Goal: Information Seeking & Learning: Learn about a topic

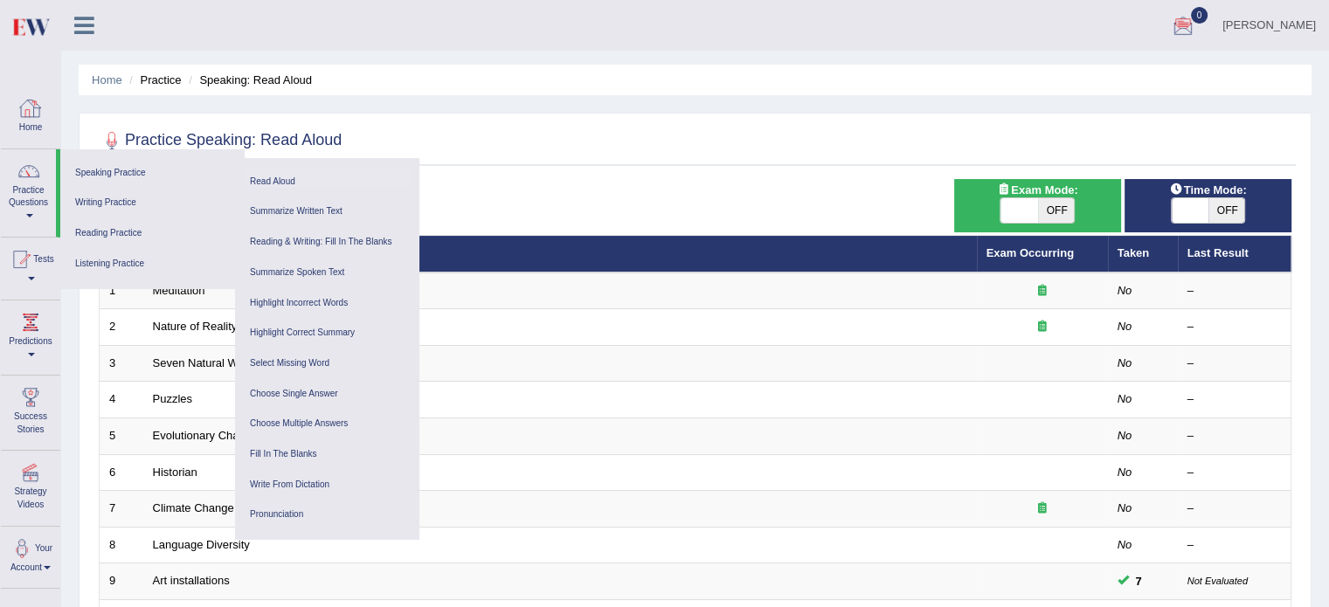
click at [662, 71] on ul "Home Practice Speaking: Read Aloud" at bounding box center [695, 80] width 1233 height 31
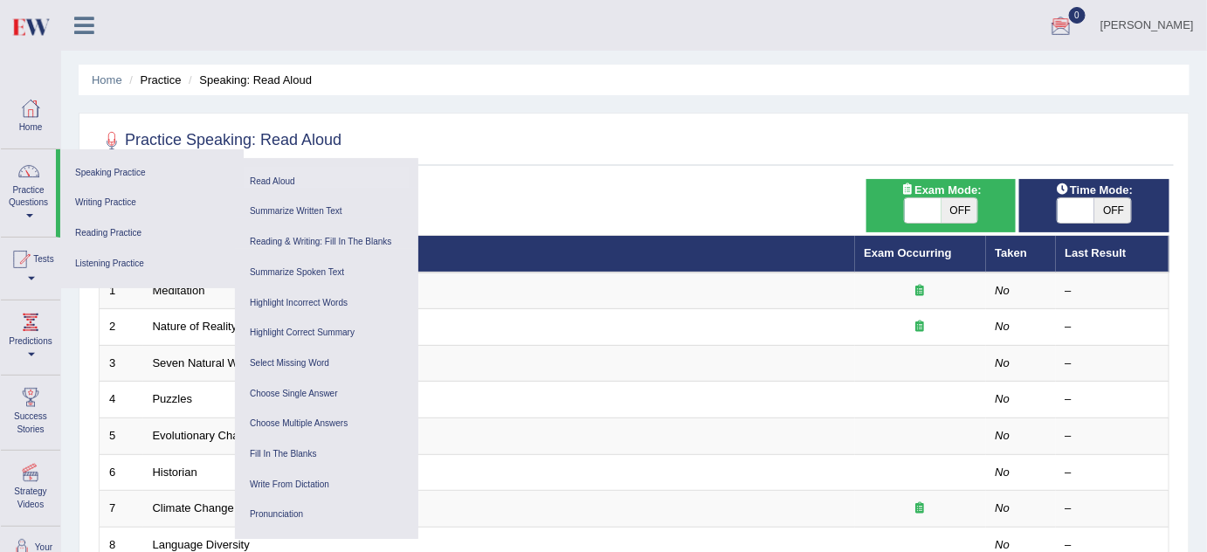
drag, startPoint x: 1207, startPoint y: 1, endPoint x: 701, endPoint y: 149, distance: 527.2
click at [701, 149] on div at bounding box center [634, 141] width 1071 height 36
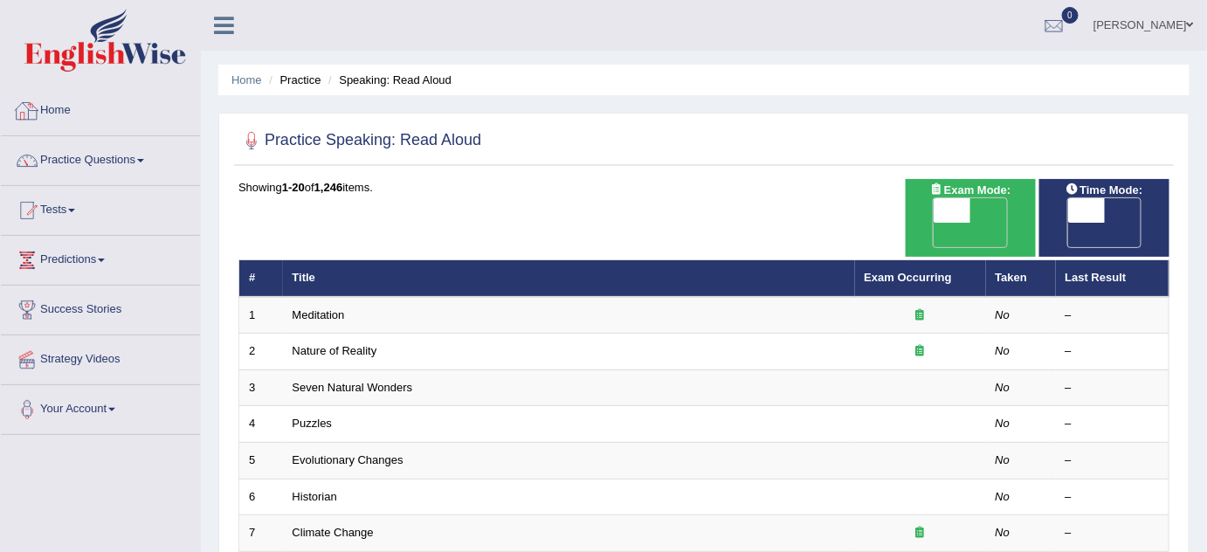
click at [81, 106] on link "Home" at bounding box center [100, 108] width 199 height 44
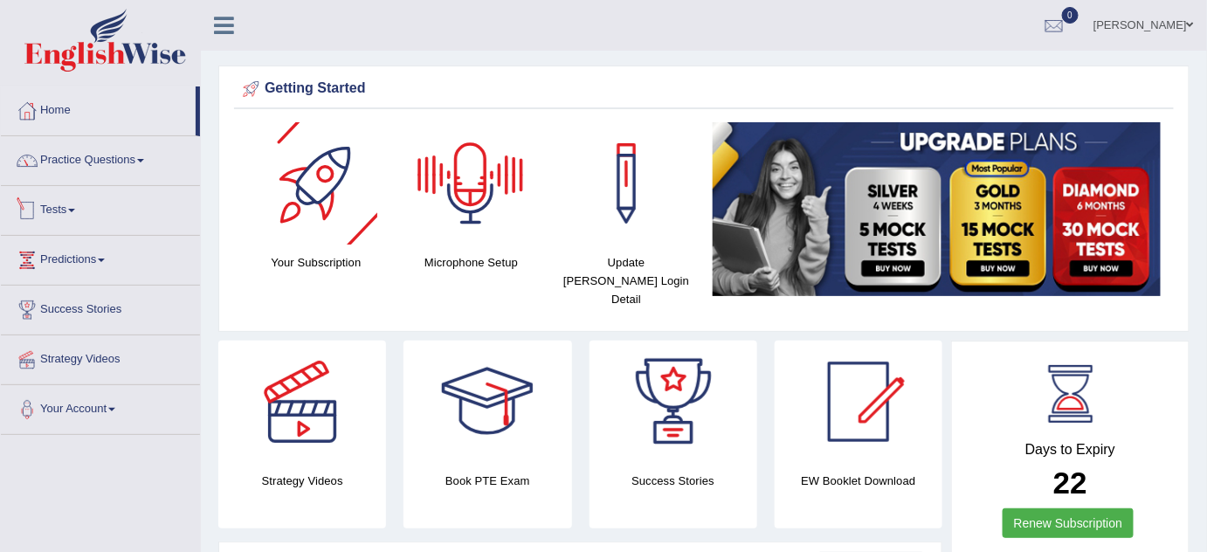
click at [157, 174] on link "Practice Questions" at bounding box center [100, 158] width 199 height 44
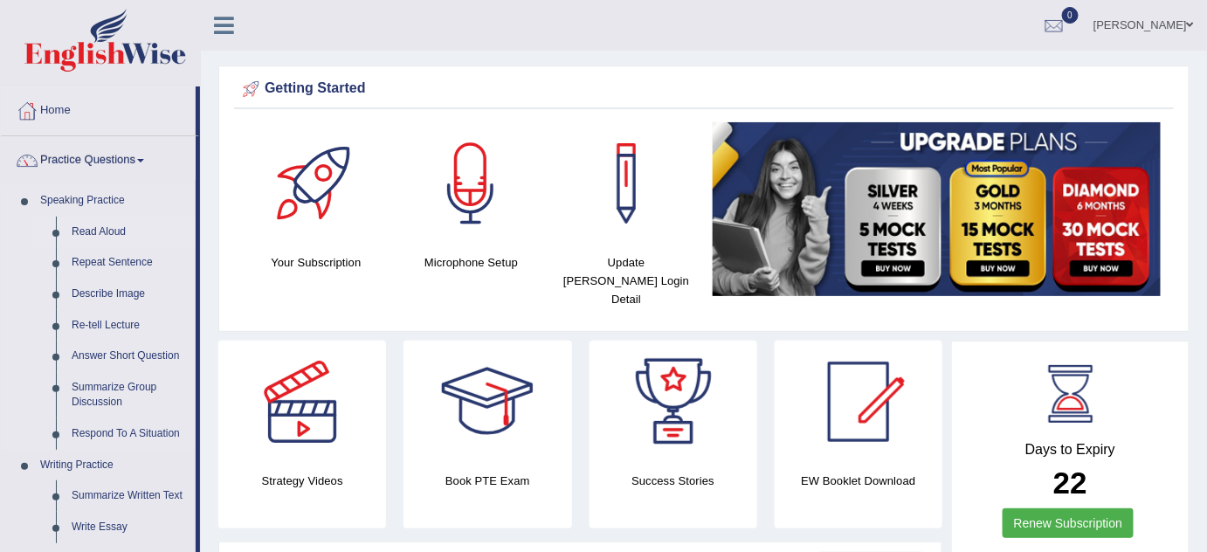
click at [86, 230] on link "Read Aloud" at bounding box center [130, 232] width 132 height 31
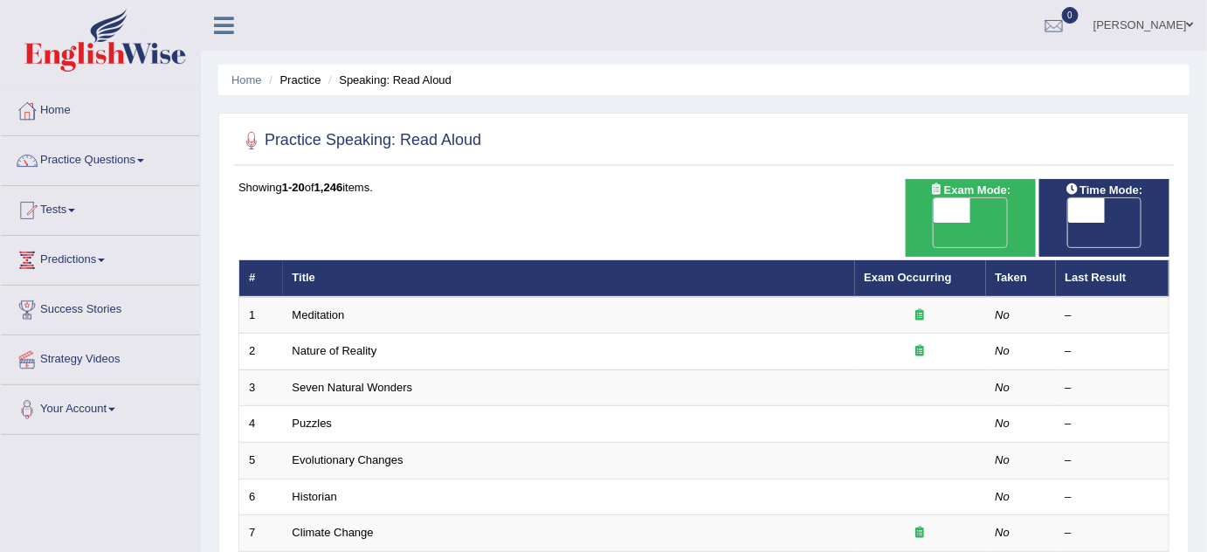
click at [934, 223] on span "OFF" at bounding box center [915, 235] width 37 height 24
checkbox input "true"
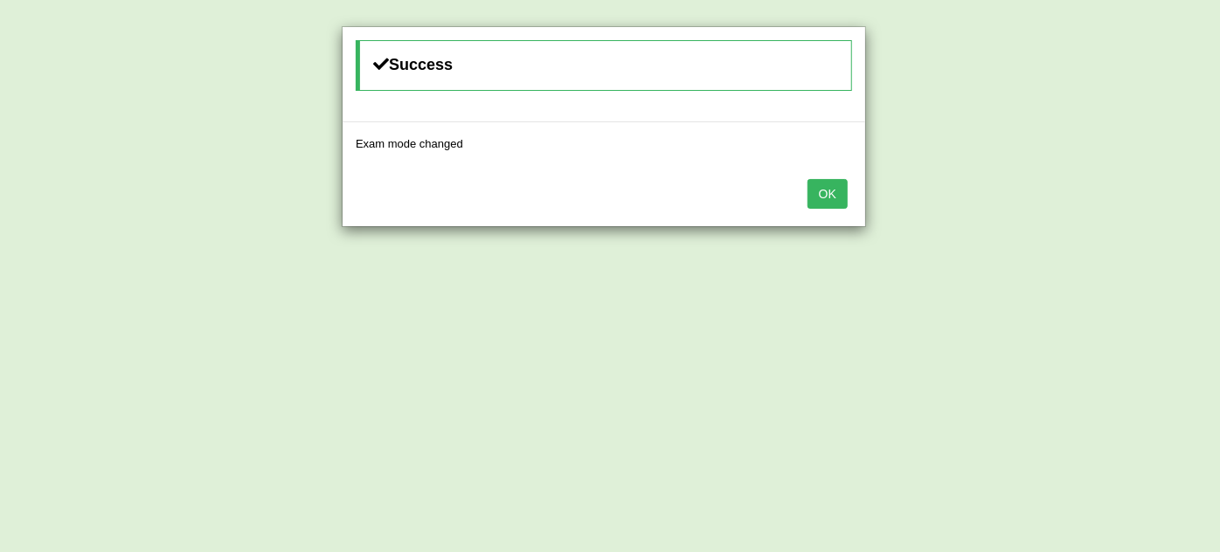
click at [833, 192] on button "OK" at bounding box center [827, 194] width 40 height 30
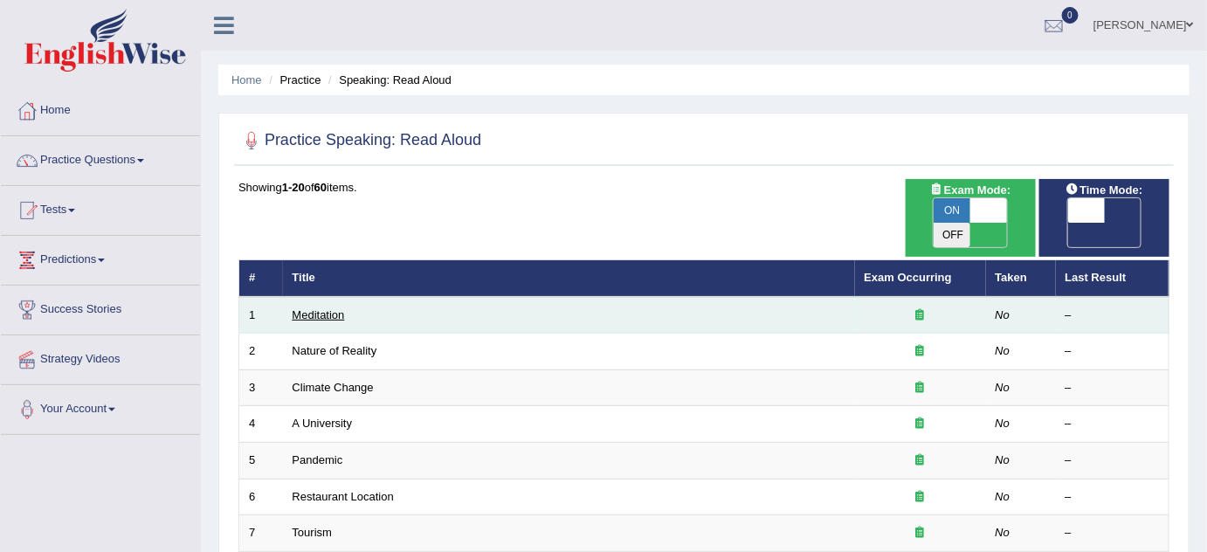
click at [332, 308] on link "Meditation" at bounding box center [319, 314] width 52 height 13
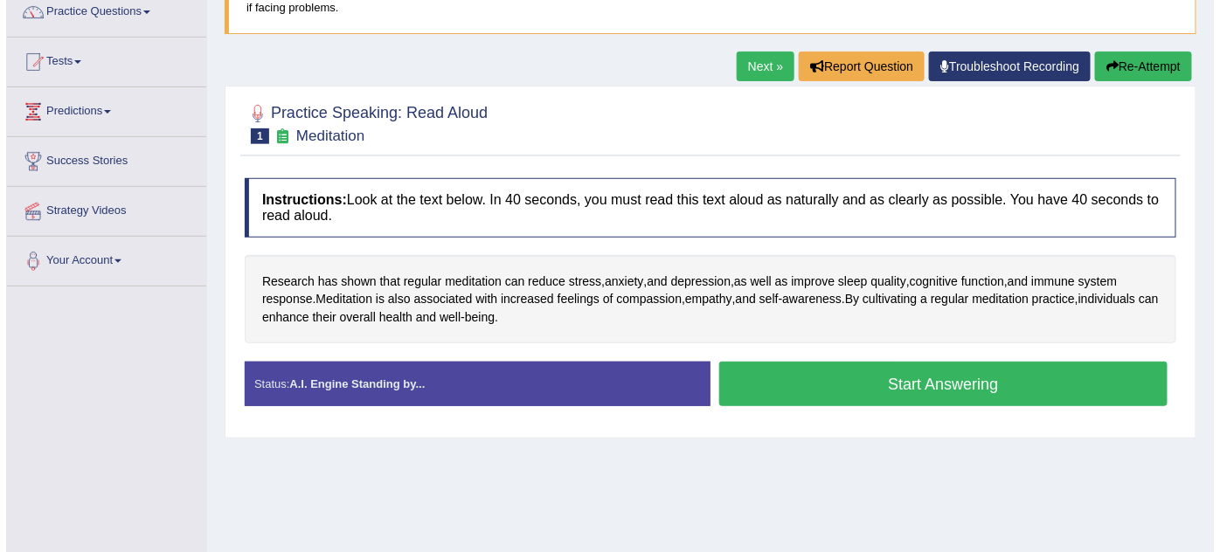
scroll to position [158, 0]
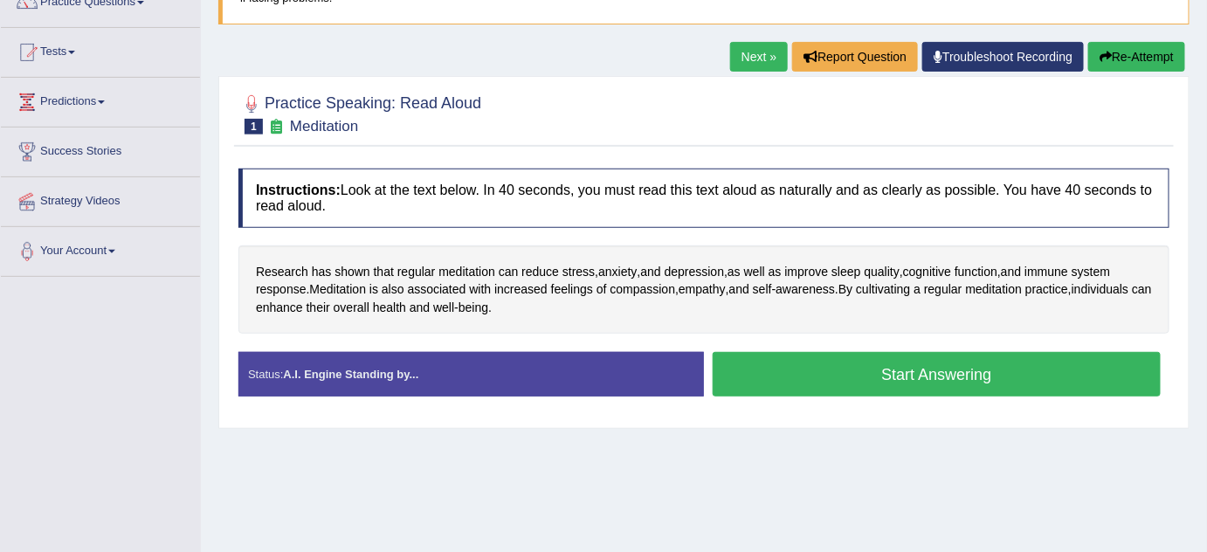
click at [974, 386] on button "Start Answering" at bounding box center [937, 374] width 448 height 45
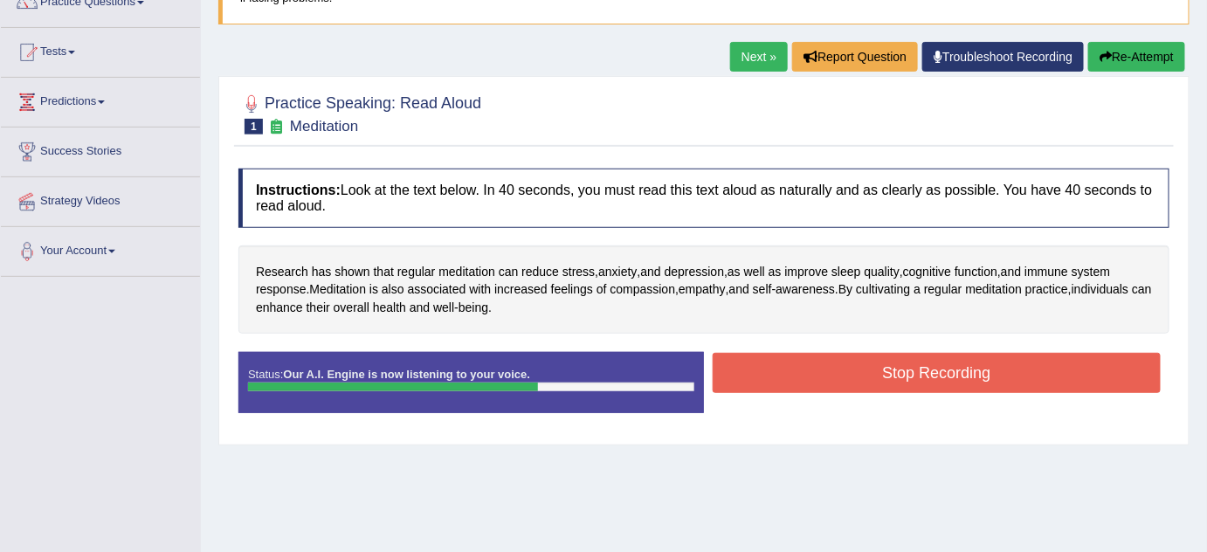
click at [908, 370] on button "Stop Recording" at bounding box center [937, 373] width 448 height 40
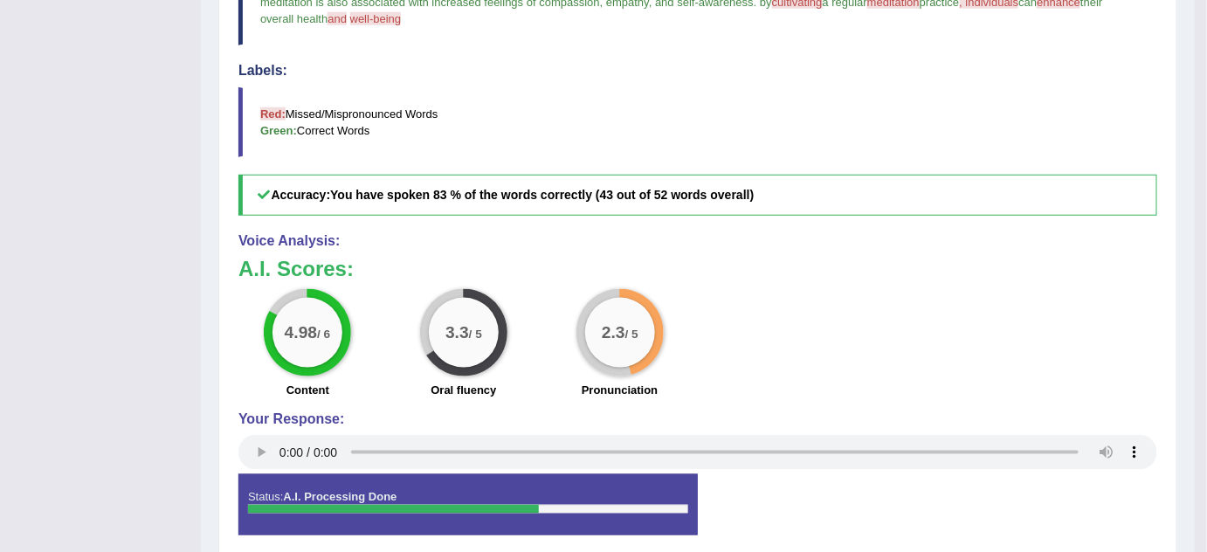
scroll to position [577, 0]
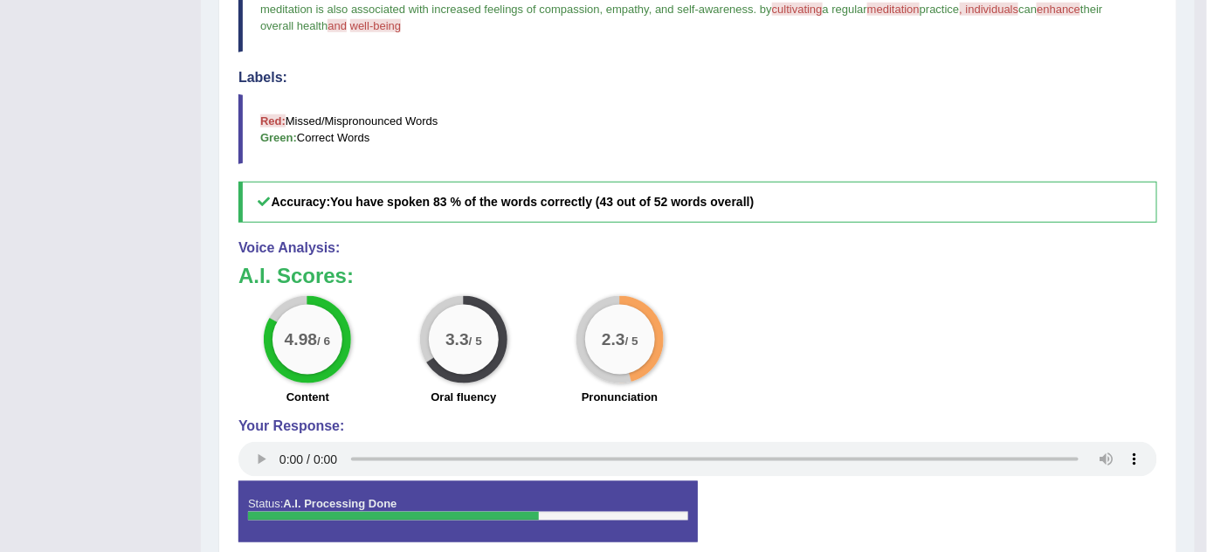
click at [797, 189] on h5 "Accuracy: You have spoken 83 % of the words correctly (43 out of 52 words overa…" at bounding box center [698, 202] width 919 height 41
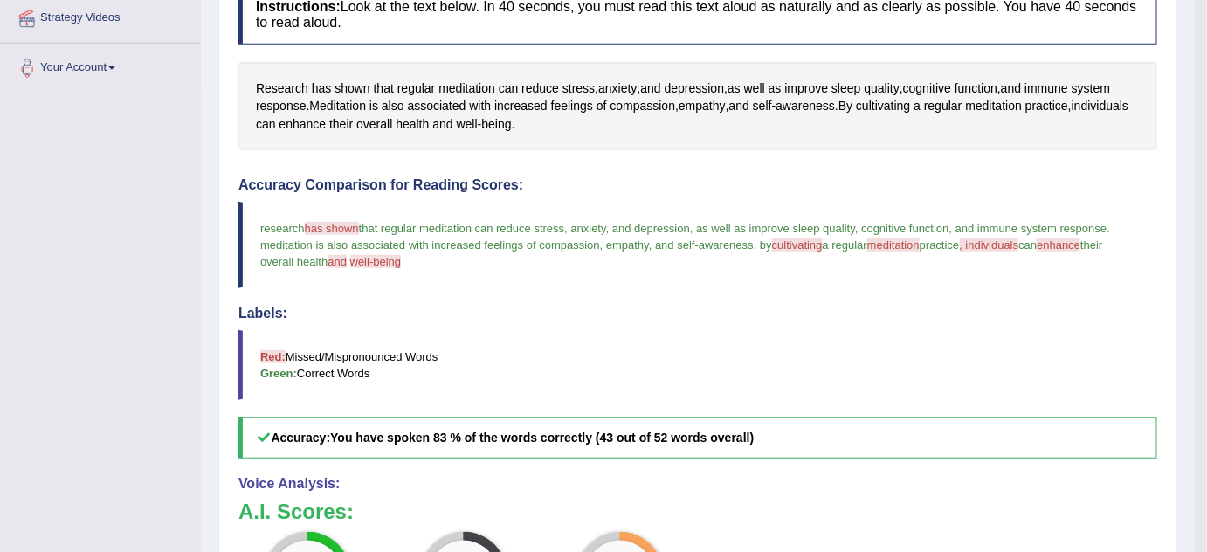
scroll to position [340, 0]
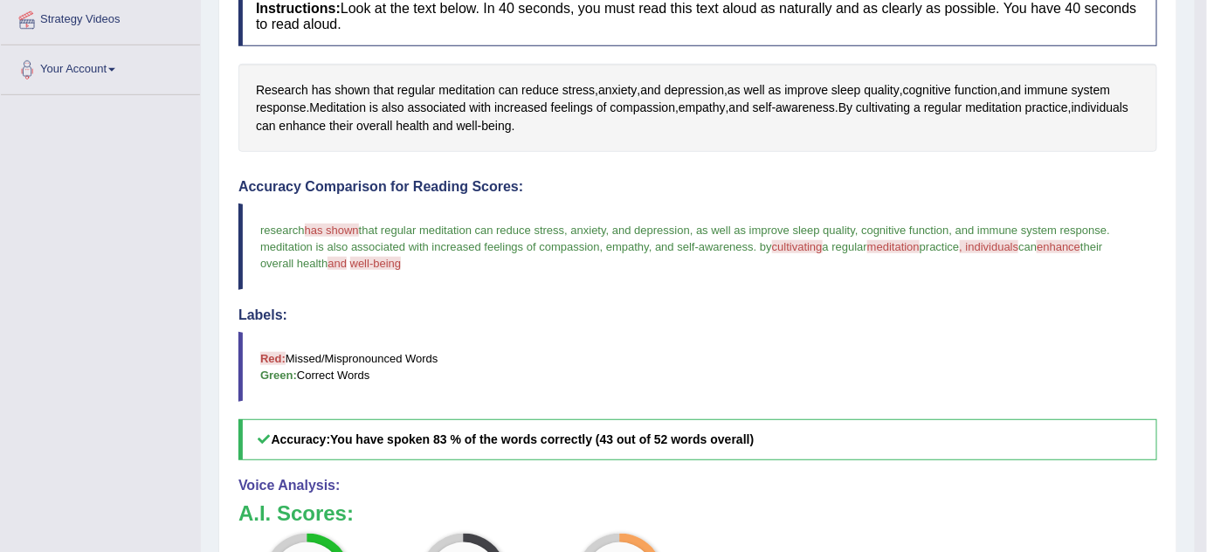
click at [859, 153] on div "Instructions: Look at the text below. In 40 seconds, you must read this text al…" at bounding box center [698, 390] width 928 height 825
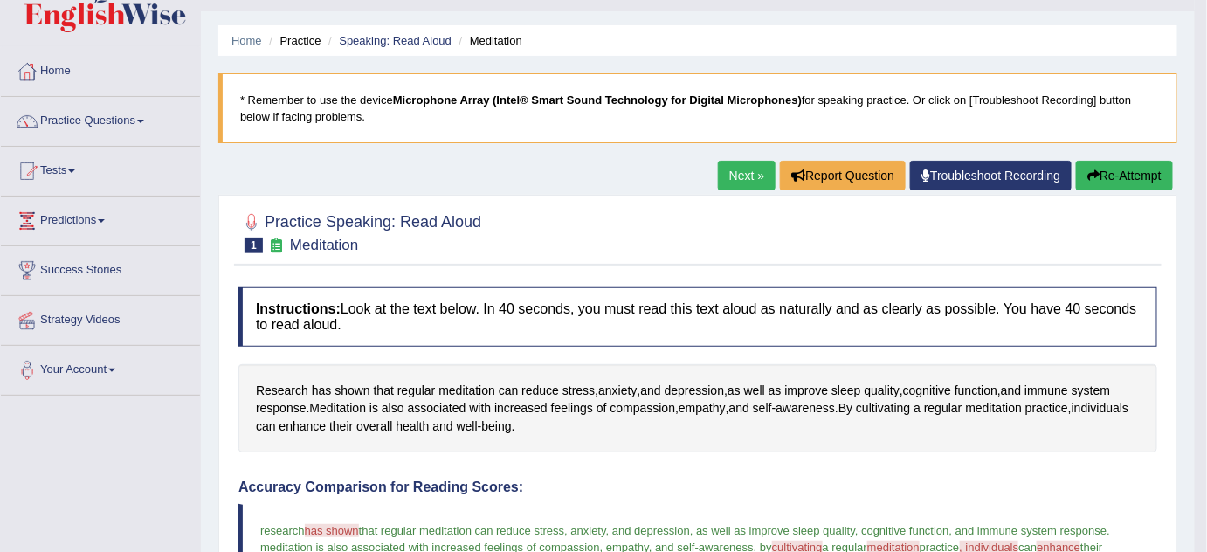
scroll to position [0, 0]
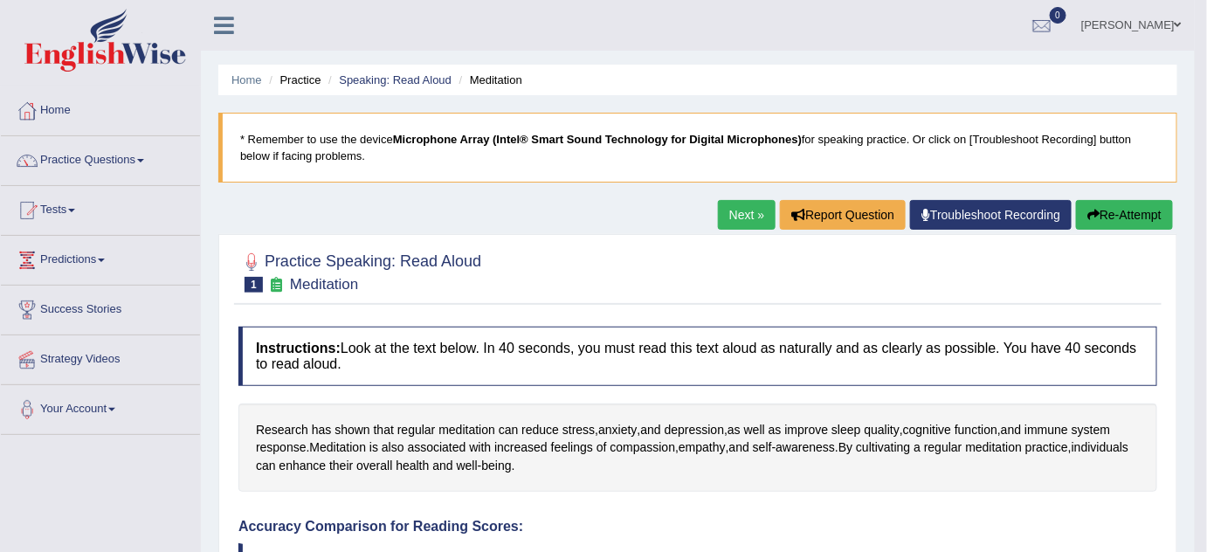
click at [736, 216] on link "Next »" at bounding box center [747, 215] width 58 height 30
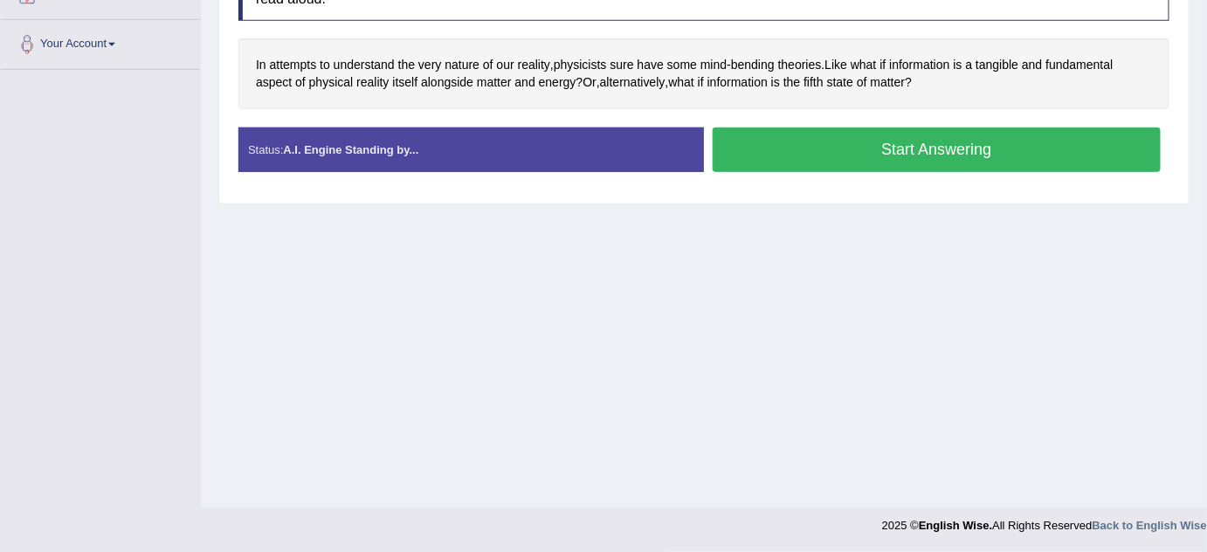
scroll to position [286, 0]
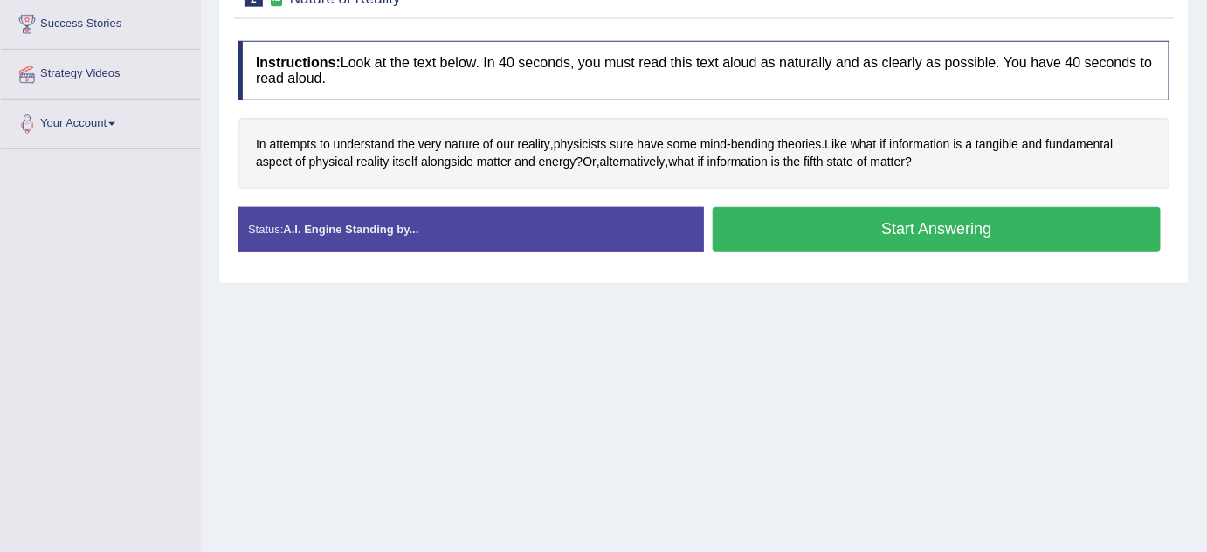
click at [931, 236] on button "Start Answering" at bounding box center [937, 229] width 448 height 45
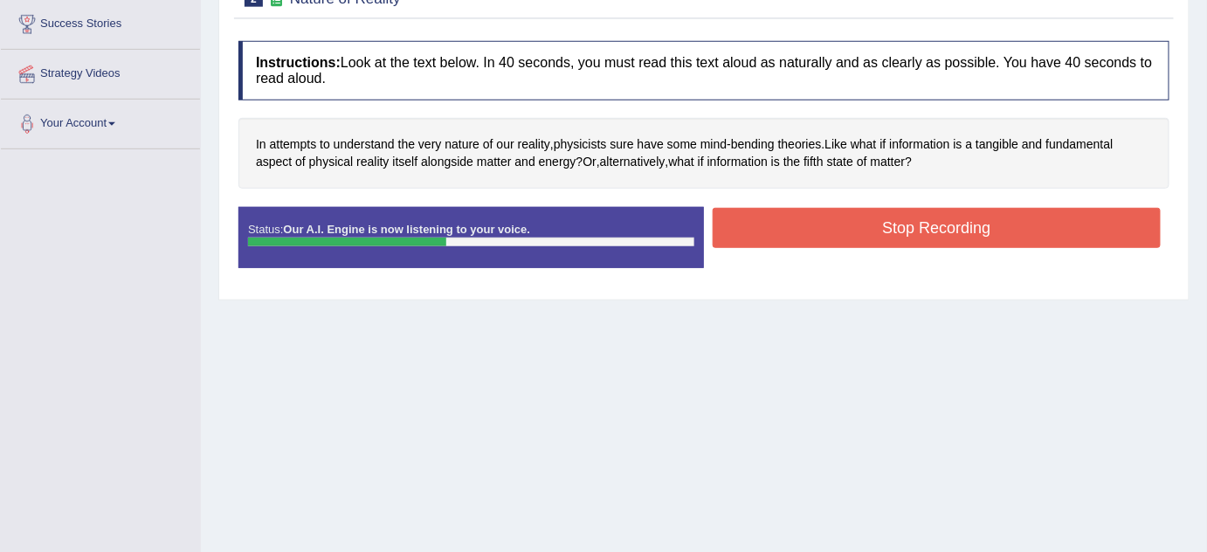
click at [918, 217] on button "Stop Recording" at bounding box center [937, 228] width 448 height 40
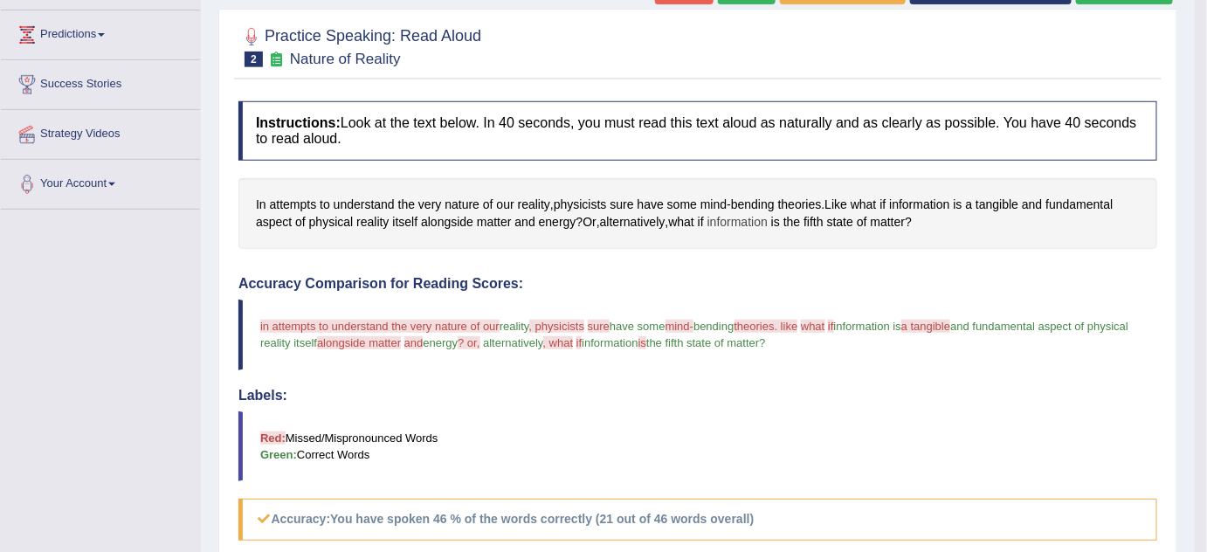
scroll to position [221, 0]
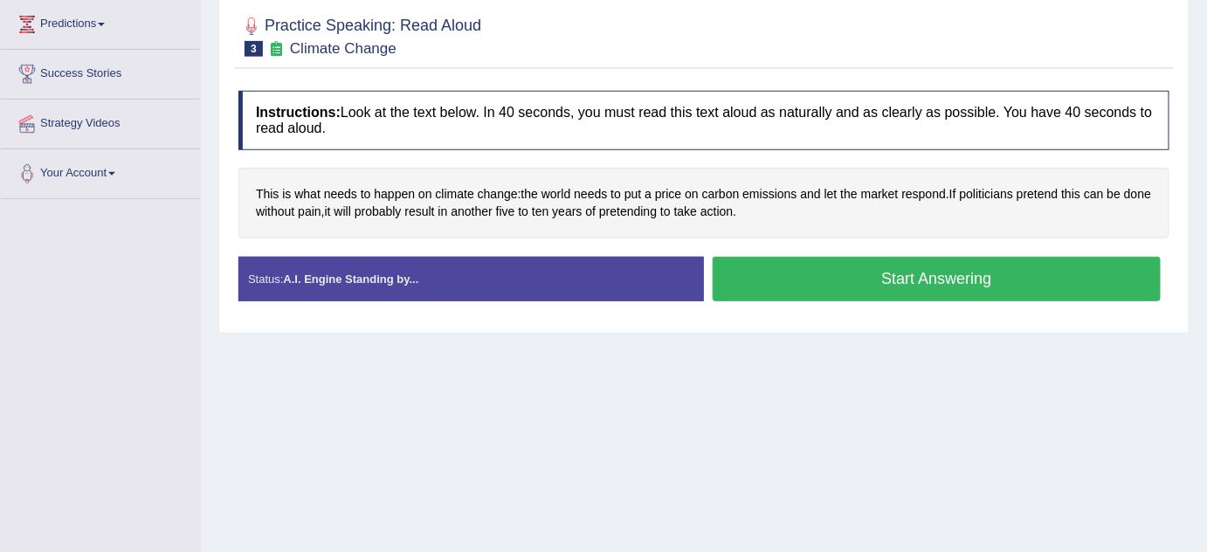
scroll to position [238, 0]
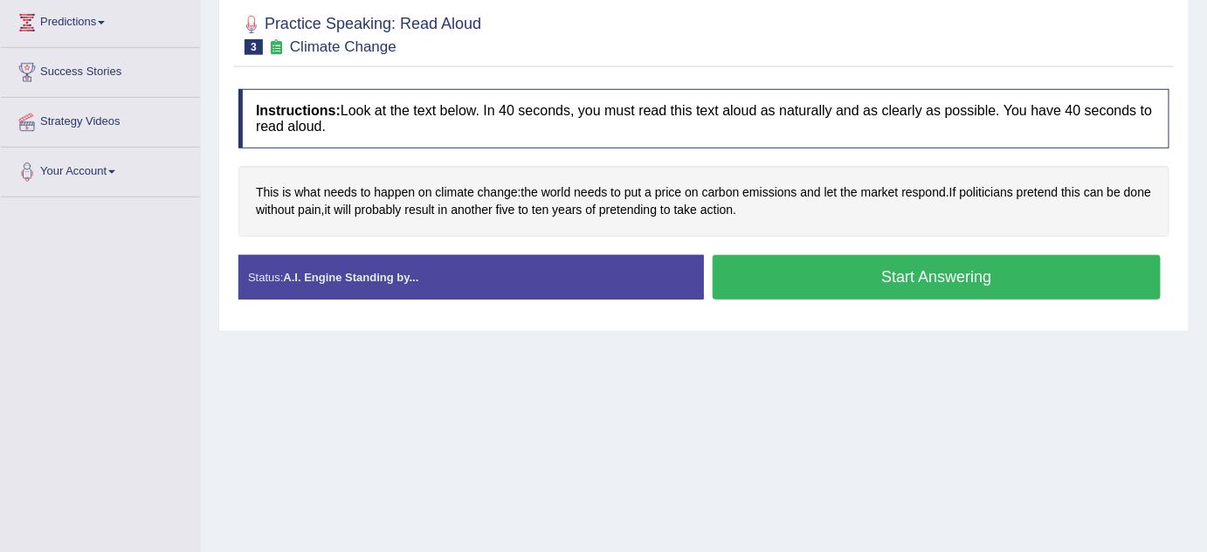
click at [801, 335] on div "Home Practice Speaking: Read Aloud Climate Change * Remember to use the device …" at bounding box center [704, 199] width 1006 height 874
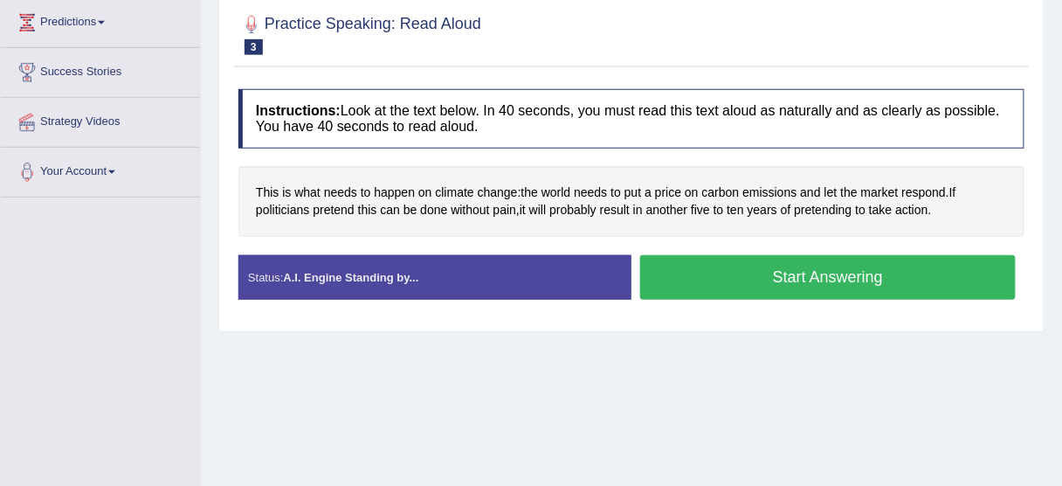
drag, startPoint x: 774, startPoint y: 7, endPoint x: 804, endPoint y: 308, distance: 302.0
click at [804, 308] on div "Status: A.I. Engine Standing by... Start Answering Stop Recording" at bounding box center [632, 286] width 786 height 62
click at [866, 294] on button "Start Answering" at bounding box center [828, 277] width 376 height 45
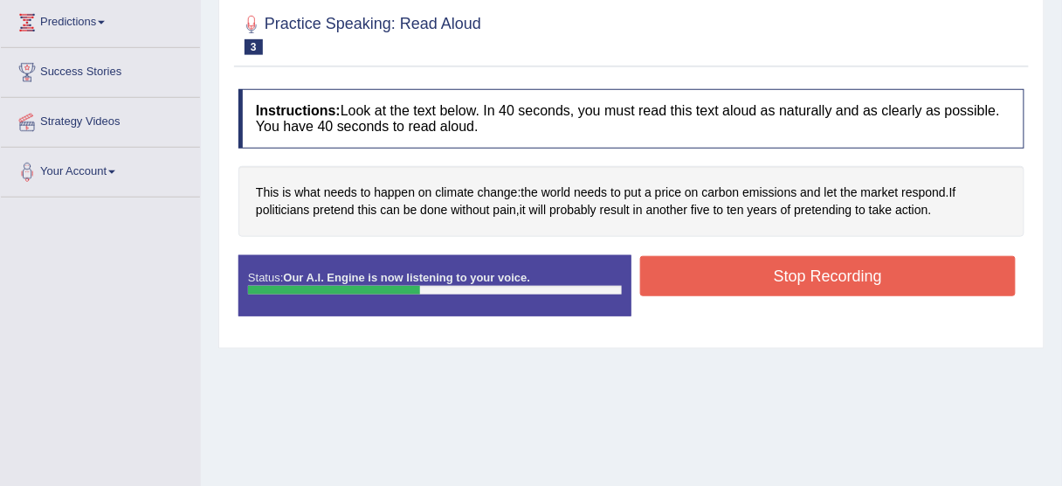
click at [854, 291] on button "Stop Recording" at bounding box center [828, 276] width 376 height 40
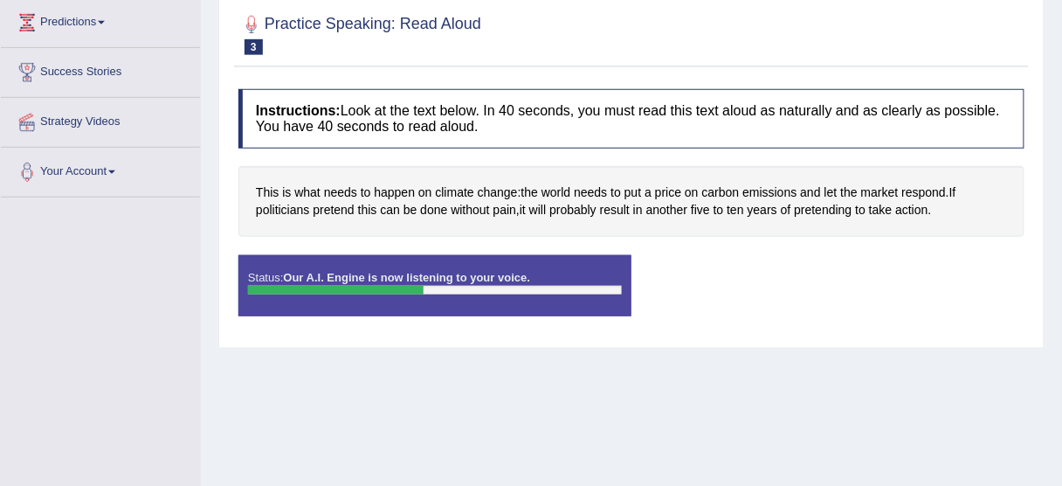
click at [853, 280] on div "Status: Our A.I. Engine is now listening to your voice. Start Answering Stop Re…" at bounding box center [632, 294] width 786 height 79
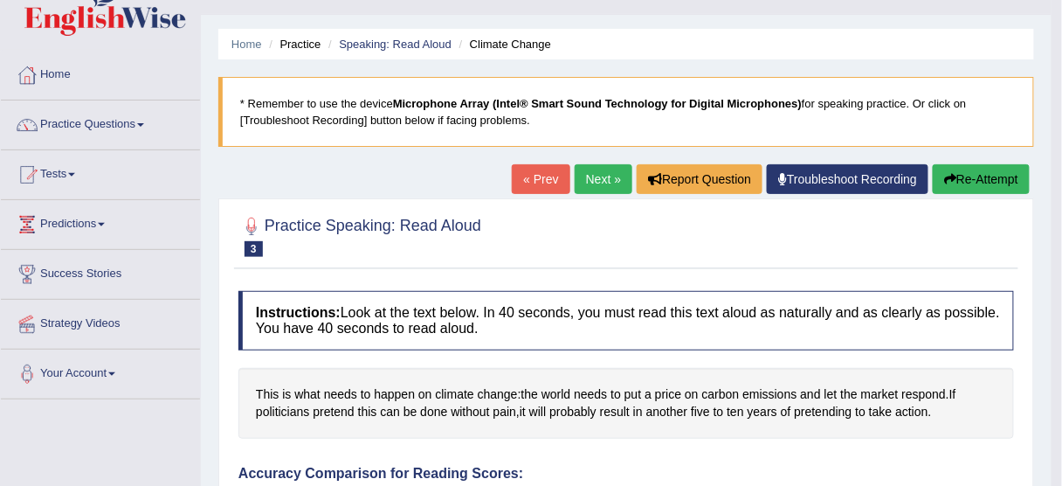
scroll to position [28, 0]
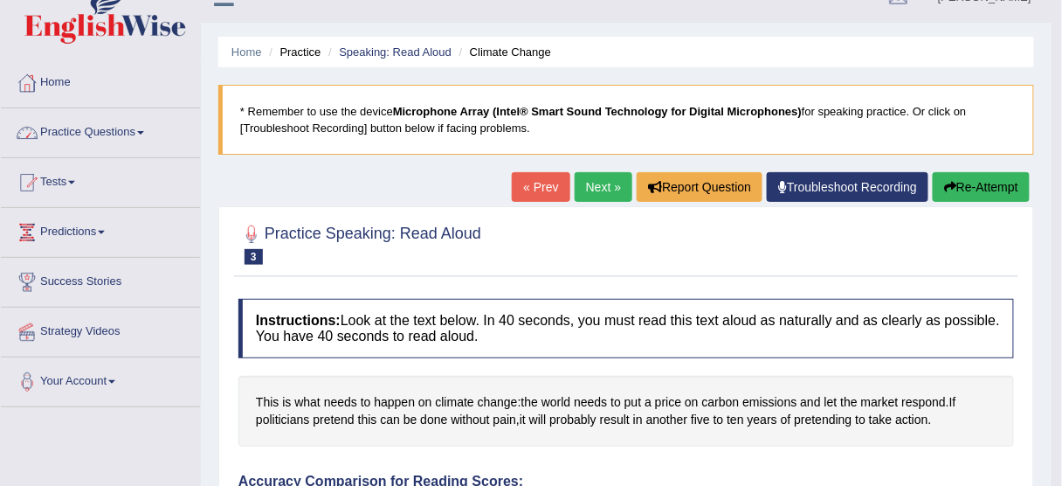
click at [141, 137] on link "Practice Questions" at bounding box center [100, 130] width 199 height 44
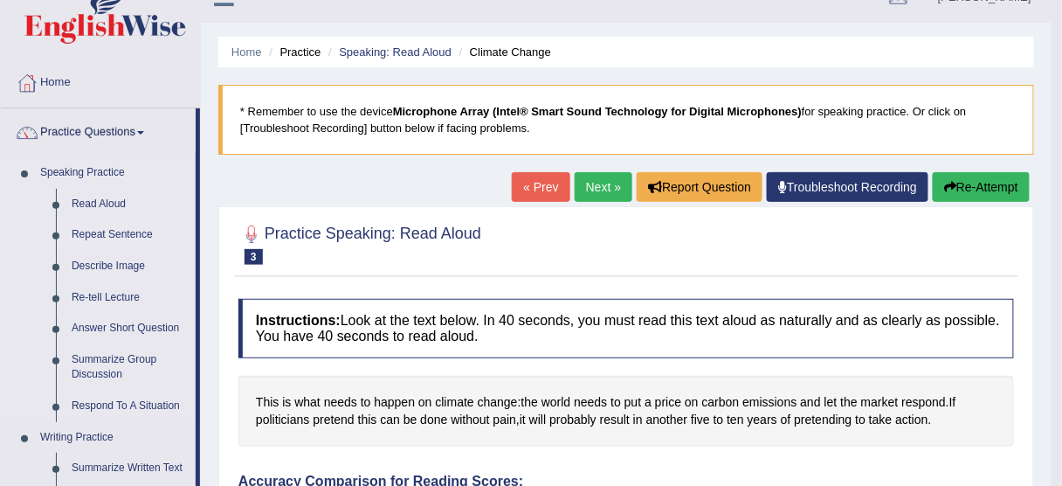
click at [126, 233] on link "Repeat Sentence" at bounding box center [130, 234] width 132 height 31
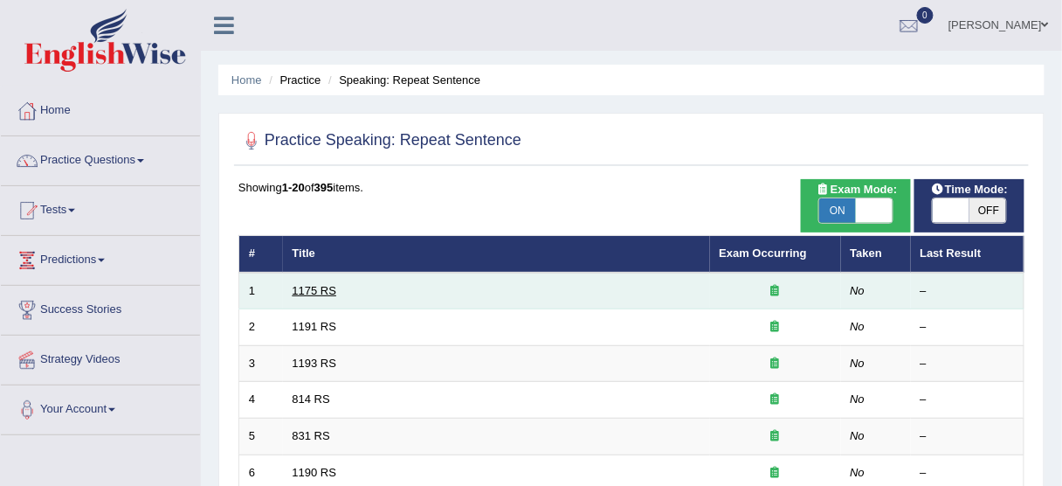
click at [322, 292] on link "1175 RS" at bounding box center [315, 290] width 45 height 13
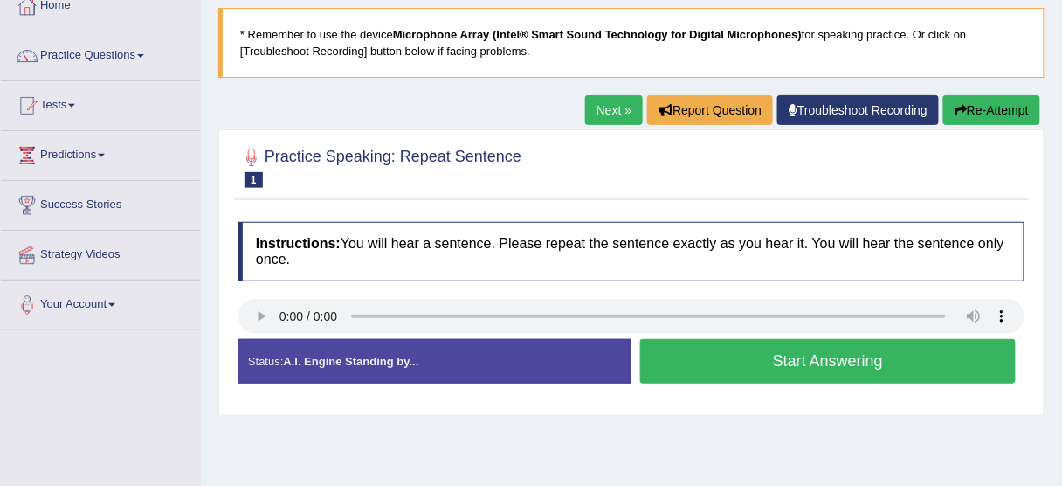
scroll to position [140, 0]
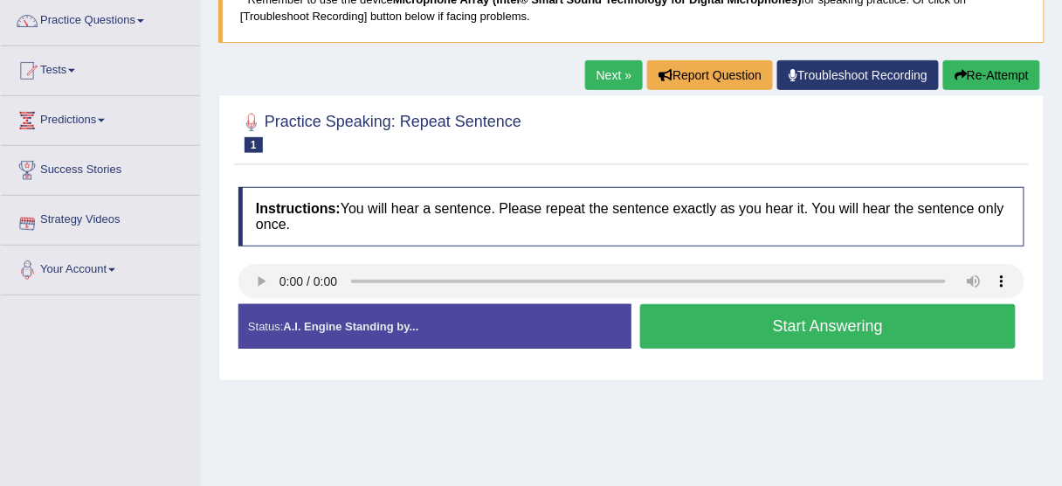
click at [349, 218] on h4 "Instructions: You will hear a sentence. Please repeat the sentence exactly as y…" at bounding box center [632, 216] width 786 height 59
click at [613, 80] on link "Next »" at bounding box center [614, 75] width 58 height 30
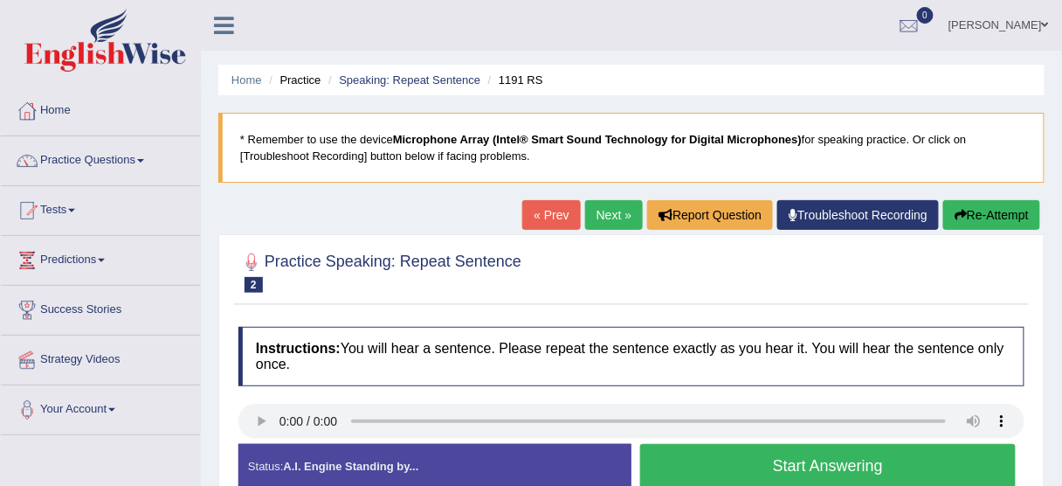
drag, startPoint x: 433, startPoint y: 307, endPoint x: 529, endPoint y: 280, distance: 99.8
click at [433, 307] on div "Practice Speaking: Repeat Sentence 2 1191 RS Instructions: You will hear a sent…" at bounding box center [631, 377] width 826 height 286
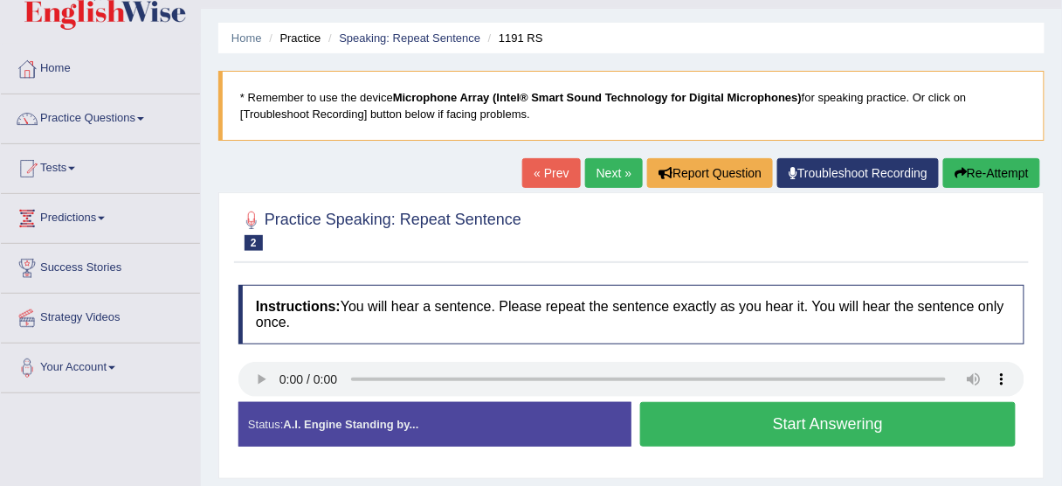
scroll to position [140, 0]
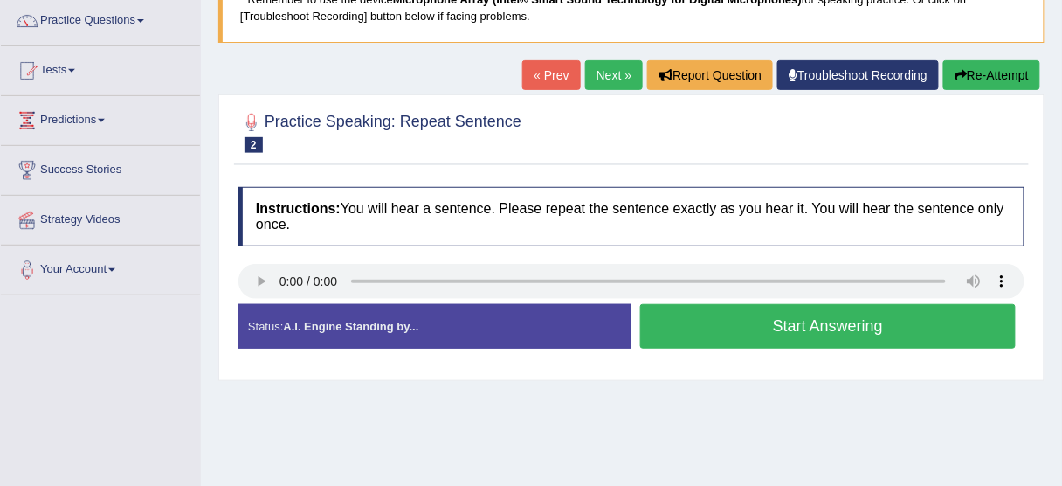
click at [601, 69] on link "Next »" at bounding box center [614, 75] width 58 height 30
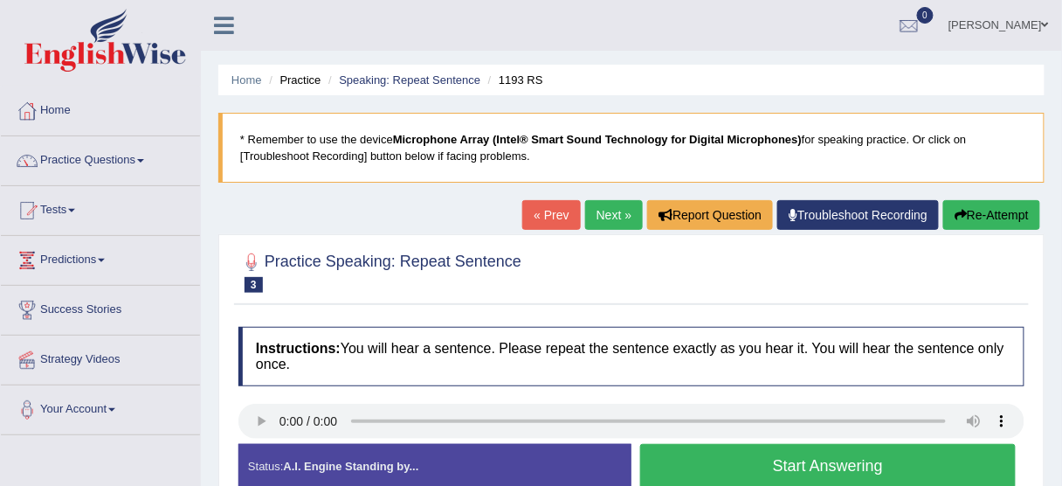
click at [404, 305] on div "Practice Speaking: Repeat Sentence 3 1193 RS Instructions: You will hear a sent…" at bounding box center [631, 377] width 826 height 286
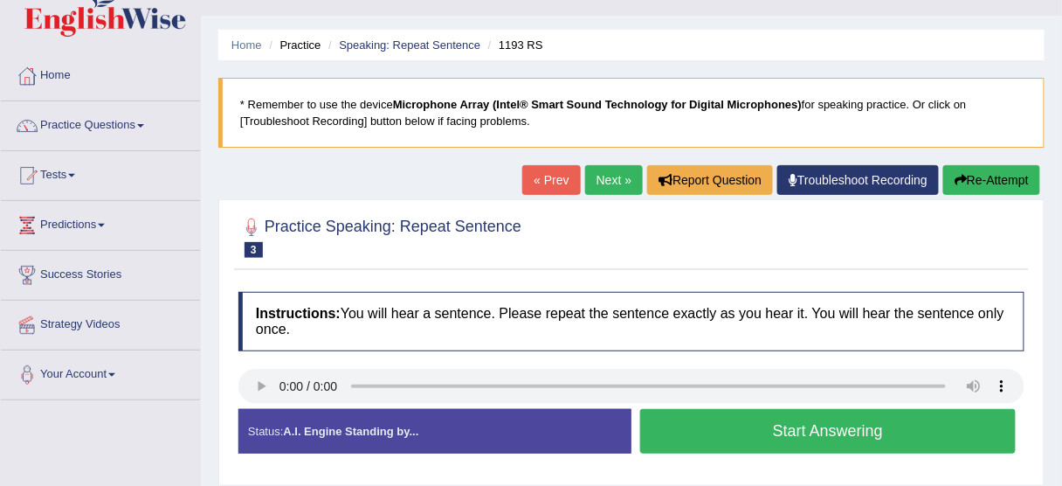
scroll to position [70, 0]
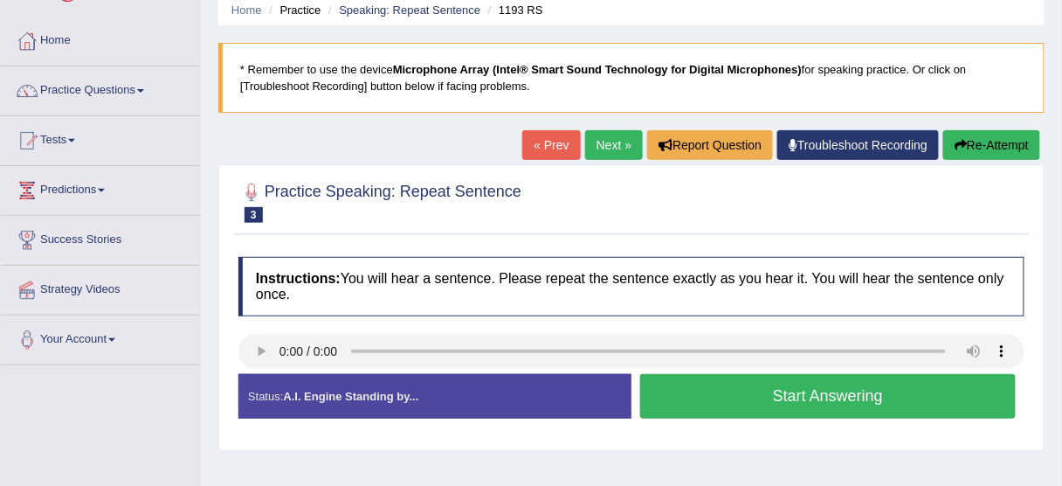
click at [608, 153] on link "Next »" at bounding box center [614, 145] width 58 height 30
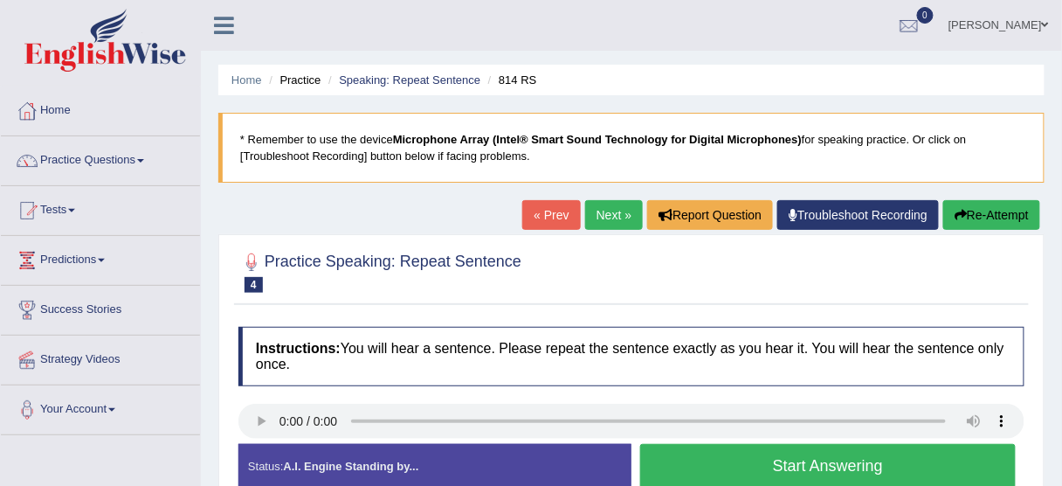
click at [537, 313] on div "Practice Speaking: Repeat Sentence 4 814 RS Instructions: You will hear a sente…" at bounding box center [631, 377] width 826 height 286
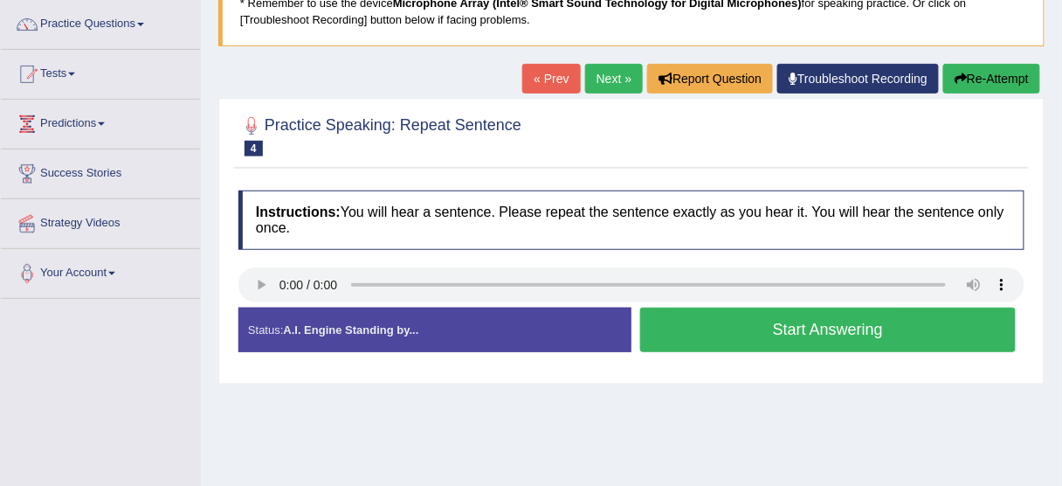
scroll to position [140, 0]
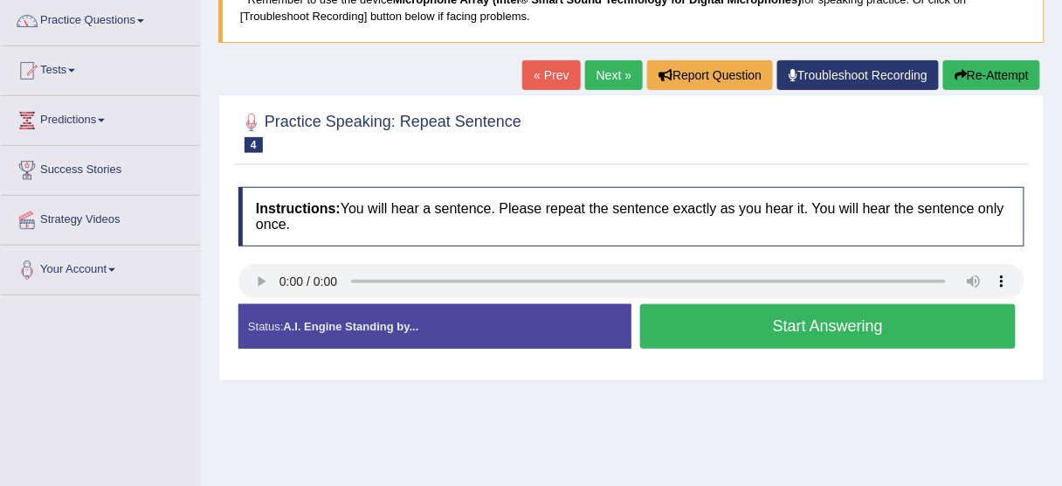
click at [610, 79] on link "Next »" at bounding box center [614, 75] width 58 height 30
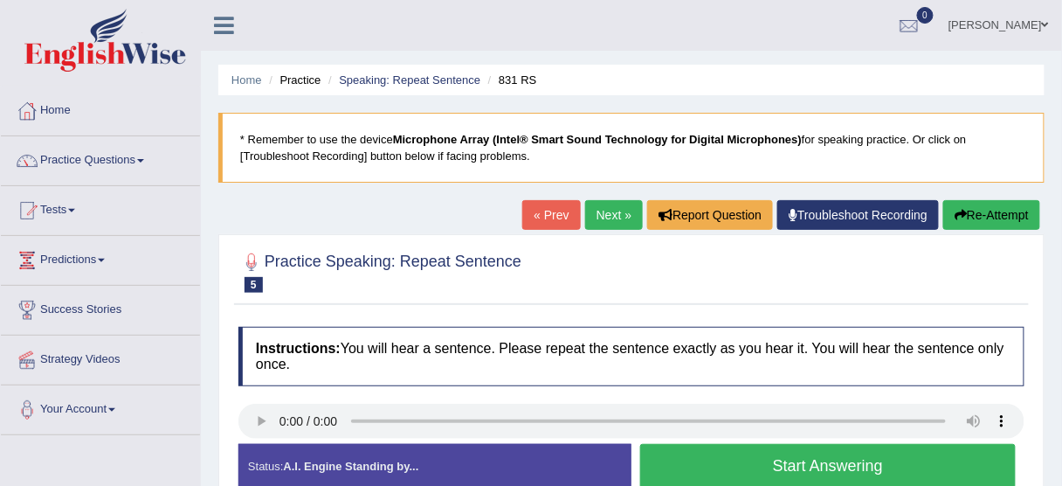
click at [437, 311] on div "Practice Speaking: Repeat Sentence 5 831 RS Instructions: You will hear a sente…" at bounding box center [631, 377] width 826 height 286
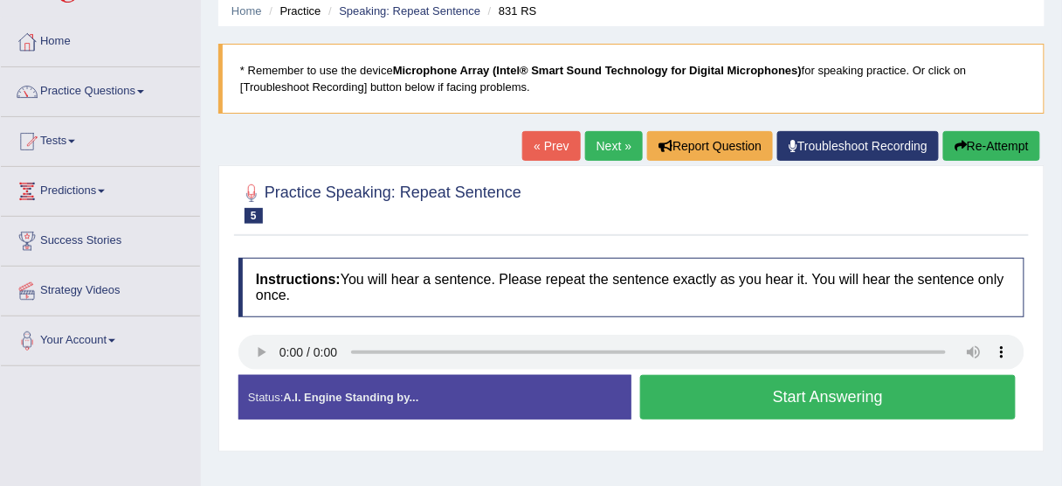
scroll to position [70, 0]
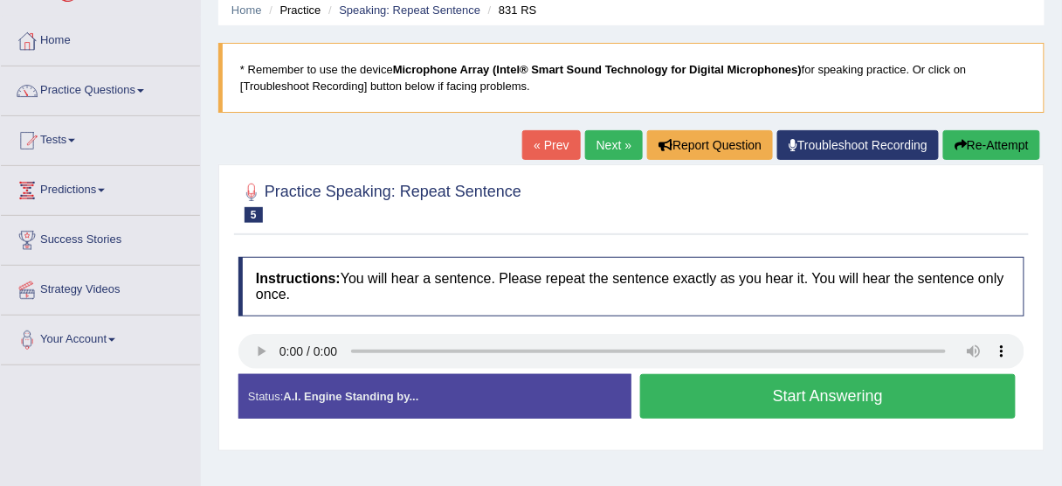
click at [896, 407] on button "Start Answering" at bounding box center [828, 396] width 376 height 45
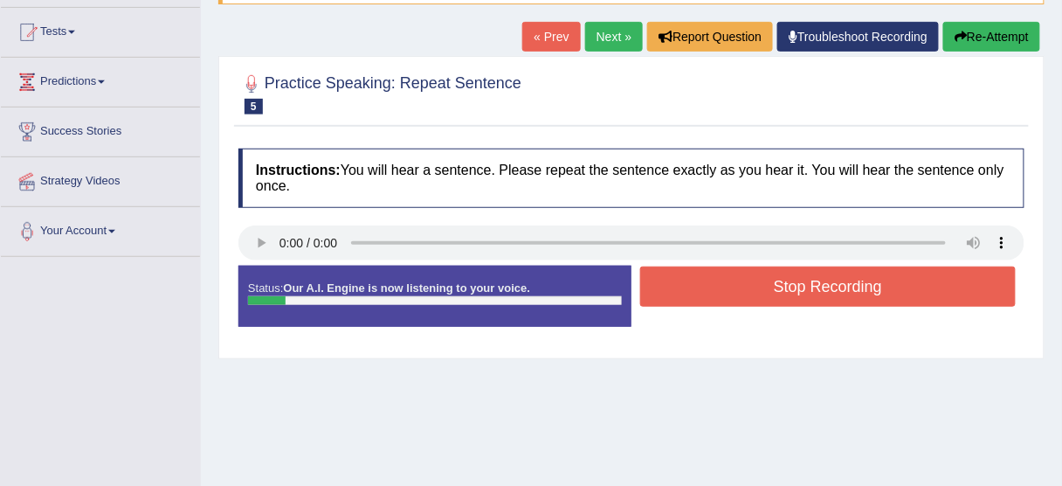
scroll to position [210, 0]
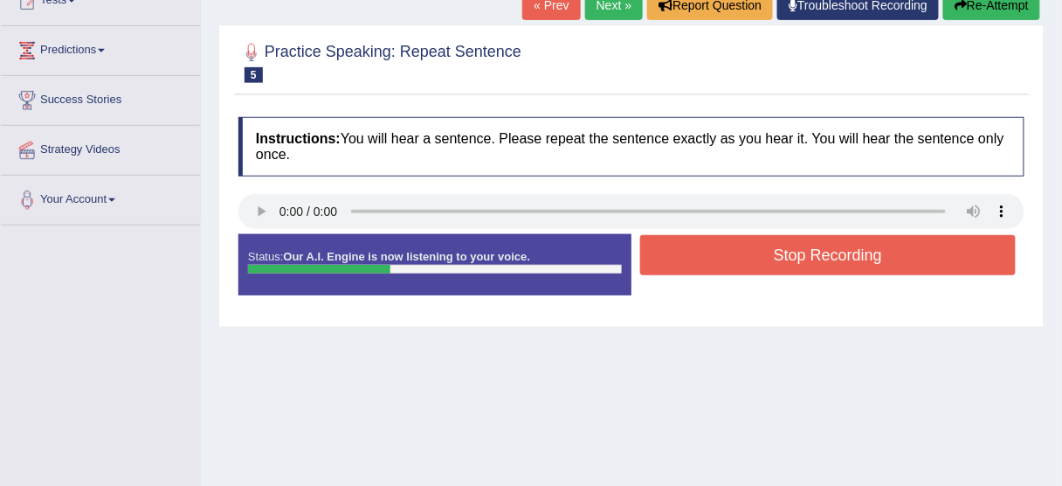
click at [848, 260] on button "Stop Recording" at bounding box center [828, 255] width 376 height 40
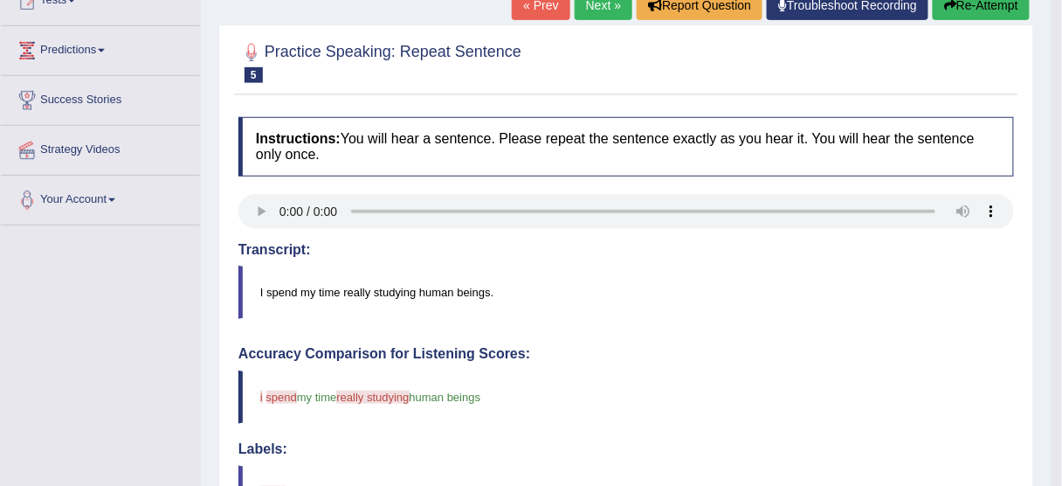
click at [587, 14] on link "Next »" at bounding box center [604, 5] width 58 height 30
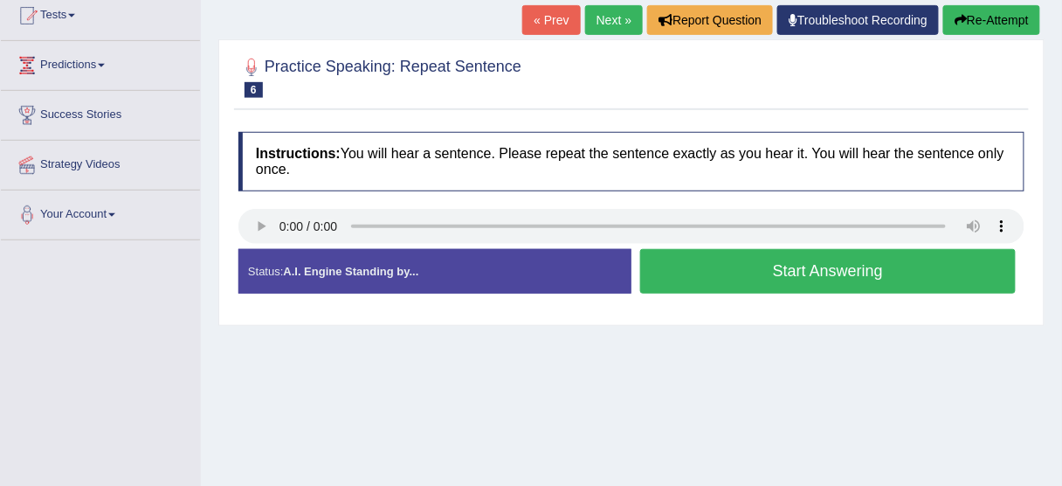
scroll to position [210, 0]
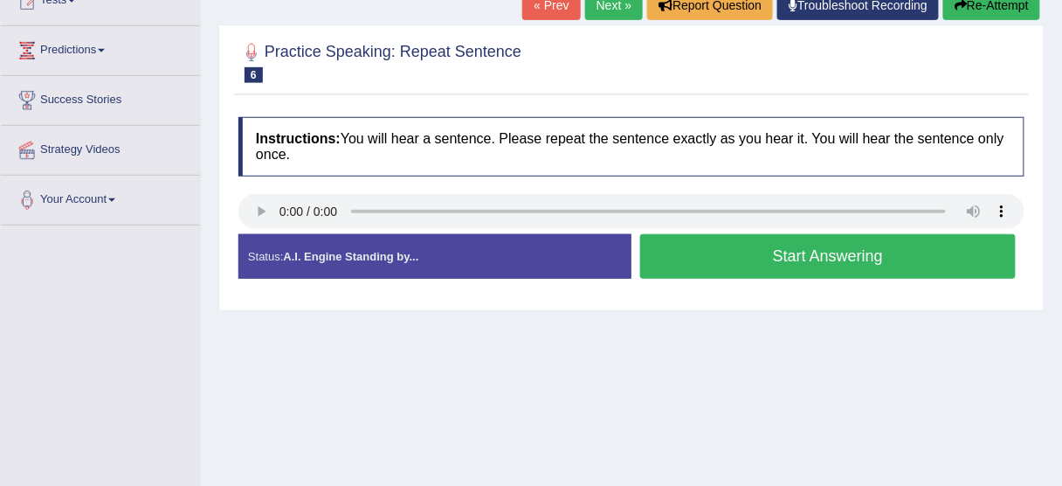
click at [666, 337] on div "Home Practice Speaking: Repeat Sentence 1190 RS * Remember to use the device Mi…" at bounding box center [631, 227] width 861 height 874
click at [654, 310] on div "Practice Speaking: Repeat Sentence 6 1190 RS Instructions: You will hear a sent…" at bounding box center [631, 167] width 826 height 286
click at [881, 270] on button "Start Answering" at bounding box center [828, 256] width 376 height 45
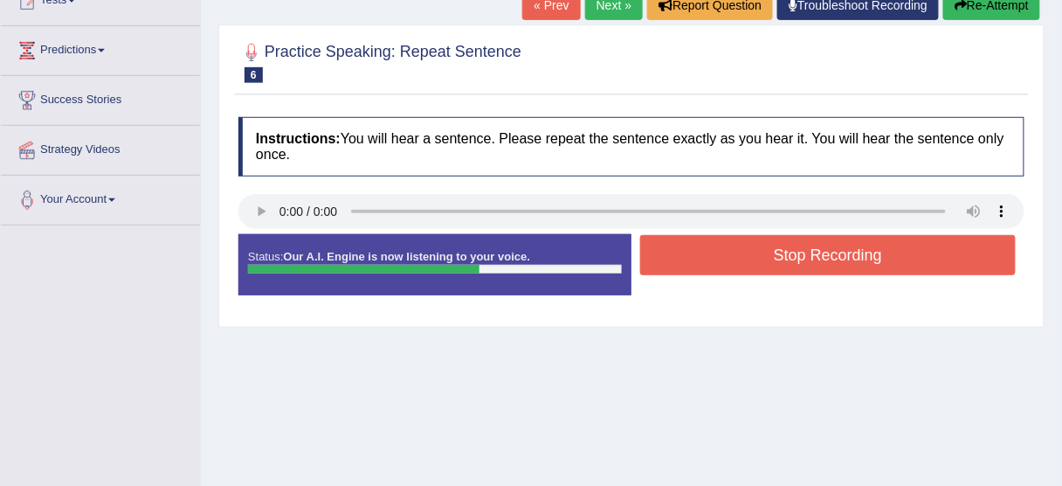
click at [897, 249] on button "Stop Recording" at bounding box center [828, 255] width 376 height 40
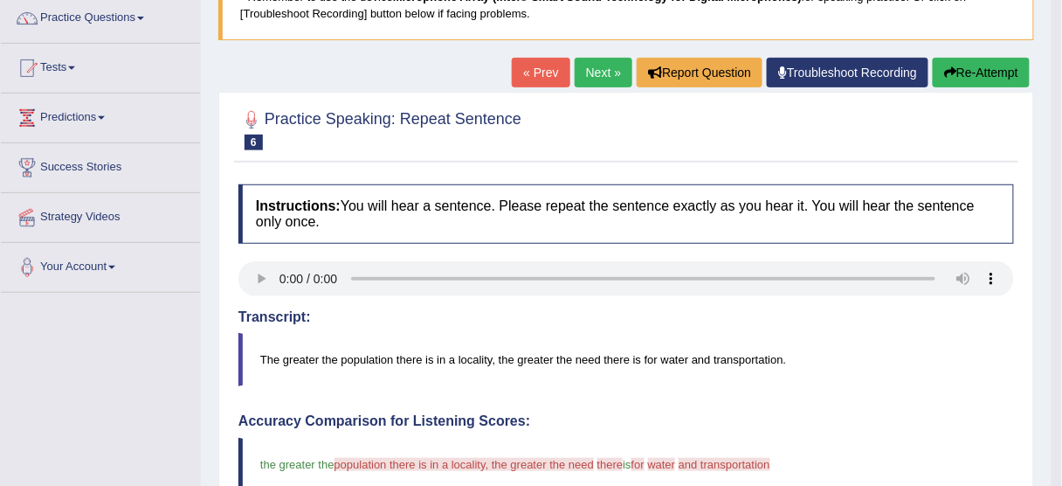
scroll to position [140, 0]
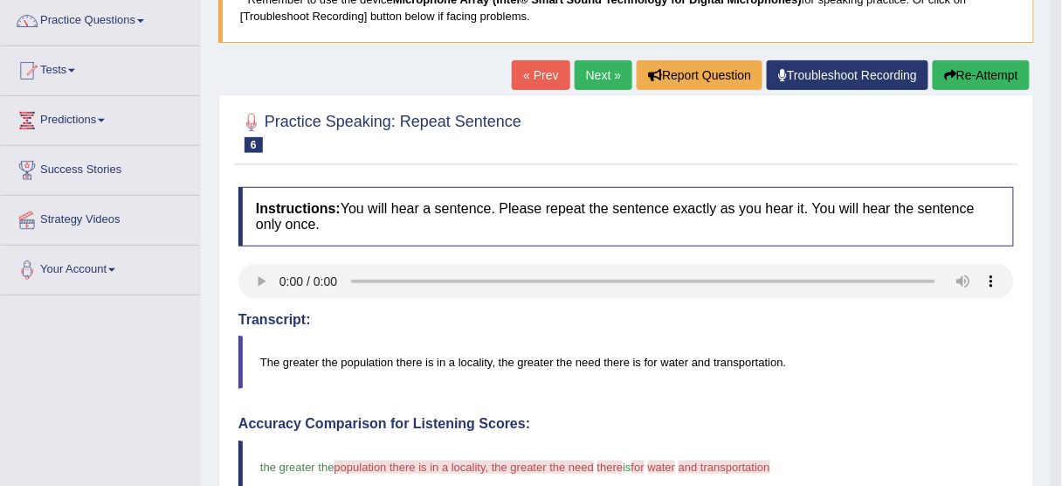
click at [593, 80] on link "Next »" at bounding box center [604, 75] width 58 height 30
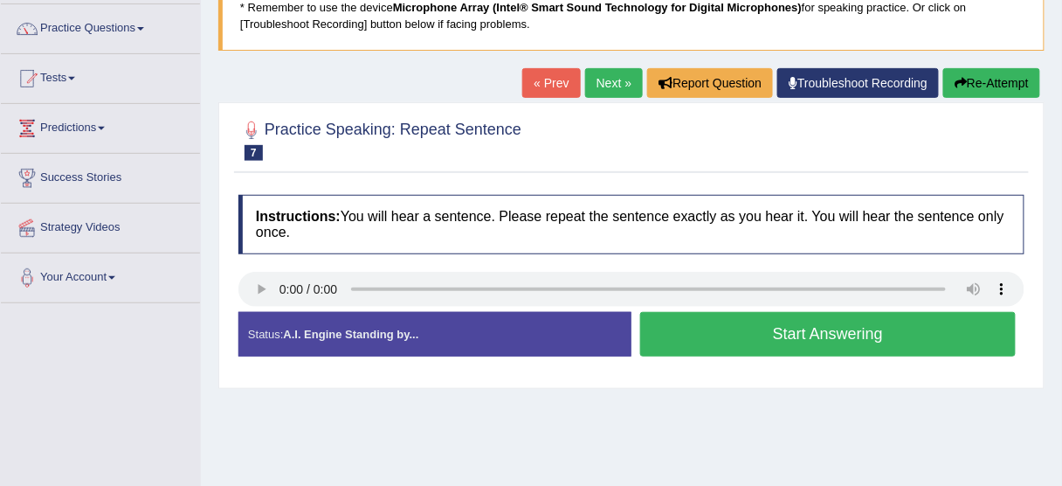
scroll to position [140, 0]
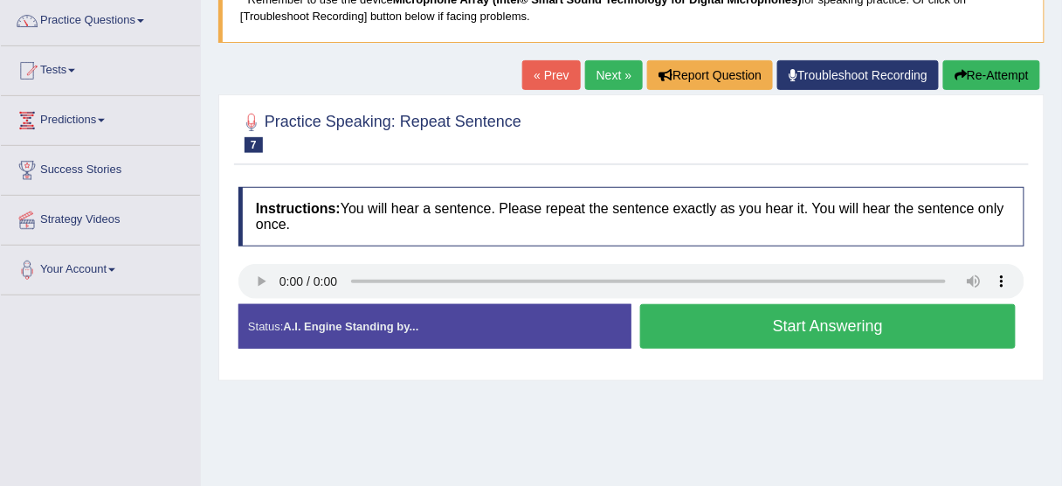
click at [840, 330] on button "Start Answering" at bounding box center [828, 326] width 376 height 45
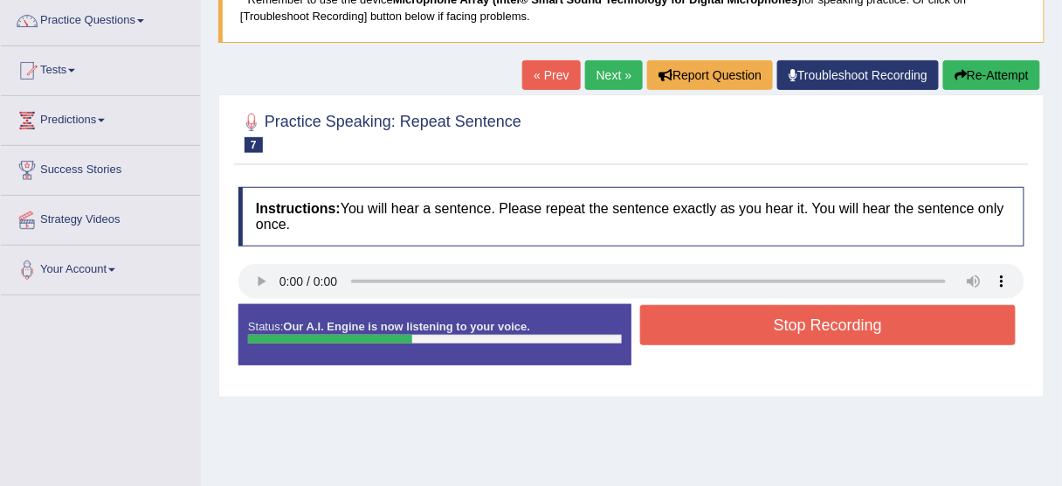
click at [806, 315] on button "Stop Recording" at bounding box center [828, 325] width 376 height 40
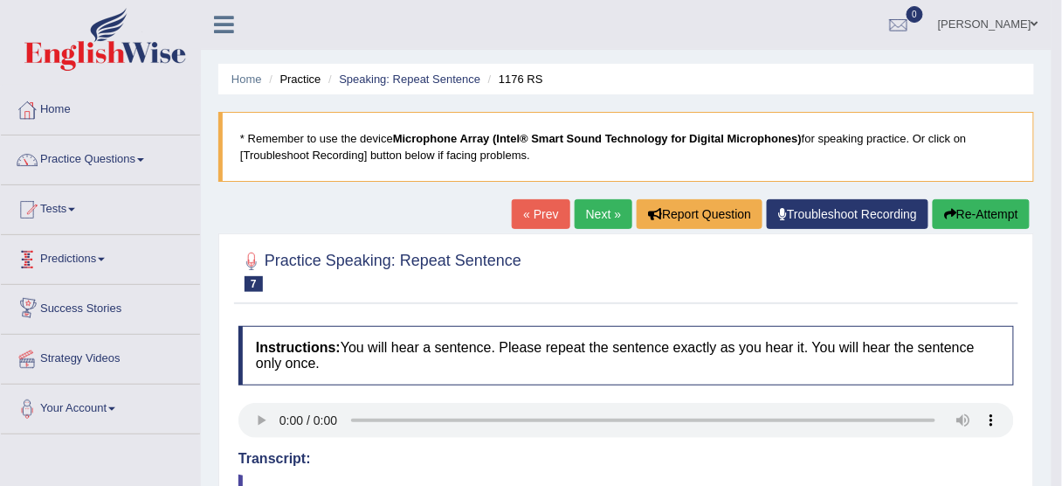
scroll to position [0, 0]
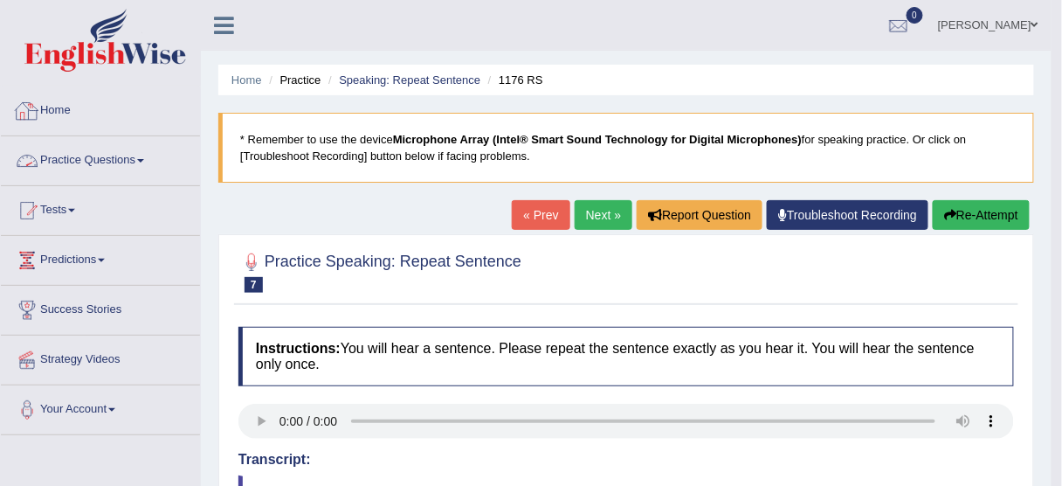
click at [130, 161] on link "Practice Questions" at bounding box center [100, 158] width 199 height 44
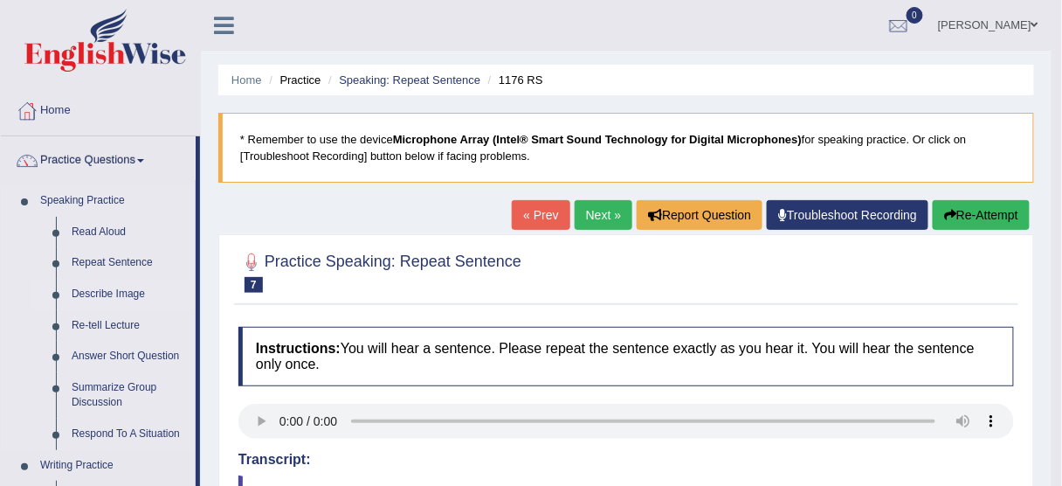
click at [114, 294] on link "Describe Image" at bounding box center [130, 294] width 132 height 31
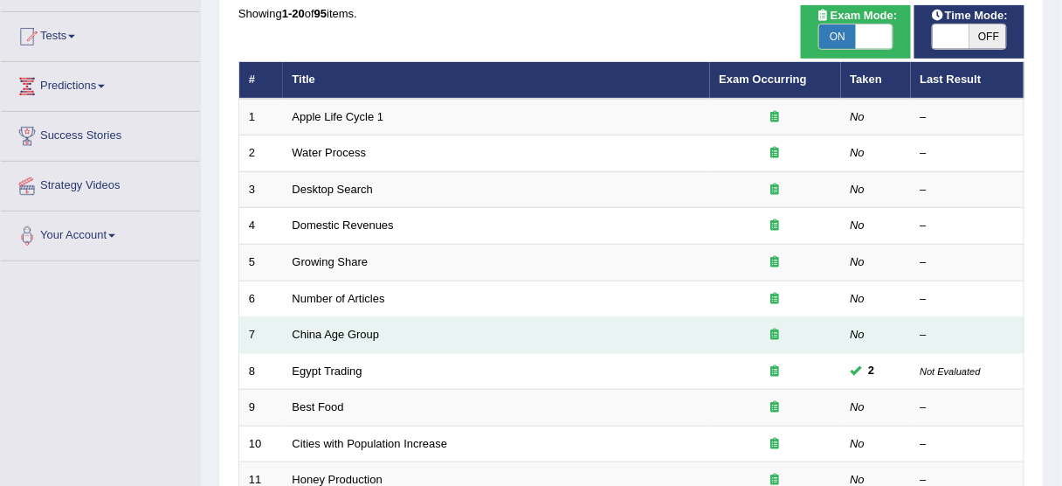
scroll to position [210, 0]
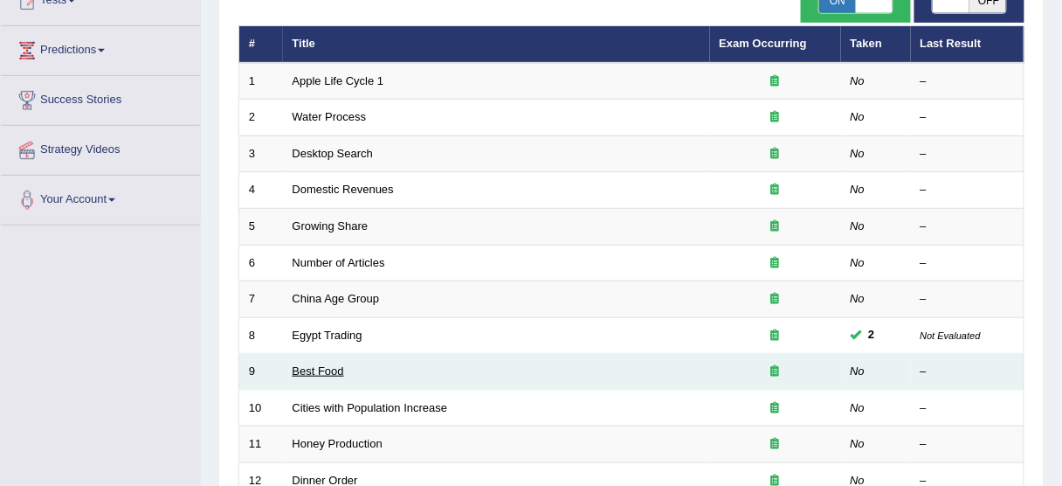
click at [336, 364] on link "Best Food" at bounding box center [319, 370] width 52 height 13
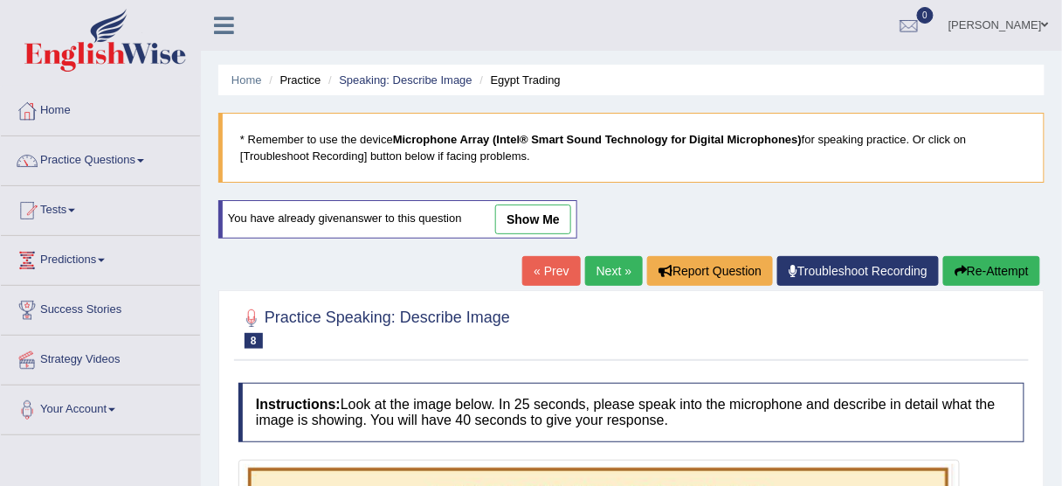
click at [538, 259] on link "« Prev" at bounding box center [551, 271] width 58 height 30
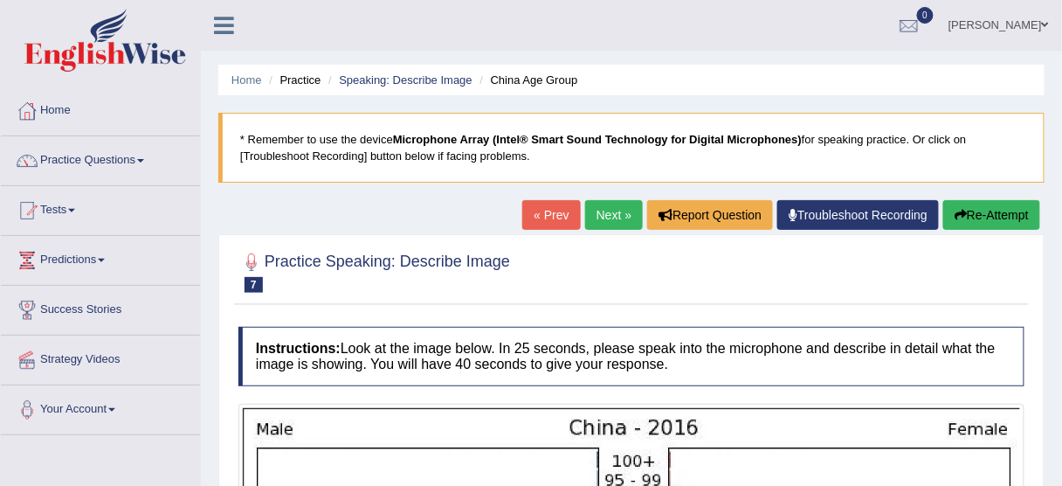
scroll to position [210, 0]
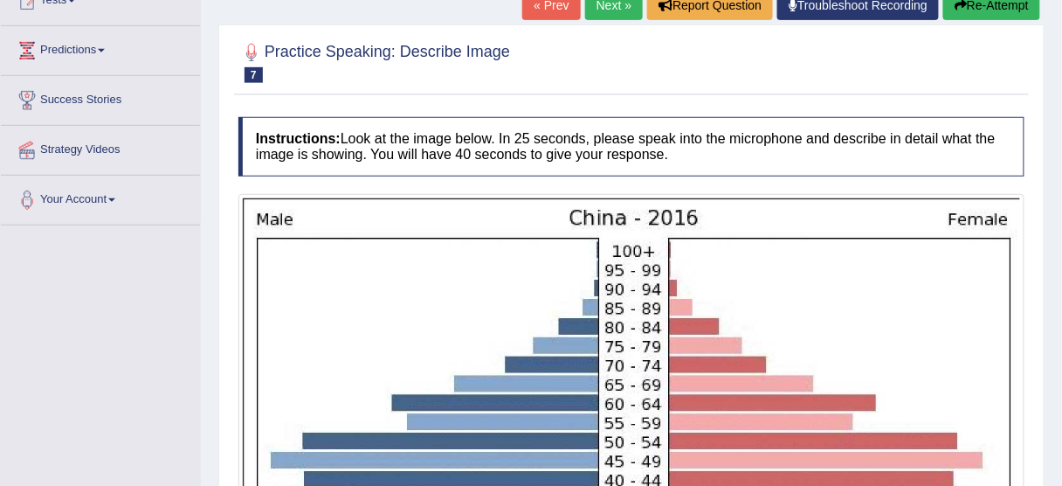
click at [541, 12] on link "« Prev" at bounding box center [551, 5] width 58 height 30
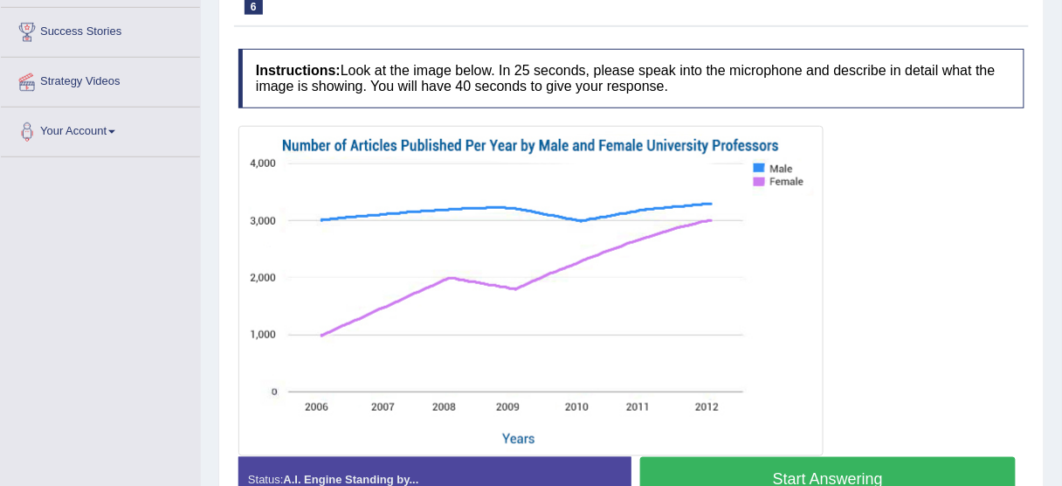
scroll to position [280, 0]
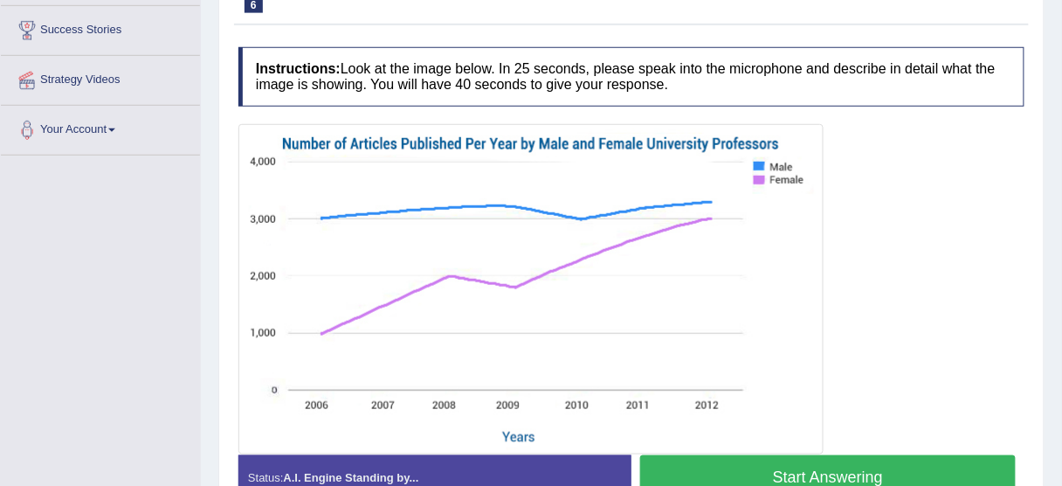
click at [903, 468] on button "Start Answering" at bounding box center [828, 477] width 376 height 45
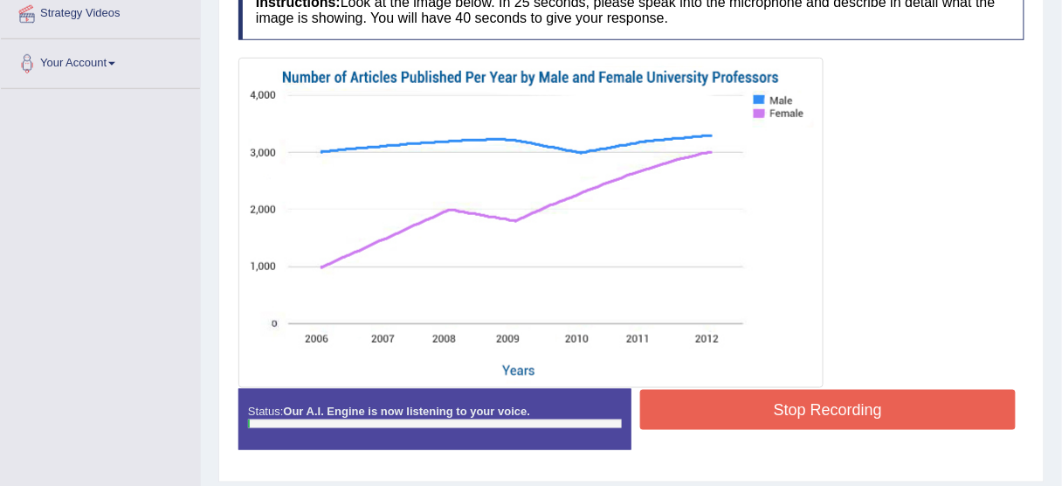
scroll to position [349, 0]
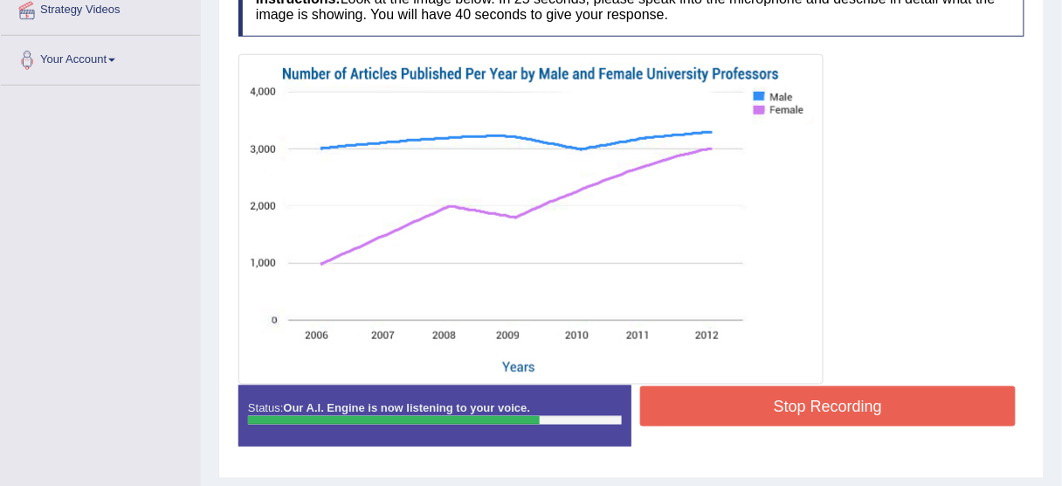
click at [889, 397] on button "Stop Recording" at bounding box center [828, 406] width 376 height 40
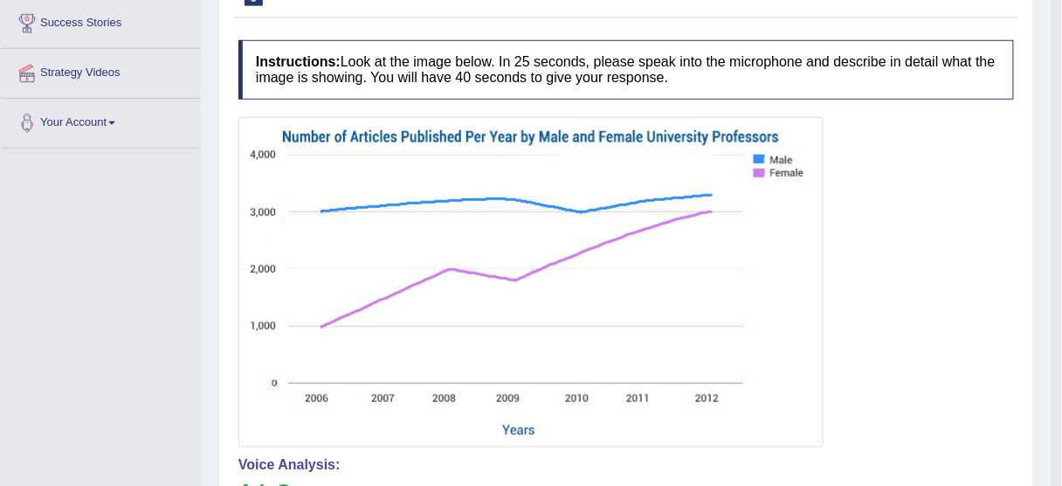
scroll to position [280, 0]
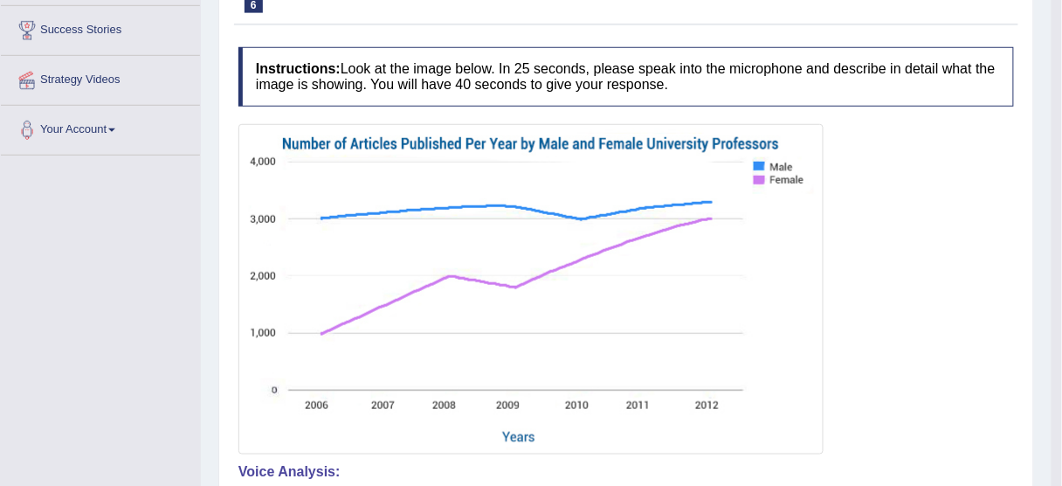
click at [700, 146] on img at bounding box center [531, 289] width 577 height 322
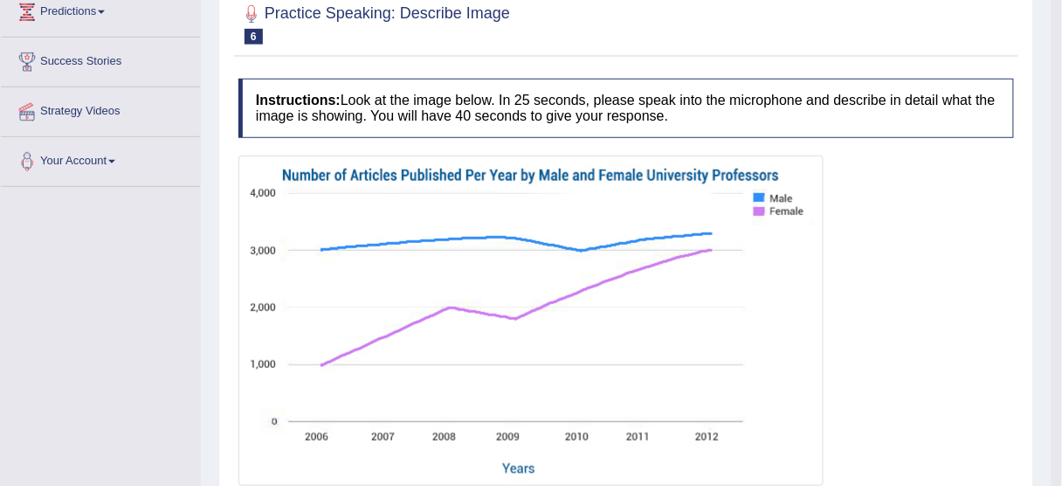
scroll to position [210, 0]
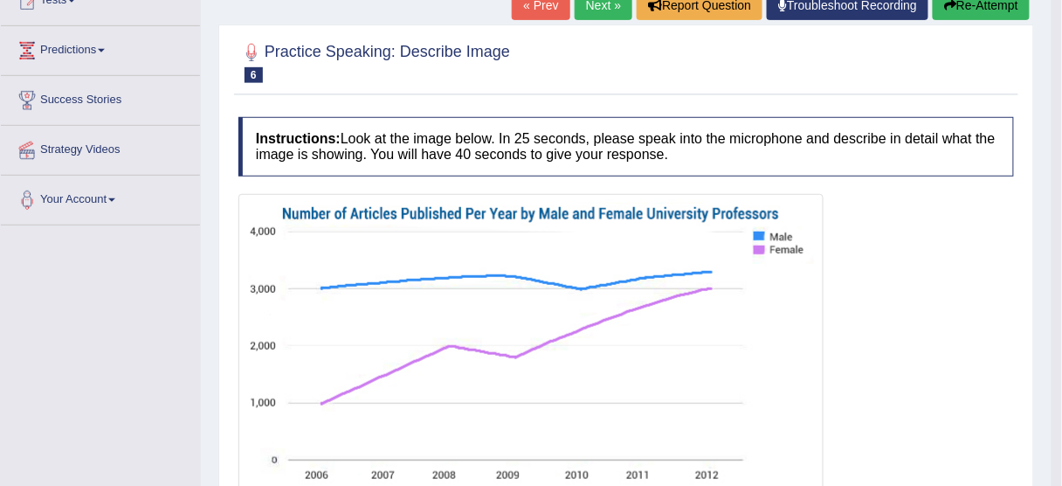
click at [598, 12] on link "Next »" at bounding box center [604, 5] width 58 height 30
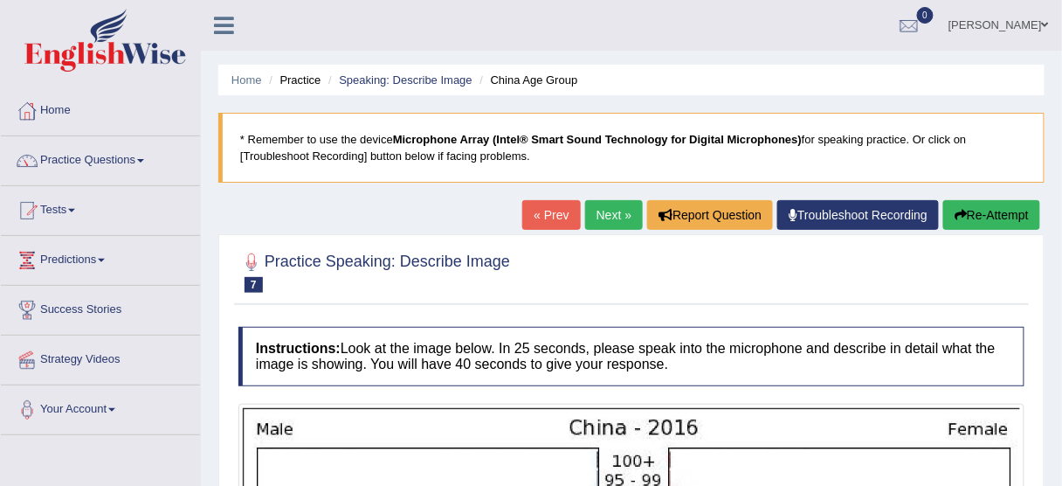
click at [588, 210] on link "Next »" at bounding box center [614, 215] width 58 height 30
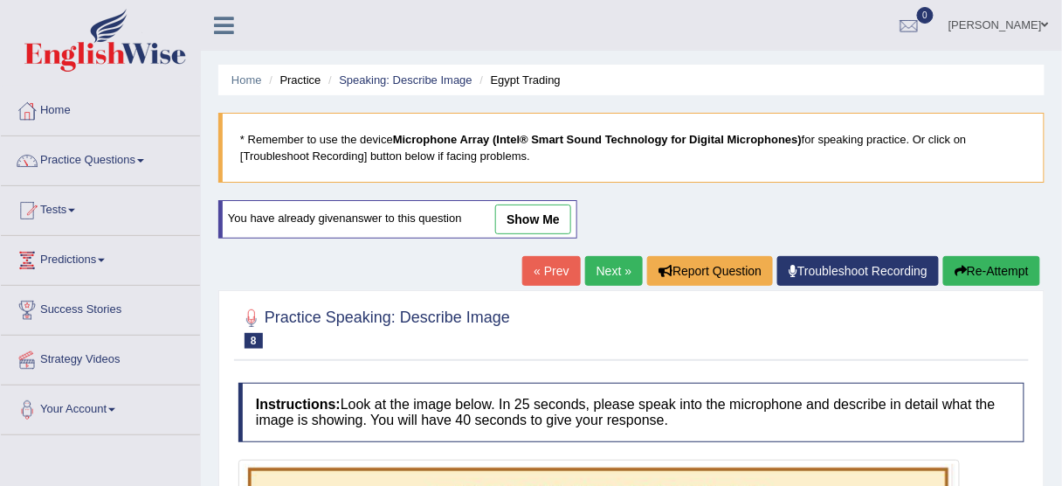
click at [607, 265] on link "Next »" at bounding box center [614, 271] width 58 height 30
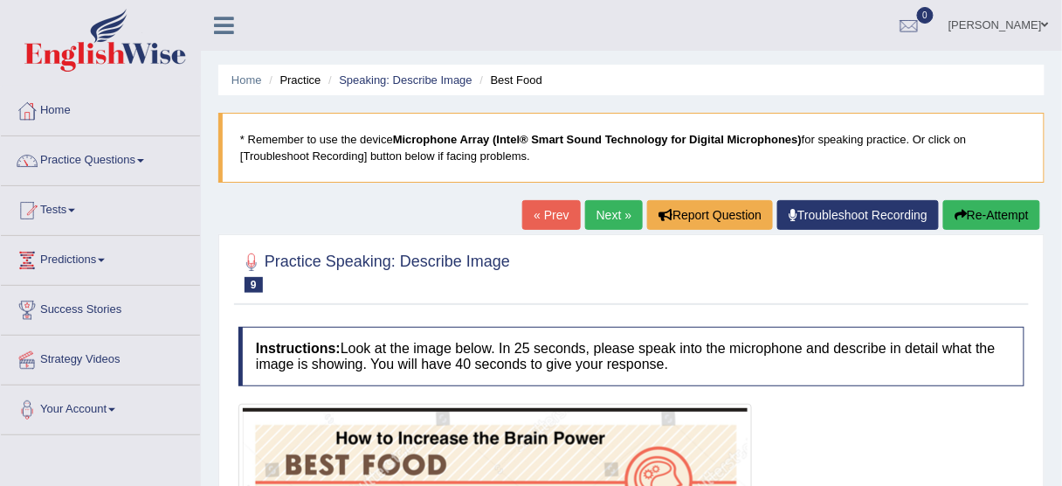
click at [604, 211] on link "Next »" at bounding box center [614, 215] width 58 height 30
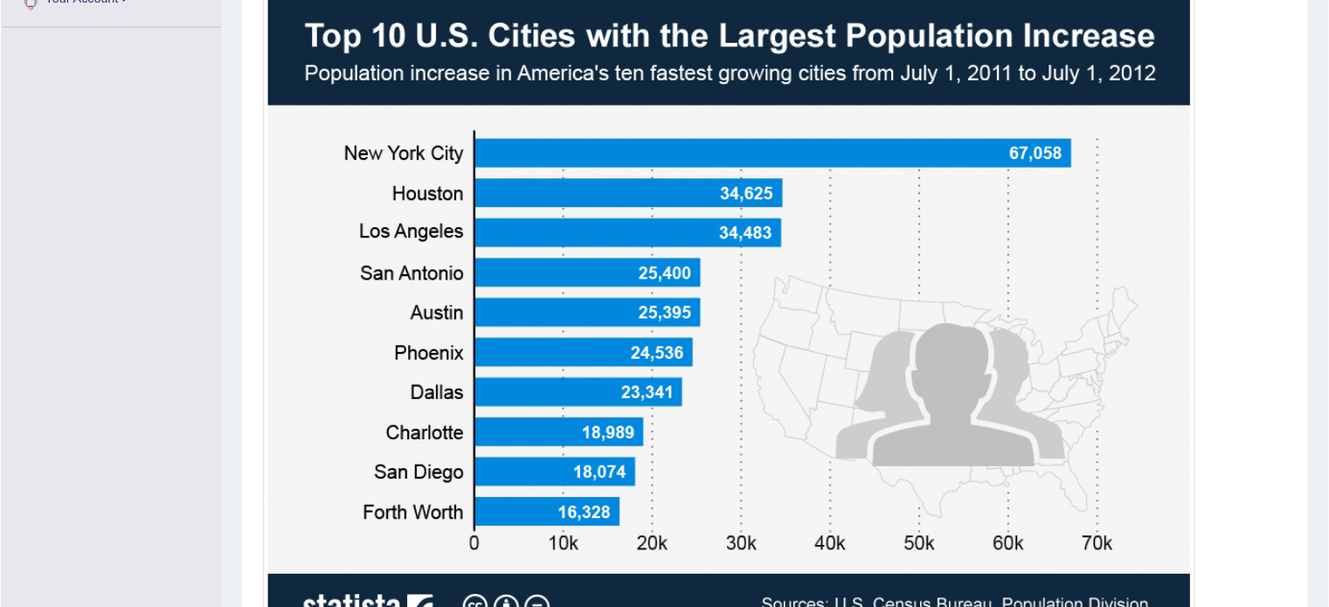
scroll to position [409, 0]
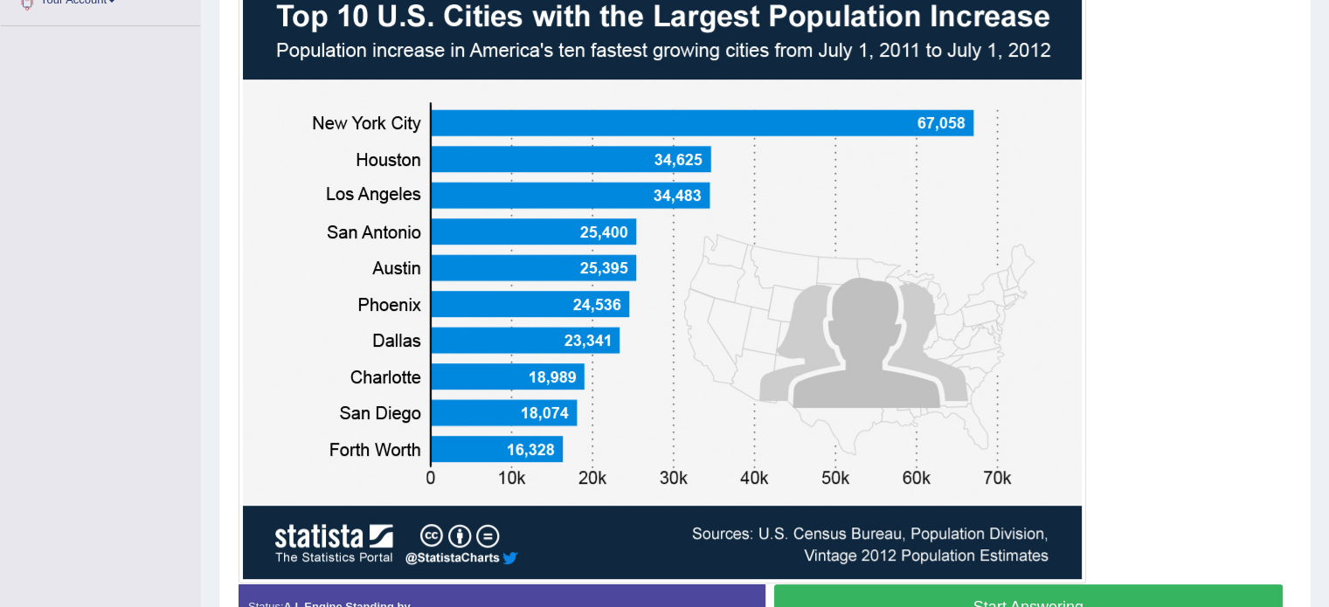
drag, startPoint x: 1183, startPoint y: 2, endPoint x: 993, endPoint y: 137, distance: 233.0
click at [993, 137] on img at bounding box center [662, 281] width 839 height 598
click at [1062, 485] on button "Start Answering" at bounding box center [1028, 606] width 509 height 45
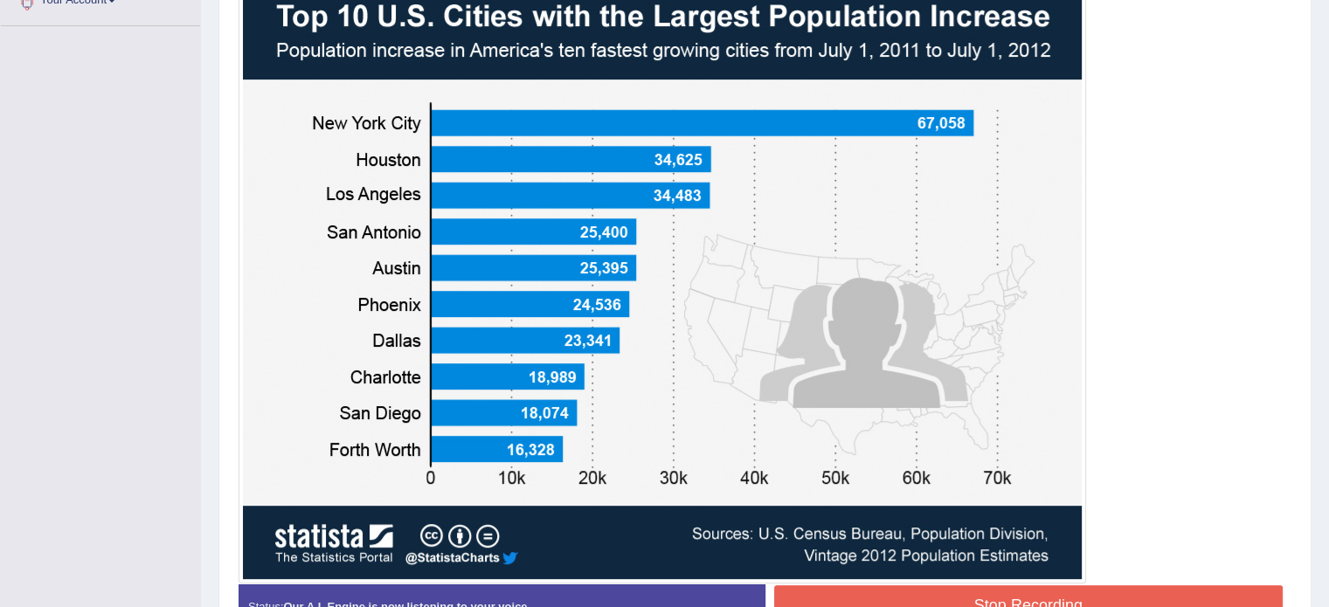
click at [1062, 485] on button "Stop Recording" at bounding box center [1028, 605] width 509 height 40
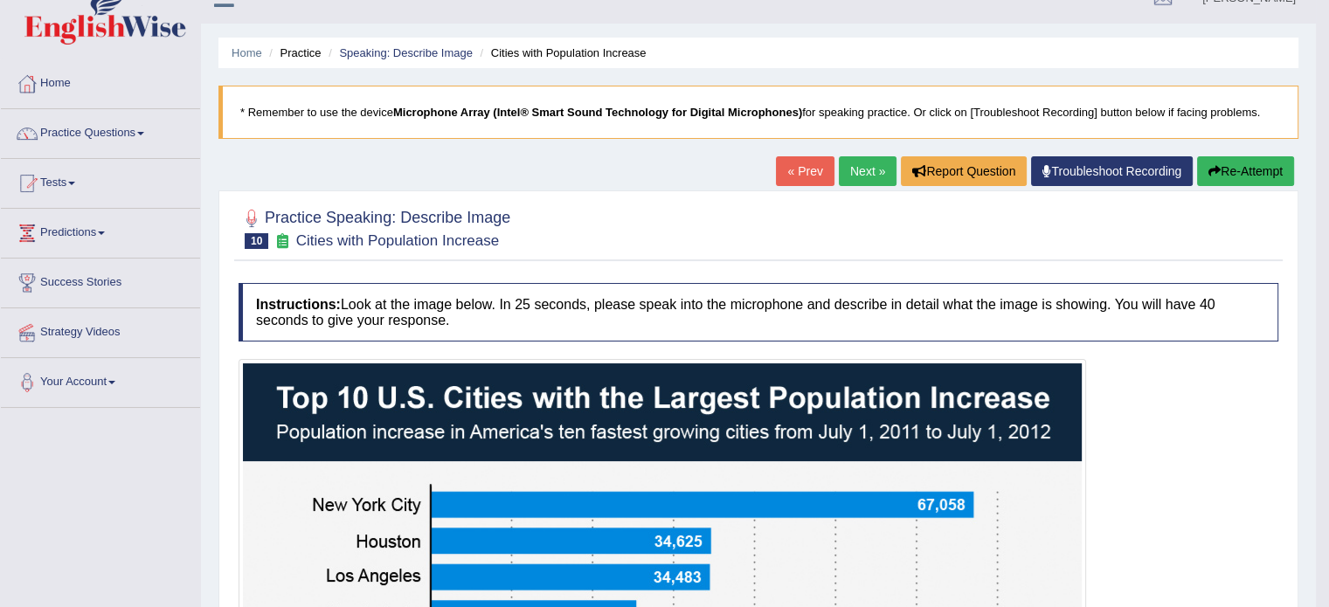
scroll to position [0, 0]
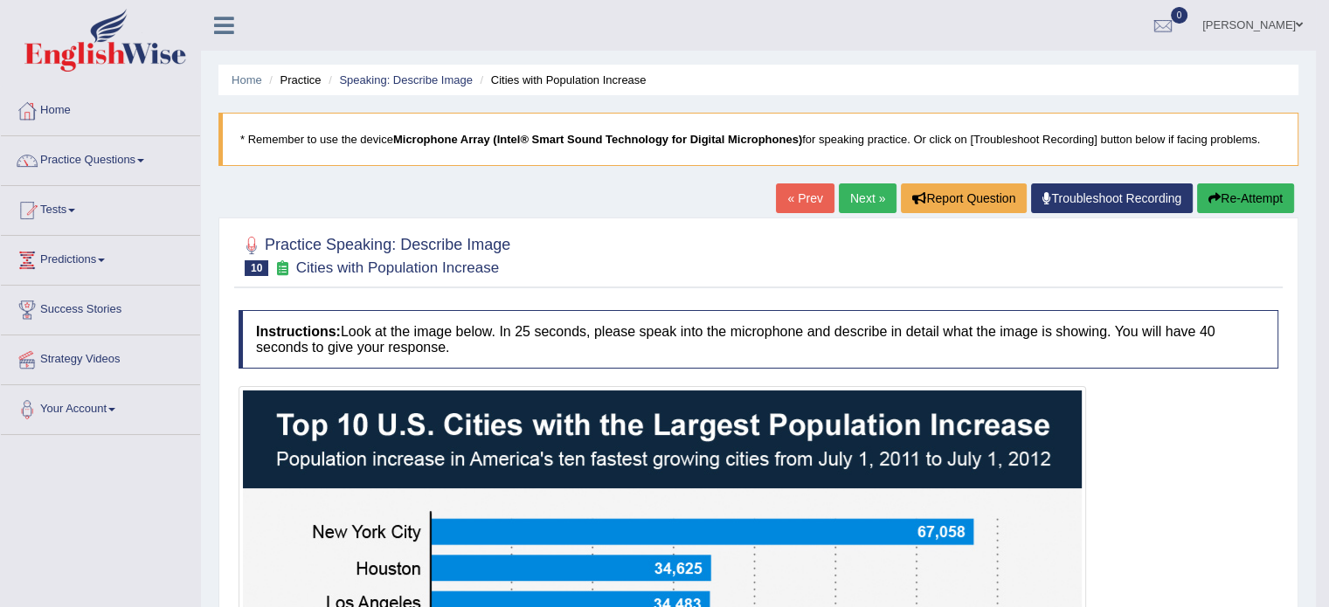
click at [850, 202] on link "Next »" at bounding box center [868, 198] width 58 height 30
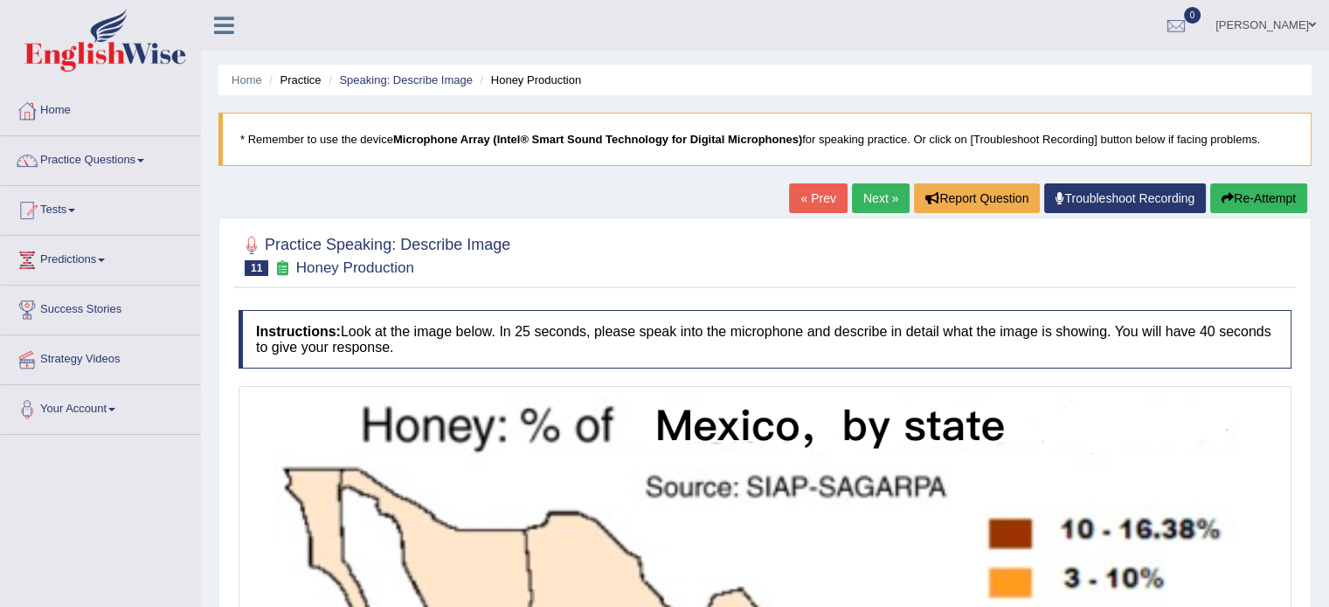
click at [872, 211] on link "Next »" at bounding box center [881, 198] width 58 height 30
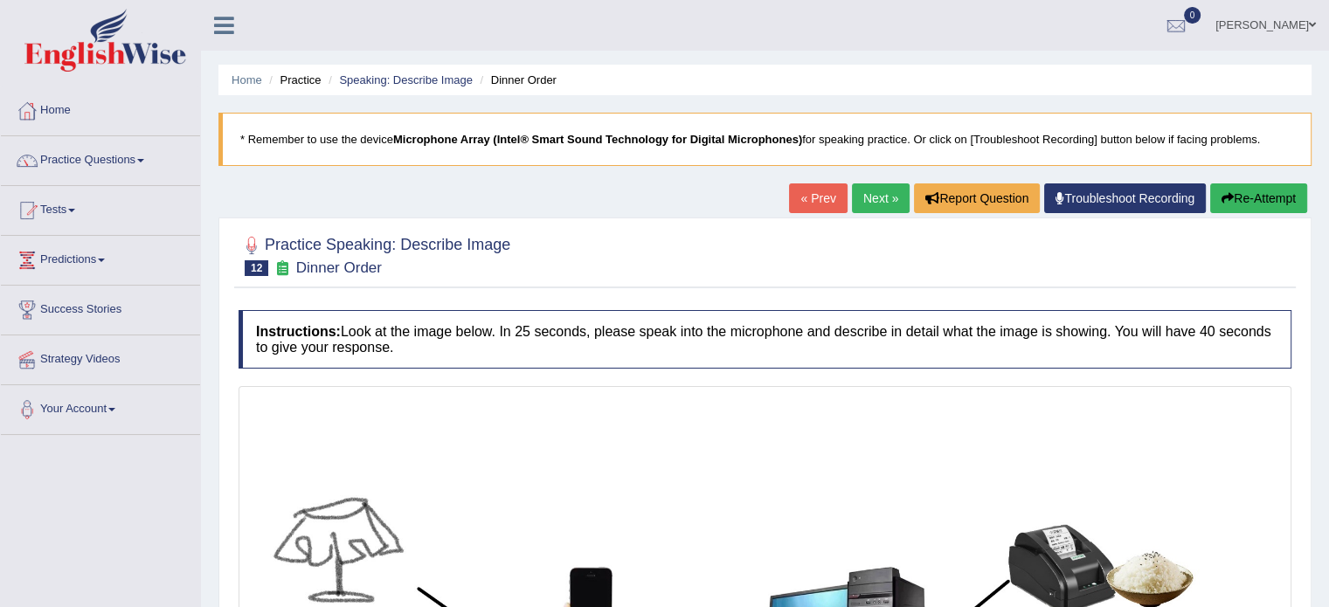
click at [880, 209] on link "Next »" at bounding box center [881, 198] width 58 height 30
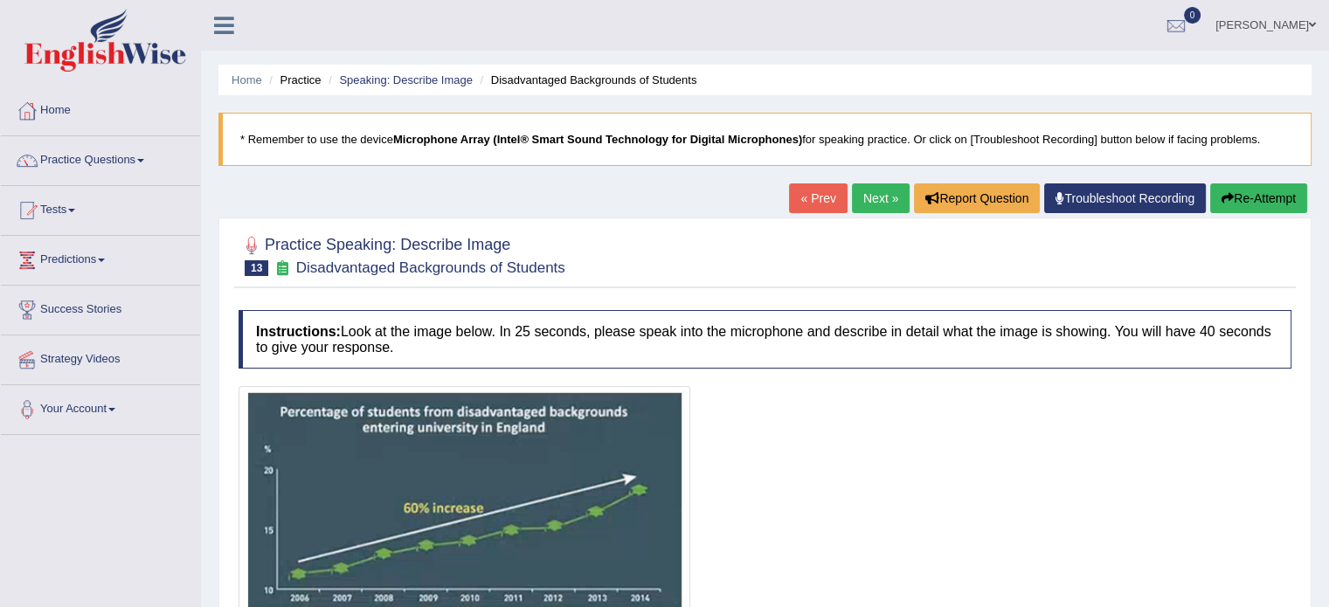
drag, startPoint x: 867, startPoint y: 204, endPoint x: 888, endPoint y: 242, distance: 43.8
click at [868, 204] on link "Next »" at bounding box center [881, 198] width 58 height 30
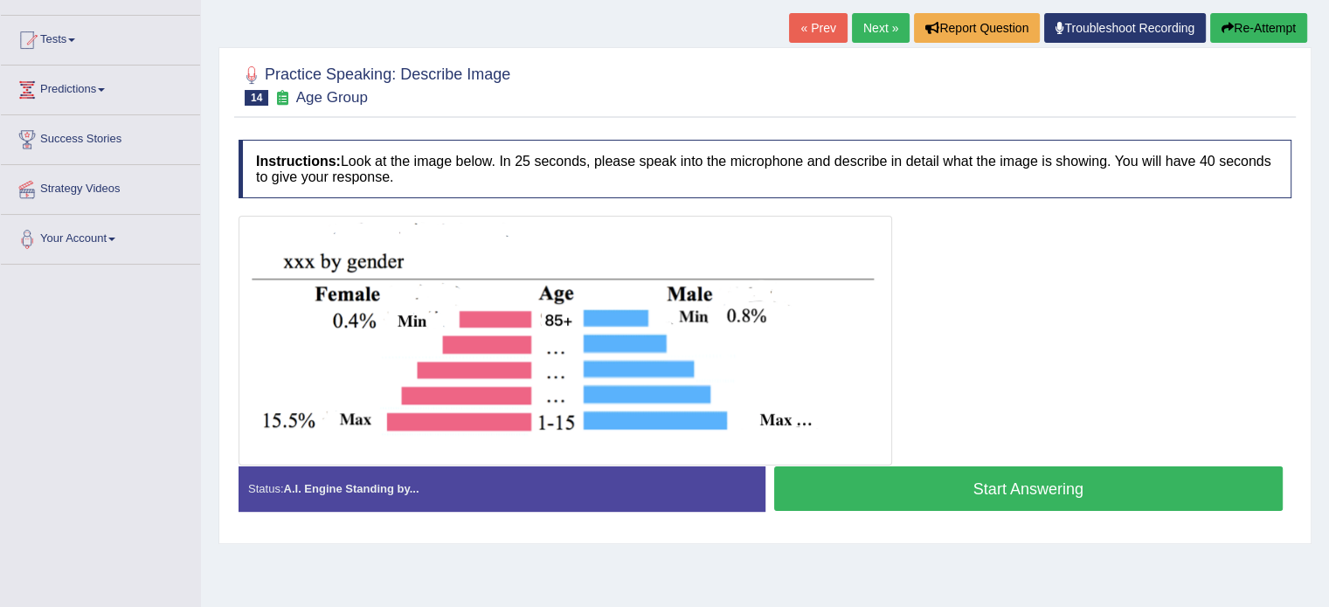
scroll to position [175, 0]
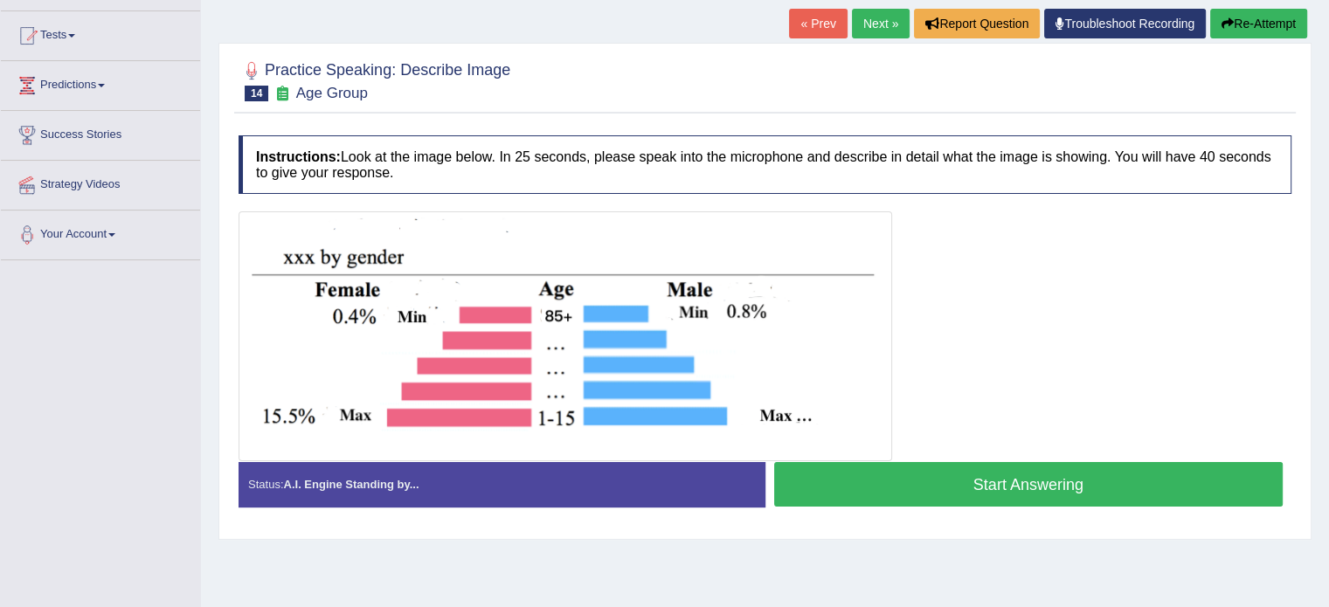
click at [1075, 493] on button "Start Answering" at bounding box center [1028, 484] width 509 height 45
click at [1056, 356] on div at bounding box center [765, 336] width 1053 height 250
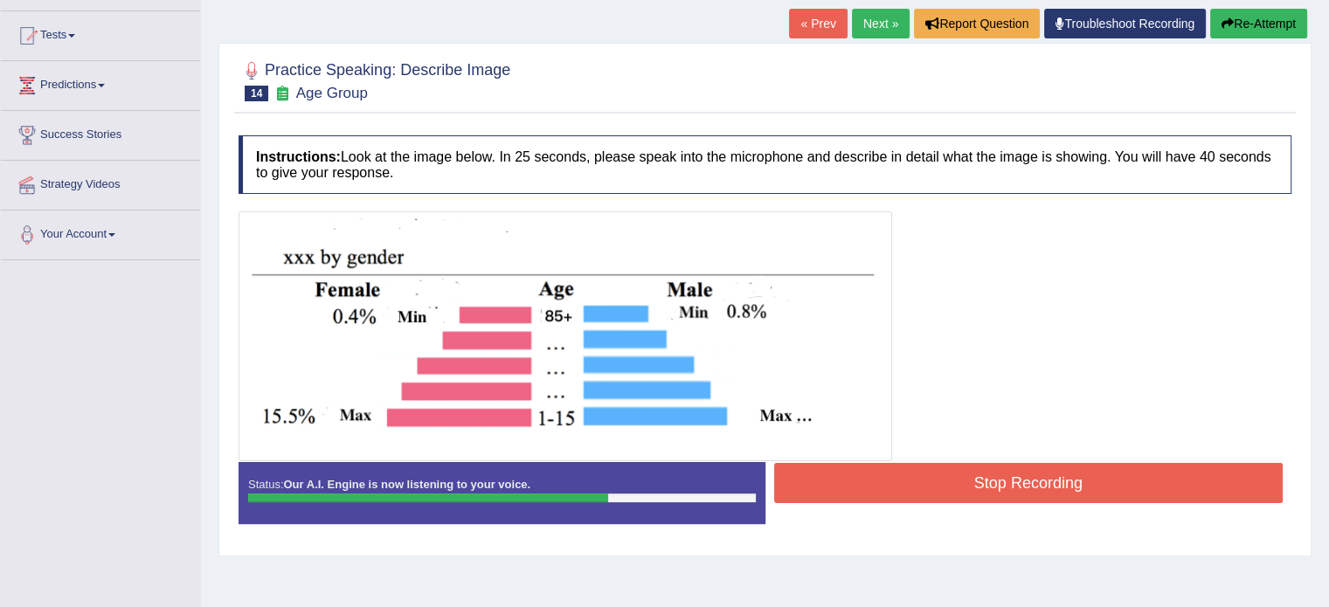
click at [1090, 481] on button "Stop Recording" at bounding box center [1028, 483] width 509 height 40
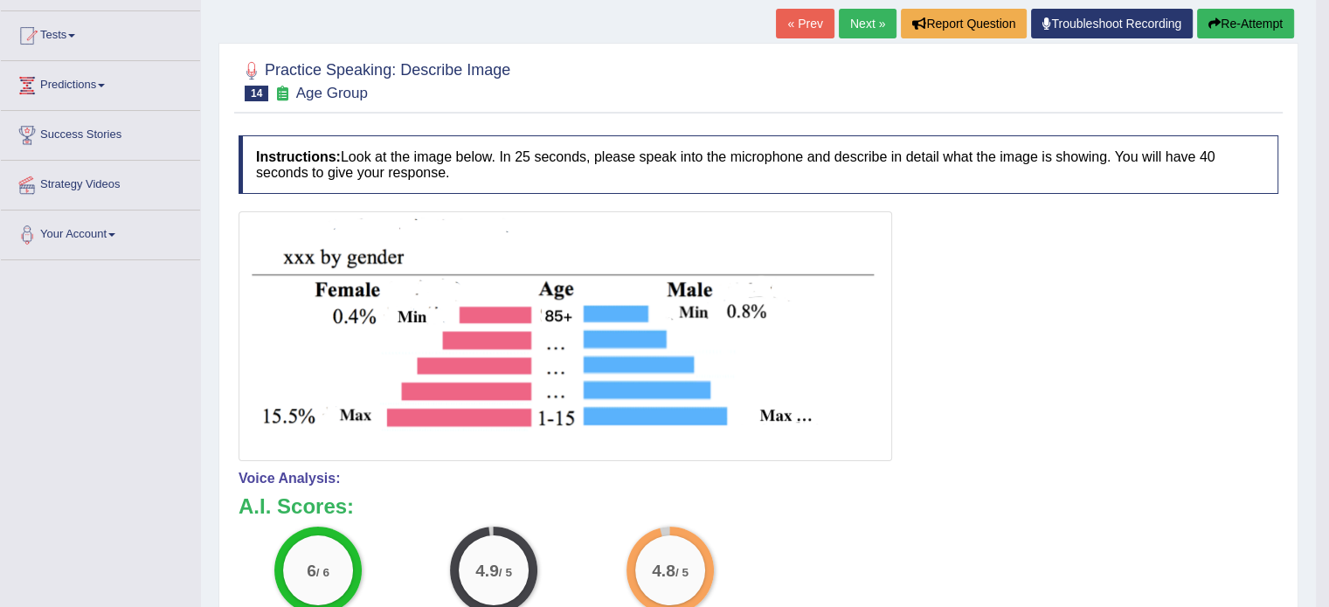
click at [938, 386] on div at bounding box center [759, 336] width 1040 height 250
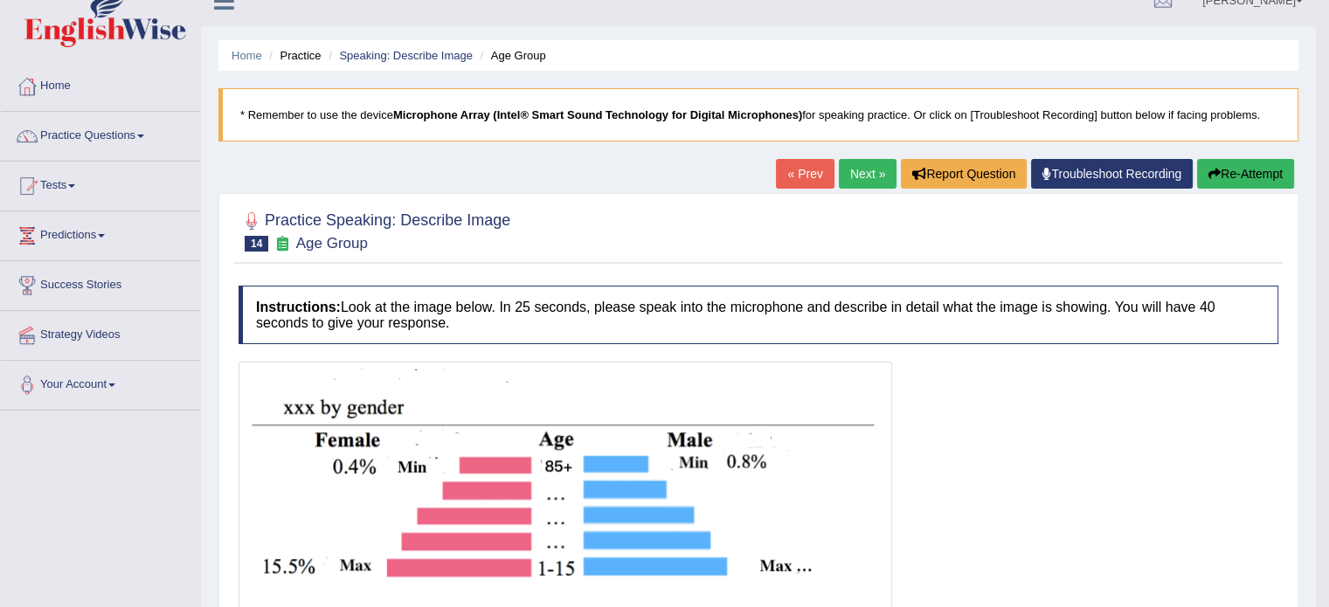
scroll to position [0, 0]
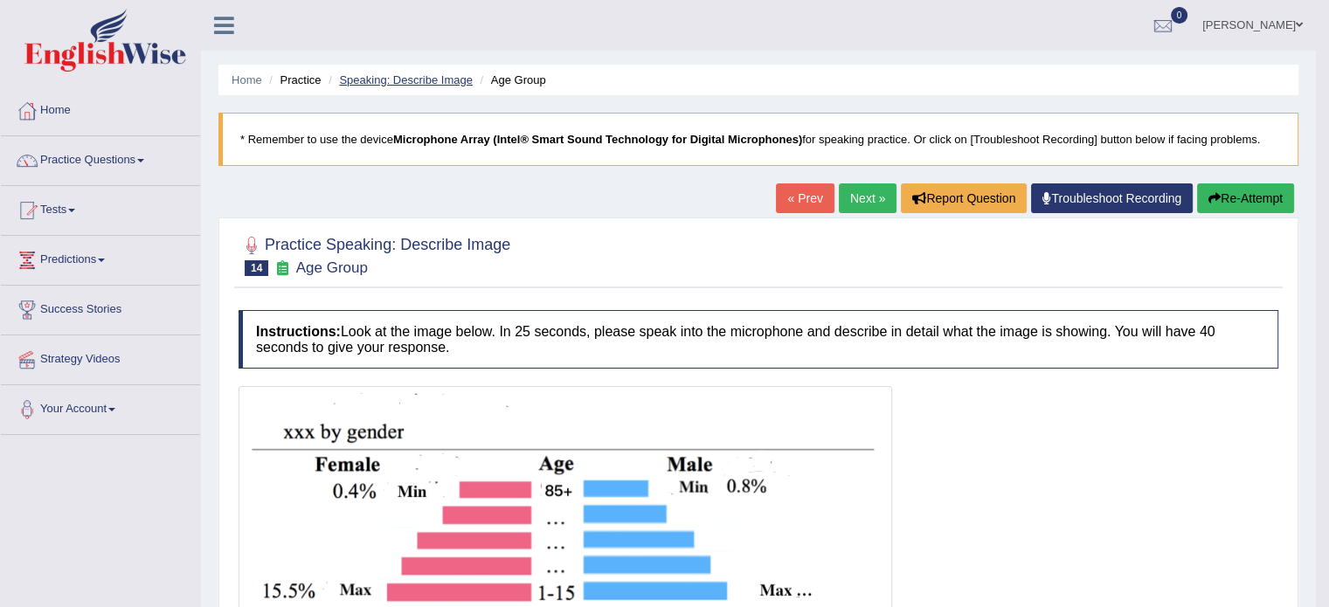
click at [441, 83] on link "Speaking: Describe Image" at bounding box center [405, 79] width 133 height 13
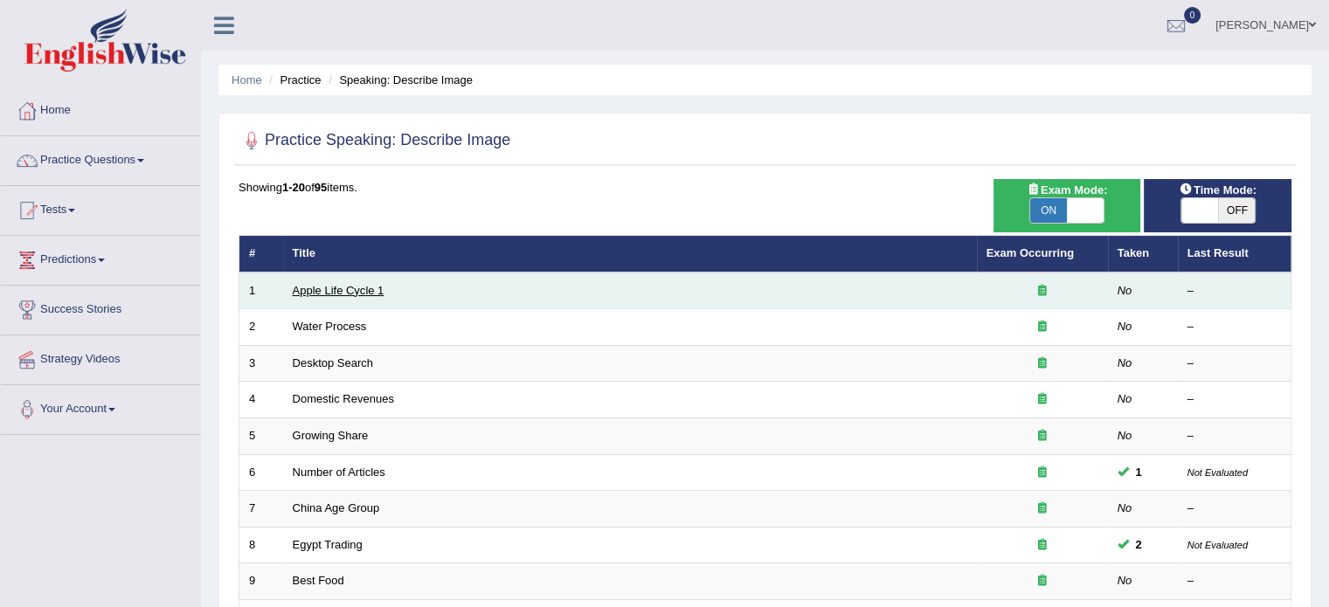
click at [332, 286] on link "Apple Life Cycle 1" at bounding box center [339, 290] width 92 height 13
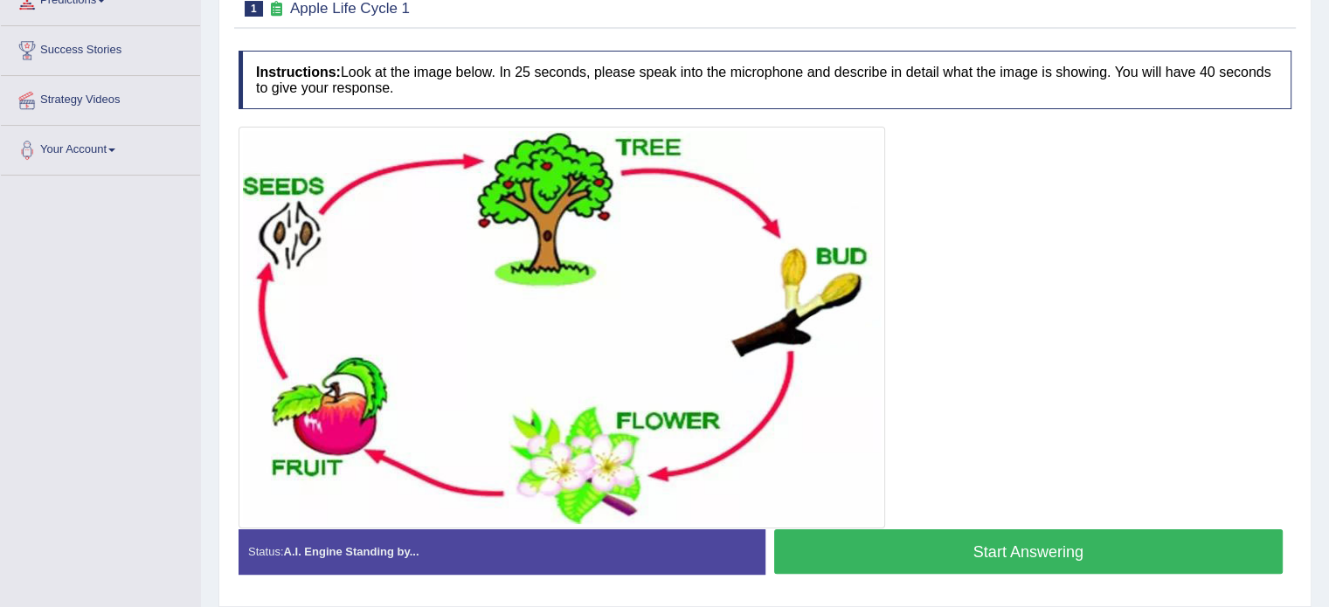
scroll to position [262, 0]
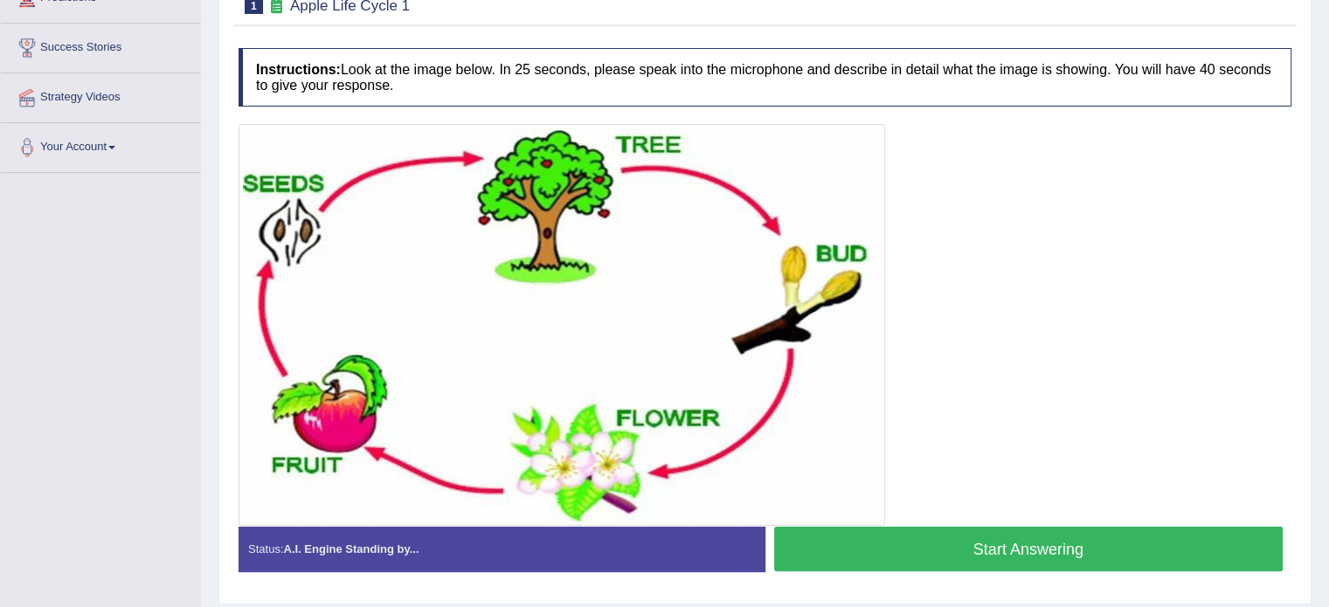
click at [1010, 544] on button "Start Answering" at bounding box center [1028, 549] width 509 height 45
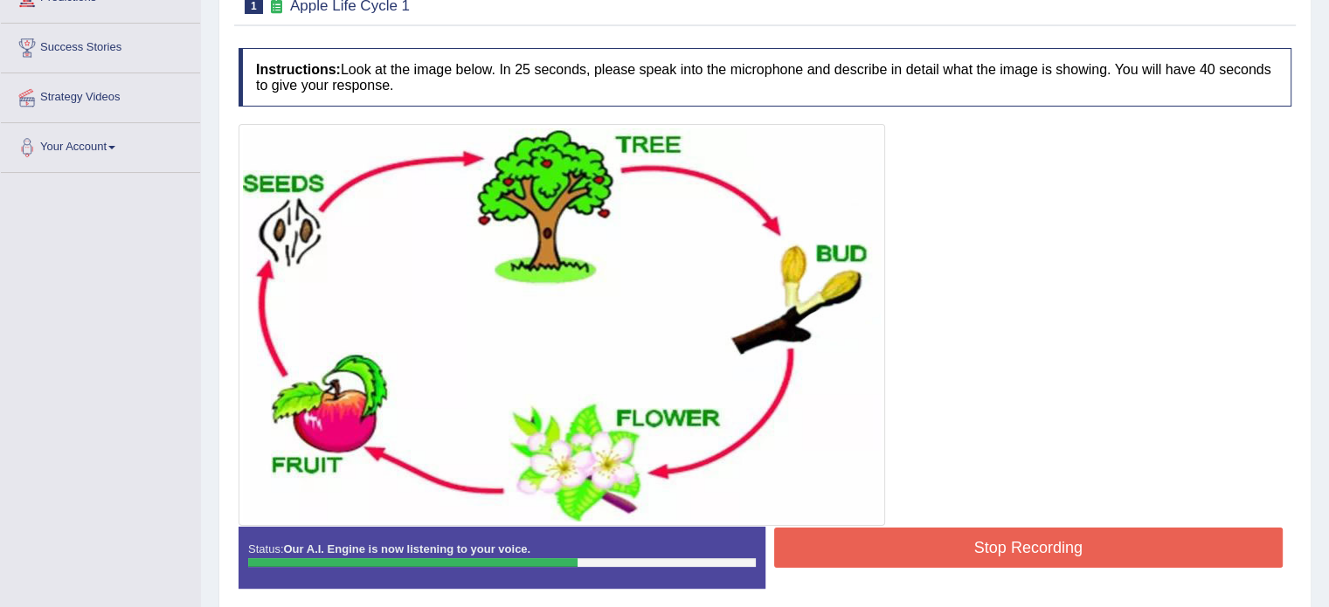
click at [1064, 572] on div "Stop Recording" at bounding box center [1028, 550] width 527 height 45
click at [1062, 551] on button "Stop Recording" at bounding box center [1028, 548] width 509 height 40
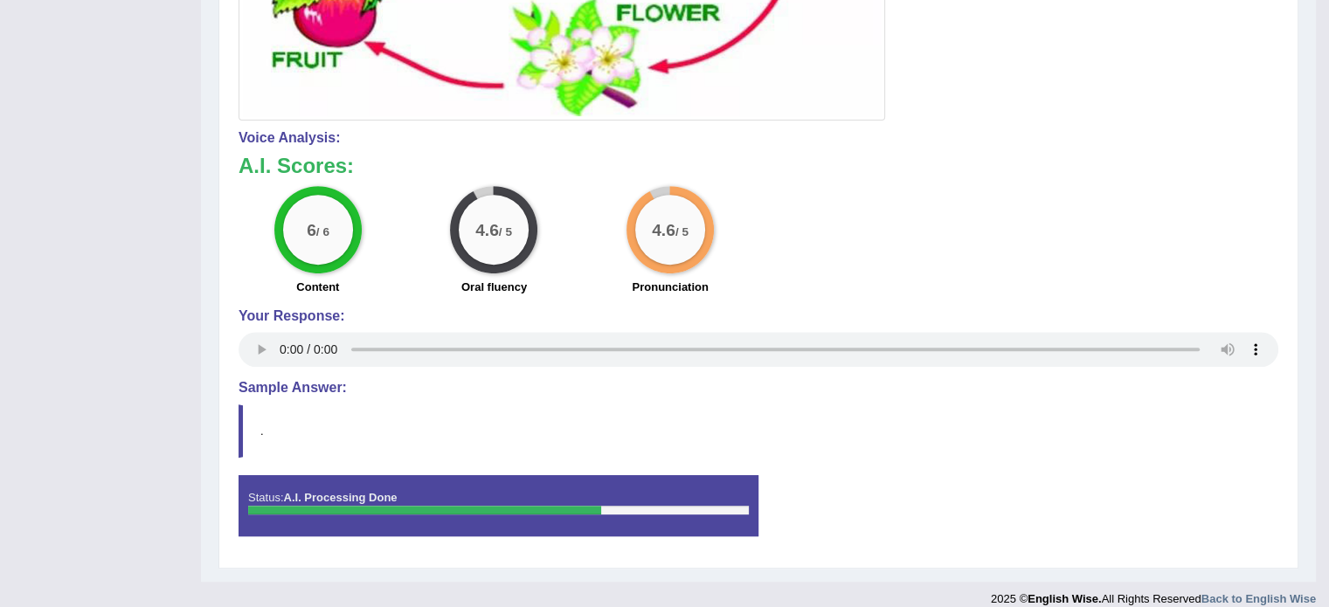
scroll to position [688, 0]
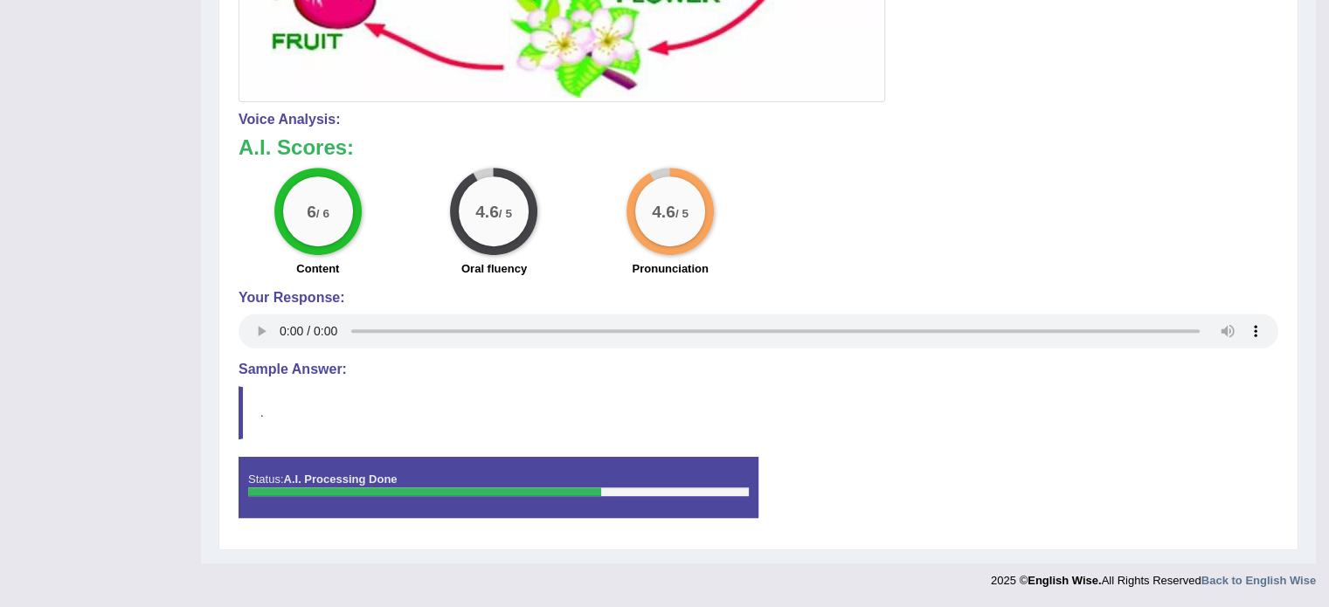
click at [974, 259] on div "6 / 6 Content 4.6 / 5 Oral fluency 4.6 / 5 Pronunciation" at bounding box center [758, 224] width 1057 height 113
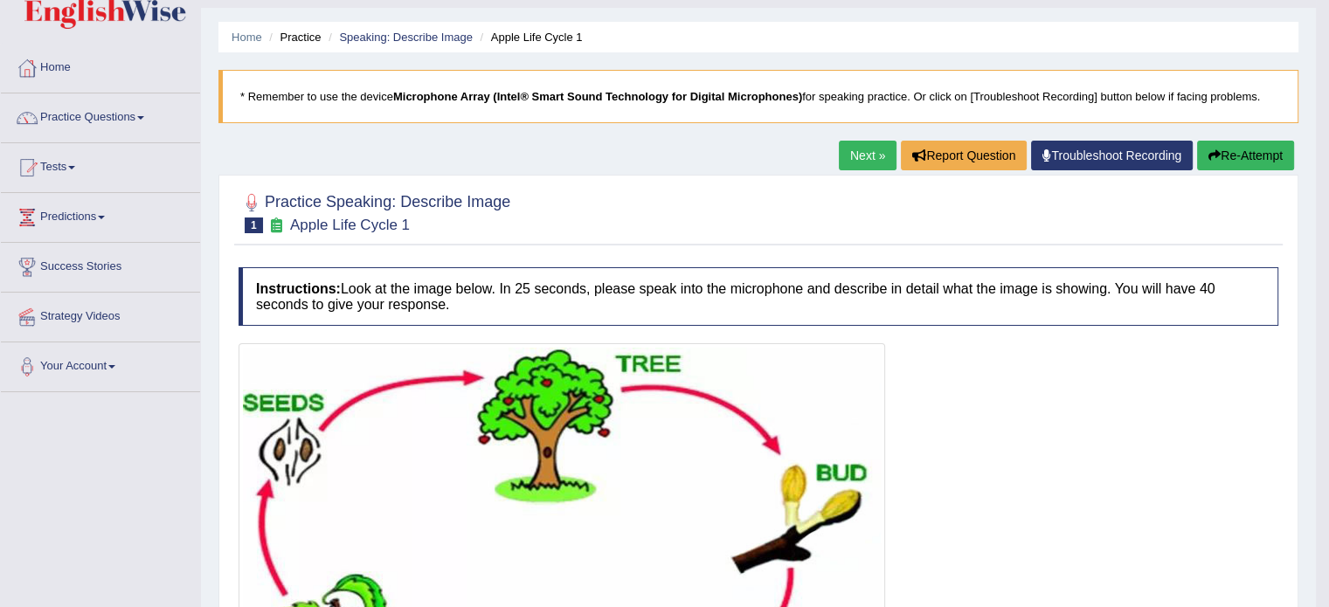
scroll to position [0, 0]
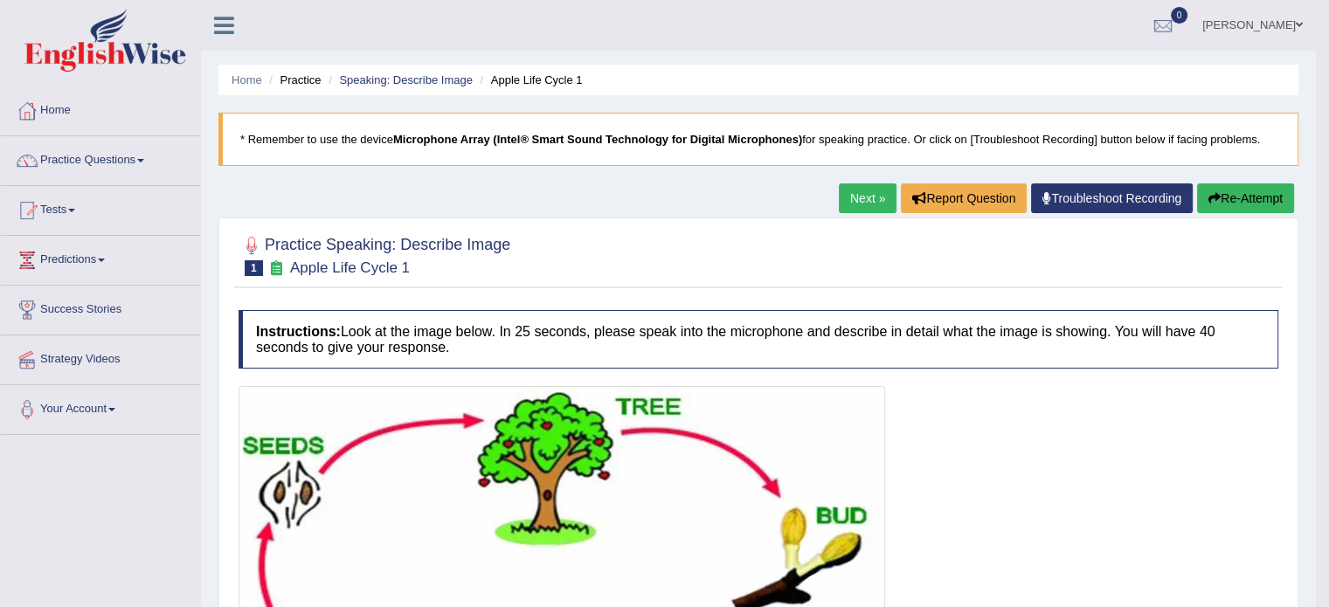
click at [870, 197] on link "Next »" at bounding box center [868, 198] width 58 height 30
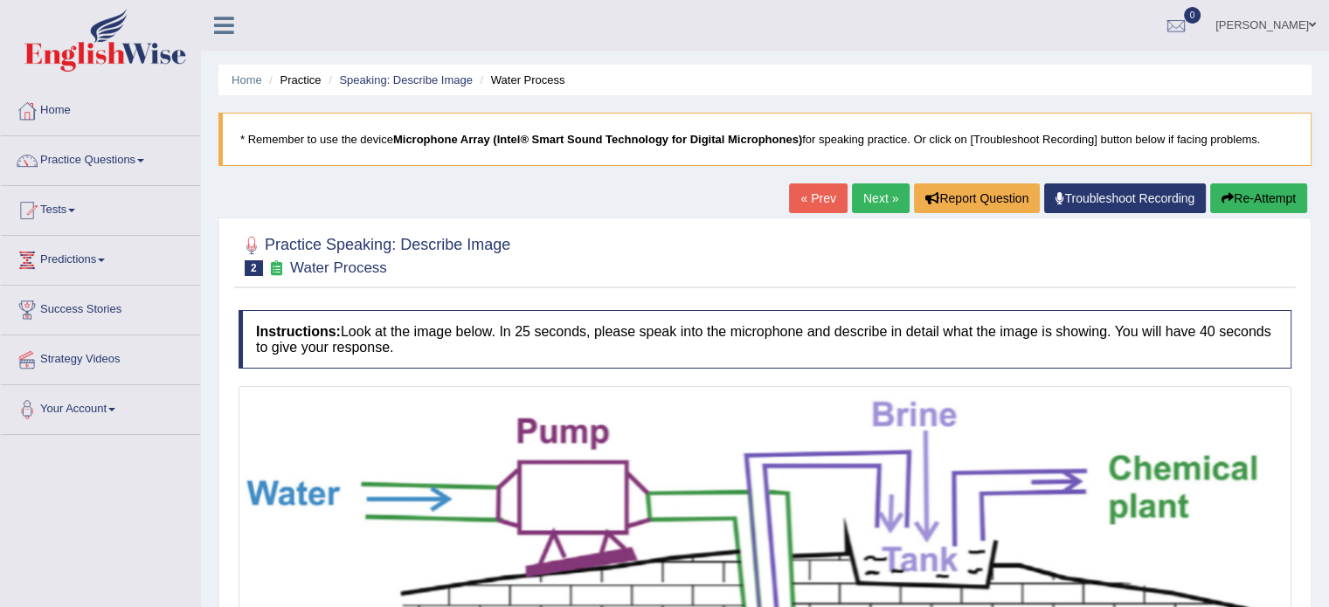
click at [867, 202] on link "Next »" at bounding box center [881, 198] width 58 height 30
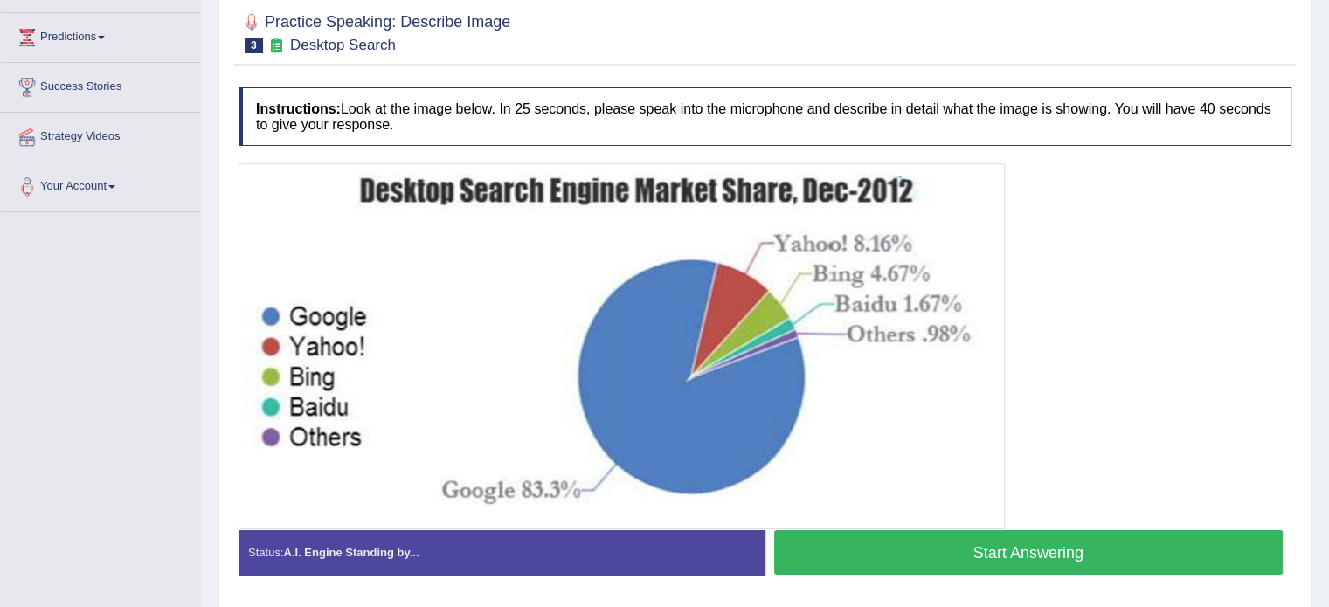
click at [1076, 549] on button "Start Answering" at bounding box center [1028, 552] width 509 height 45
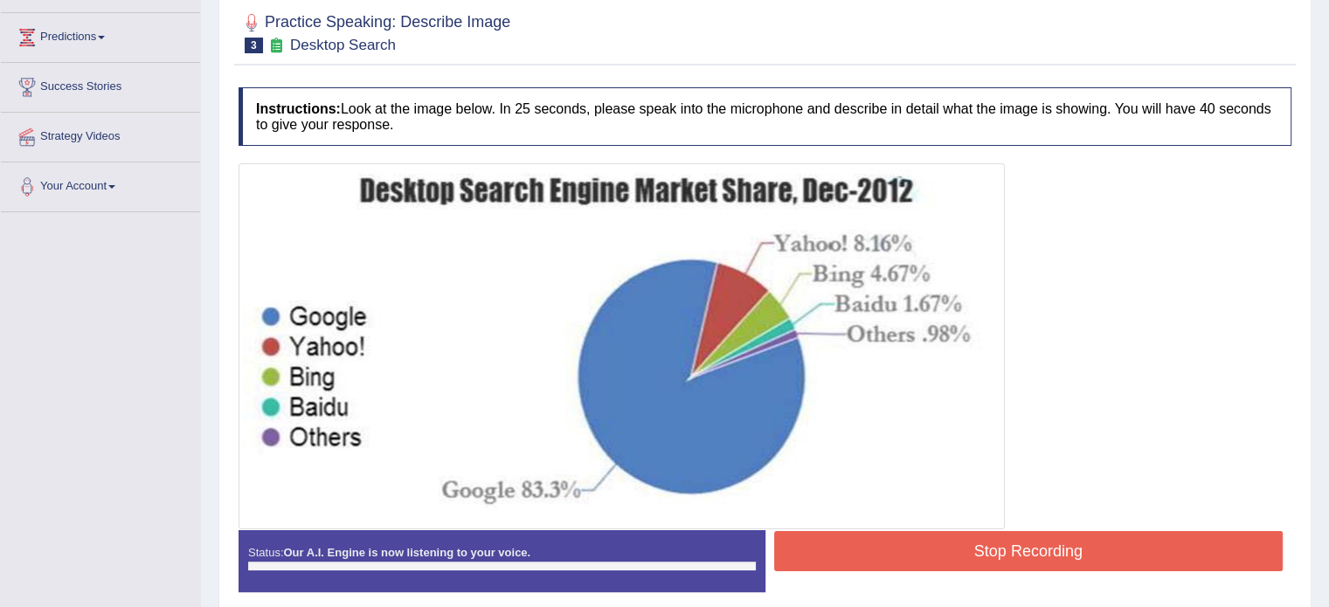
click at [1076, 324] on div at bounding box center [765, 346] width 1053 height 366
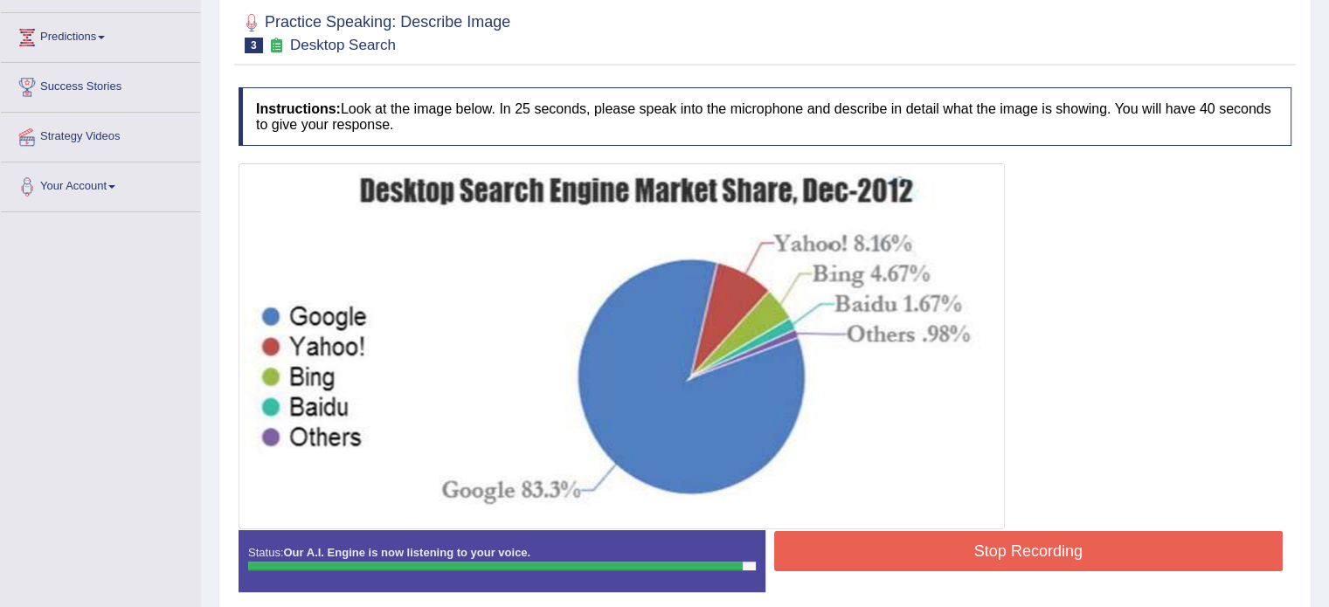
click at [1064, 554] on button "Stop Recording" at bounding box center [1028, 551] width 509 height 40
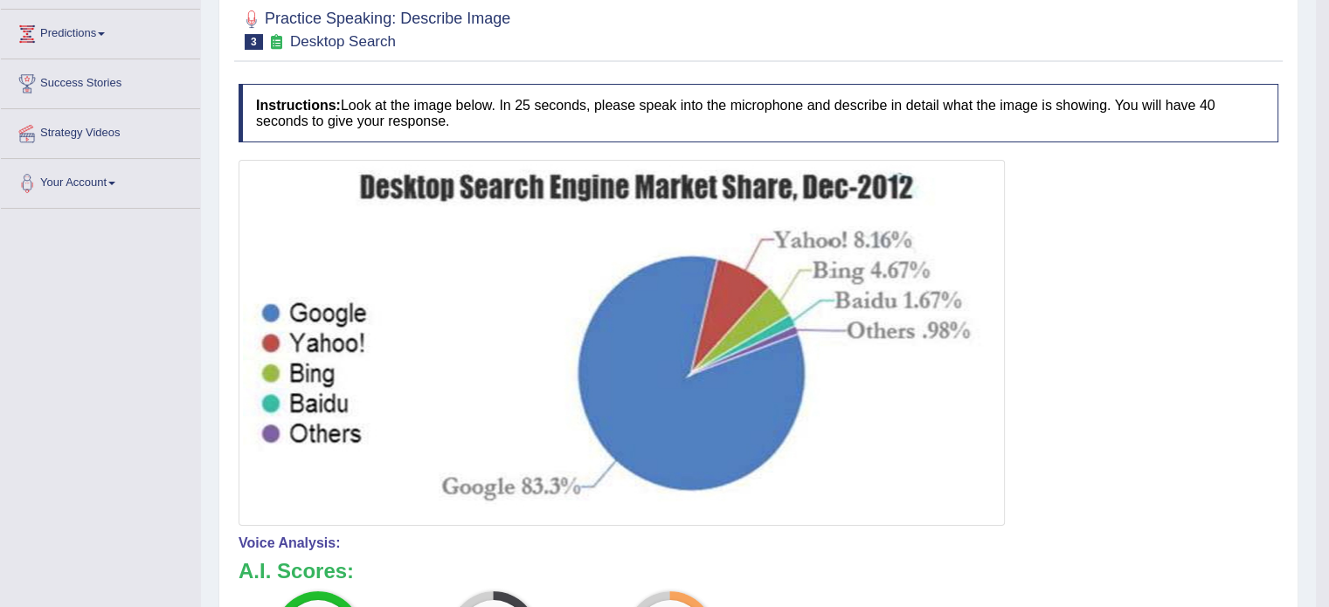
scroll to position [98, 0]
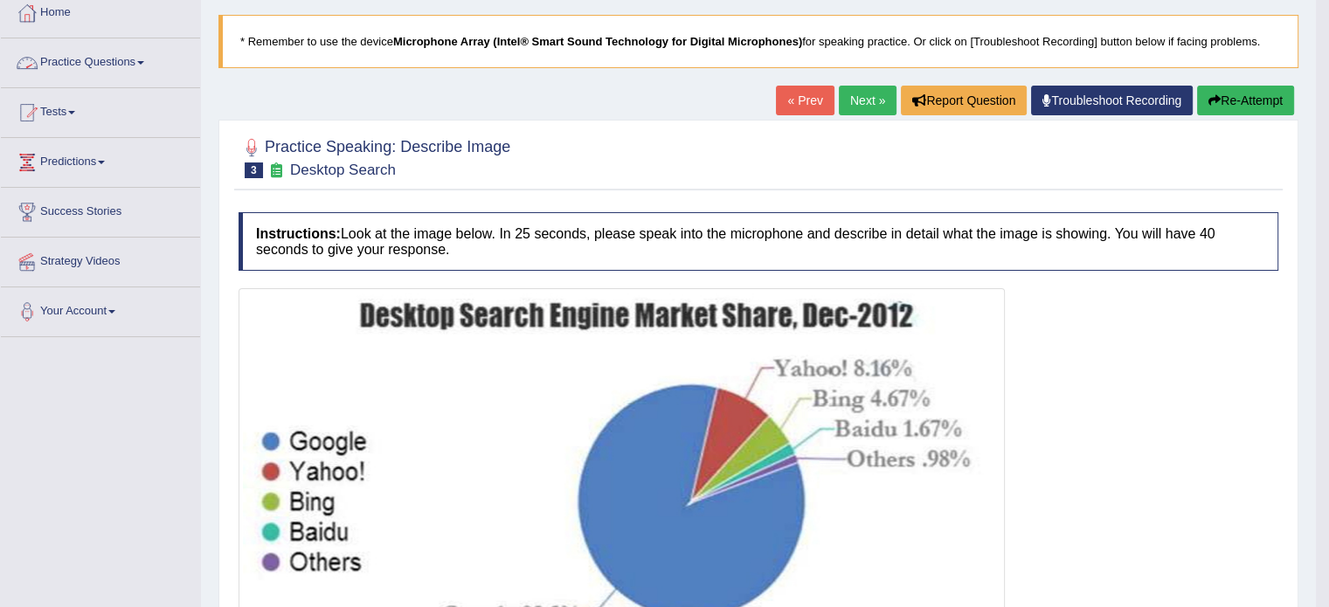
click at [138, 59] on link "Practice Questions" at bounding box center [100, 60] width 199 height 44
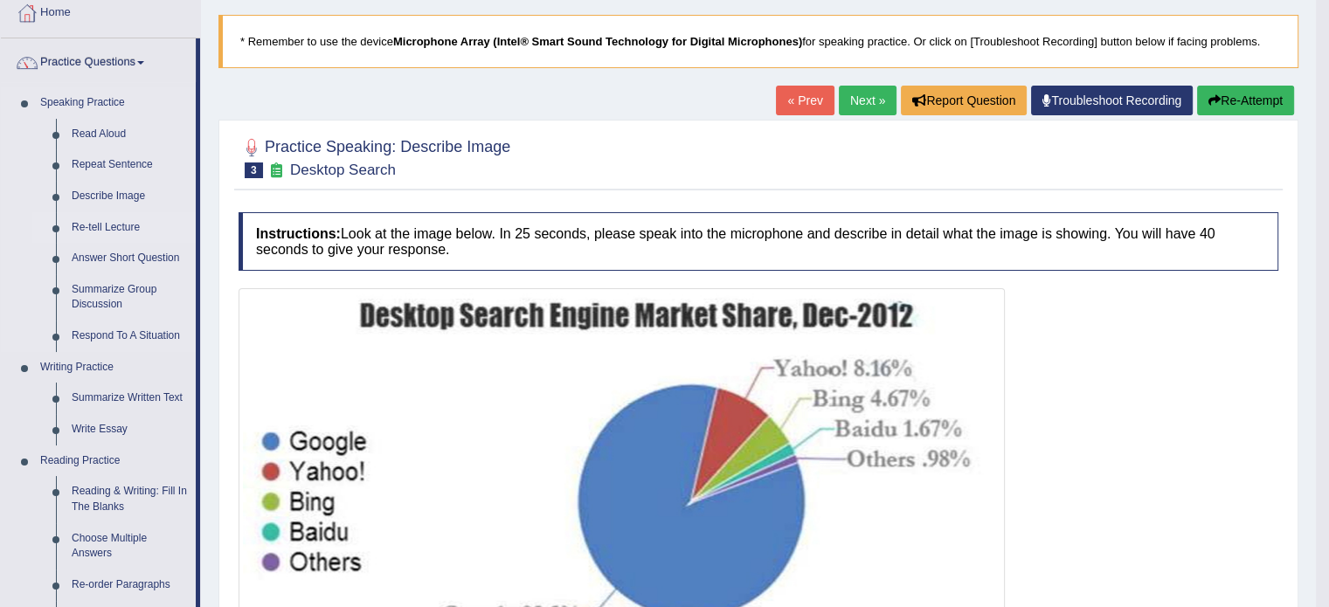
click at [109, 222] on link "Re-tell Lecture" at bounding box center [130, 227] width 132 height 31
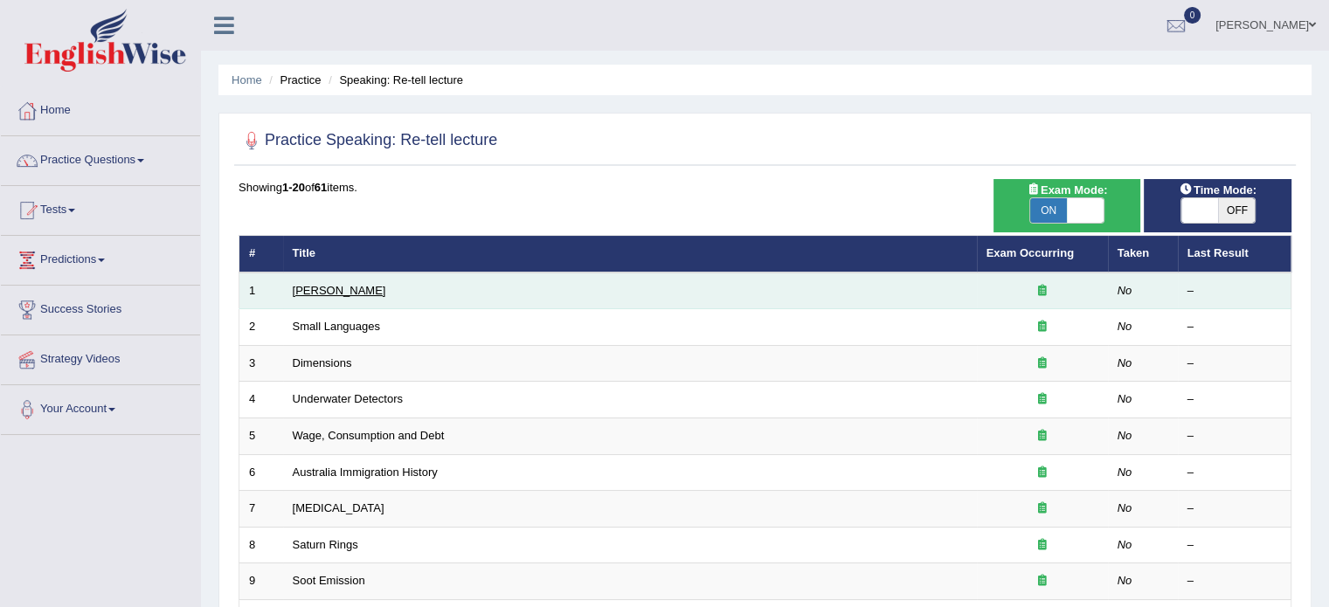
click at [323, 286] on link "[PERSON_NAME]" at bounding box center [339, 290] width 93 height 13
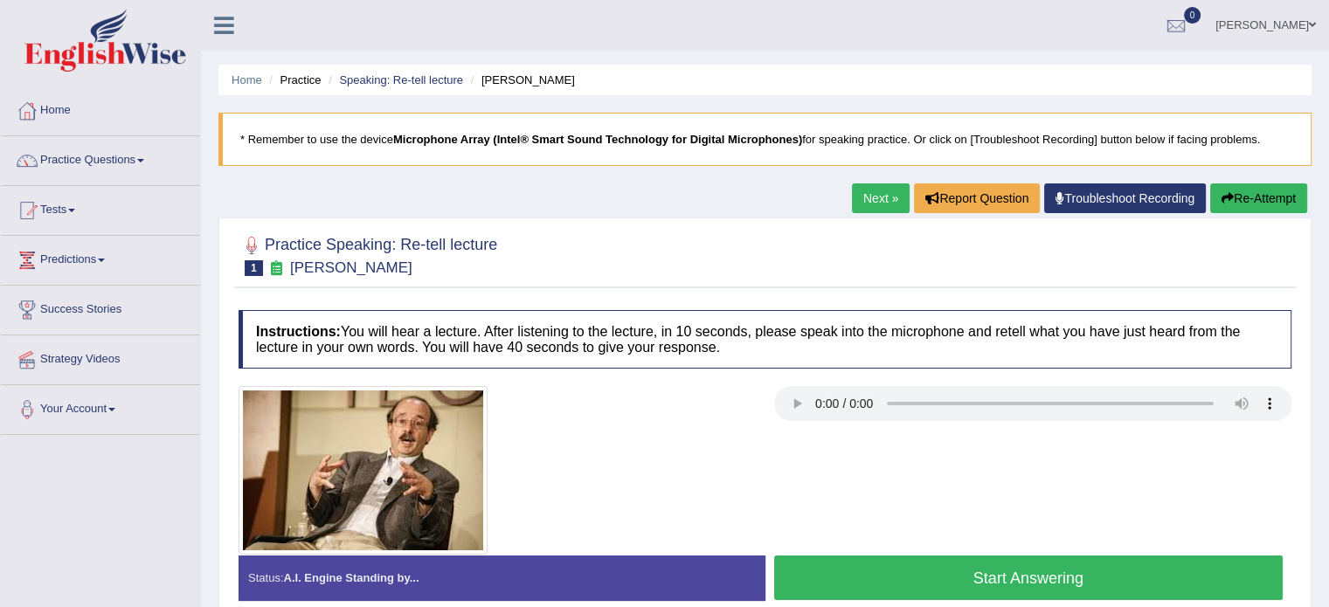
click at [861, 188] on link "Next »" at bounding box center [881, 198] width 58 height 30
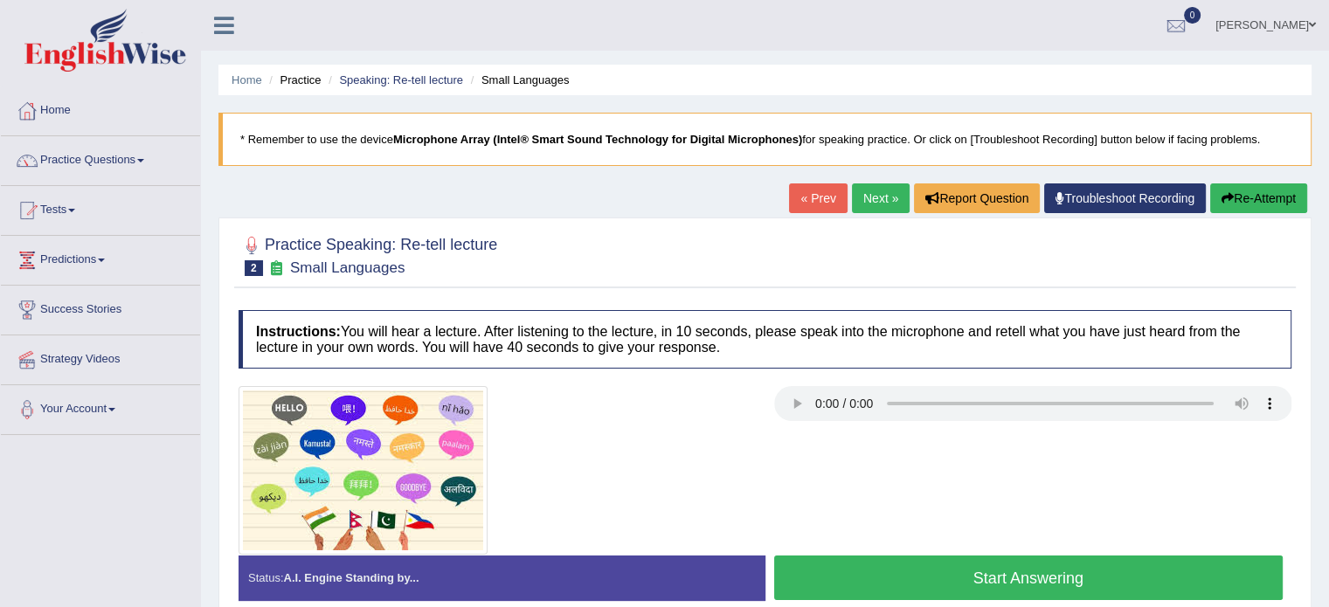
click at [874, 193] on link "Next »" at bounding box center [881, 198] width 58 height 30
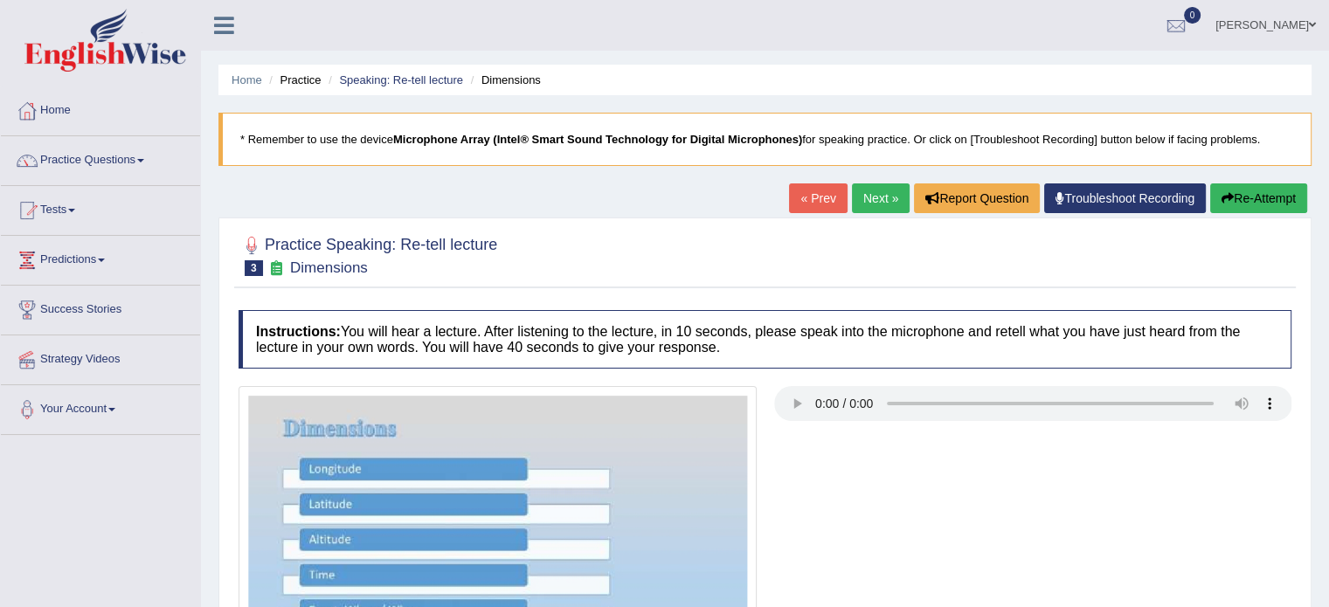
click at [706, 293] on div "Practice Speaking: Re-tell lecture 3 Dimensions Instructions: You will hear a l…" at bounding box center [764, 491] width 1093 height 547
click at [1068, 281] on div at bounding box center [765, 254] width 1053 height 53
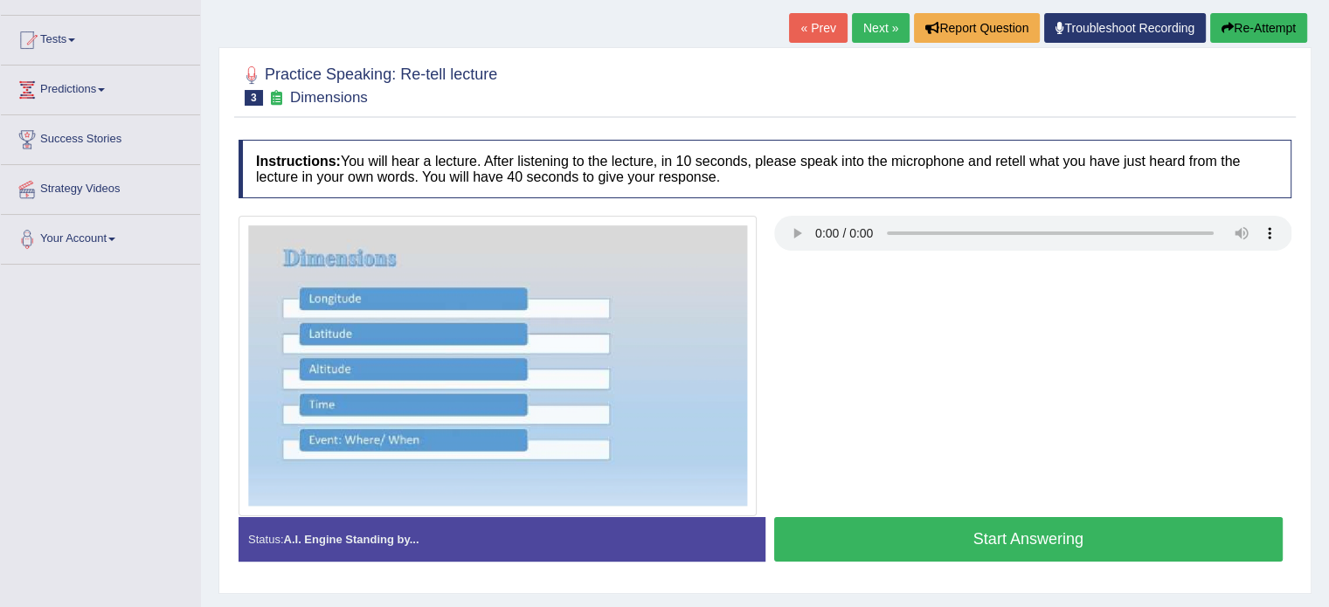
scroll to position [175, 0]
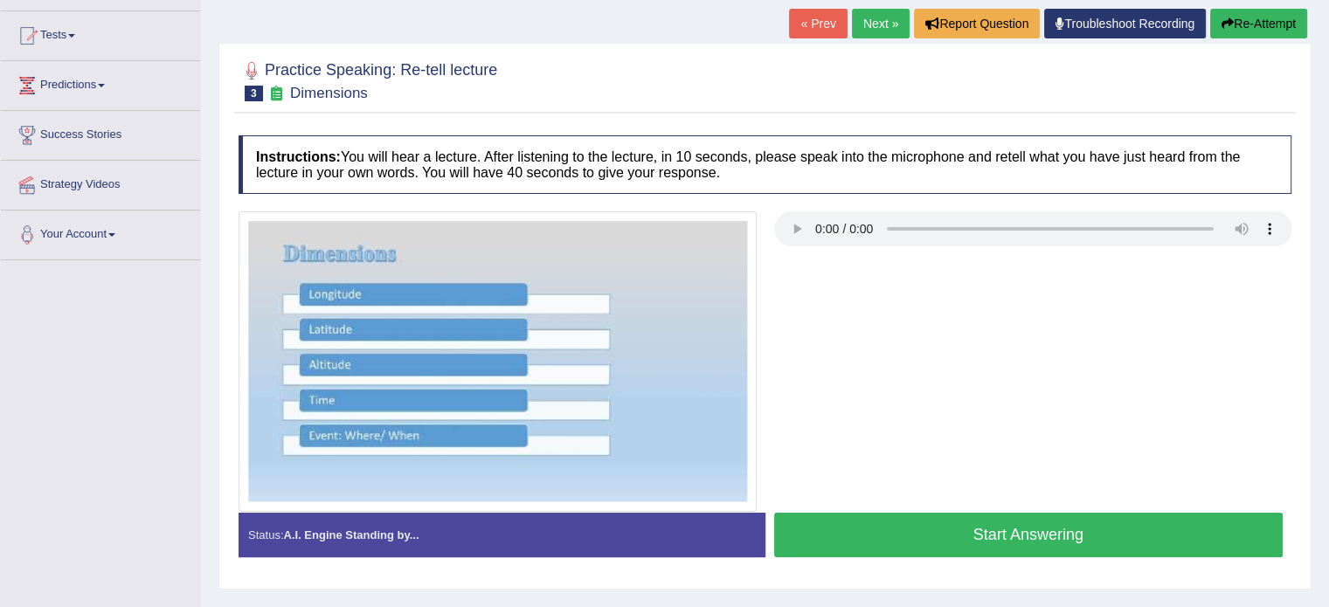
click at [1027, 540] on button "Start Answering" at bounding box center [1028, 535] width 509 height 45
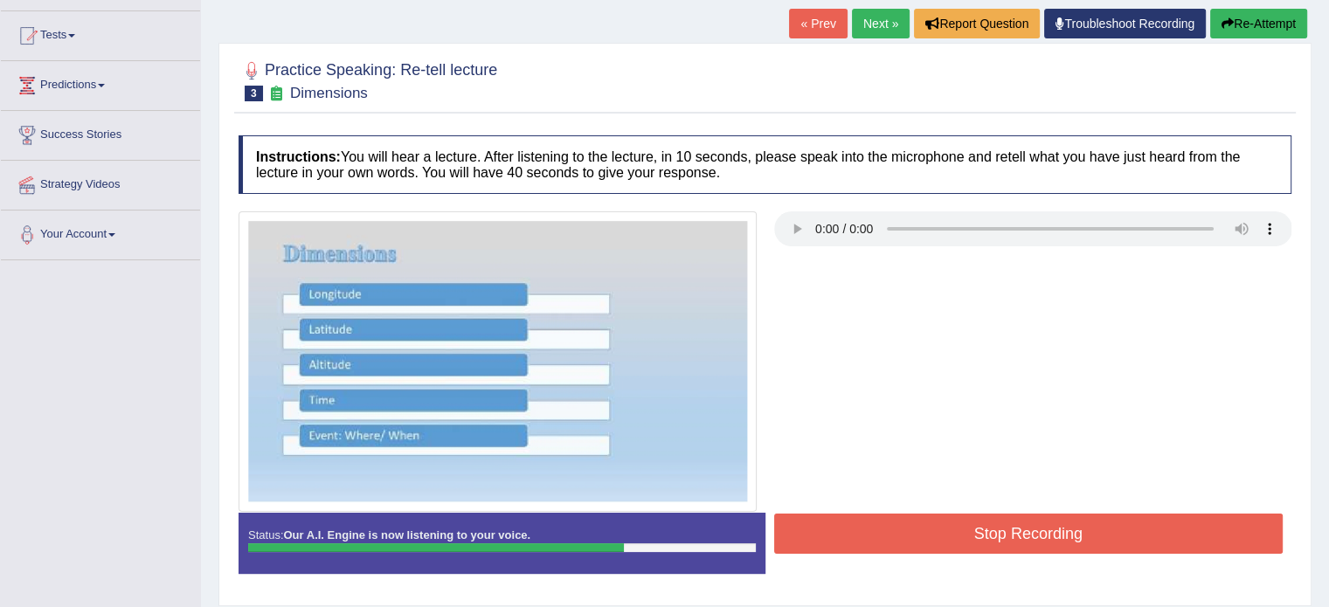
click at [1041, 528] on button "Stop Recording" at bounding box center [1028, 534] width 509 height 40
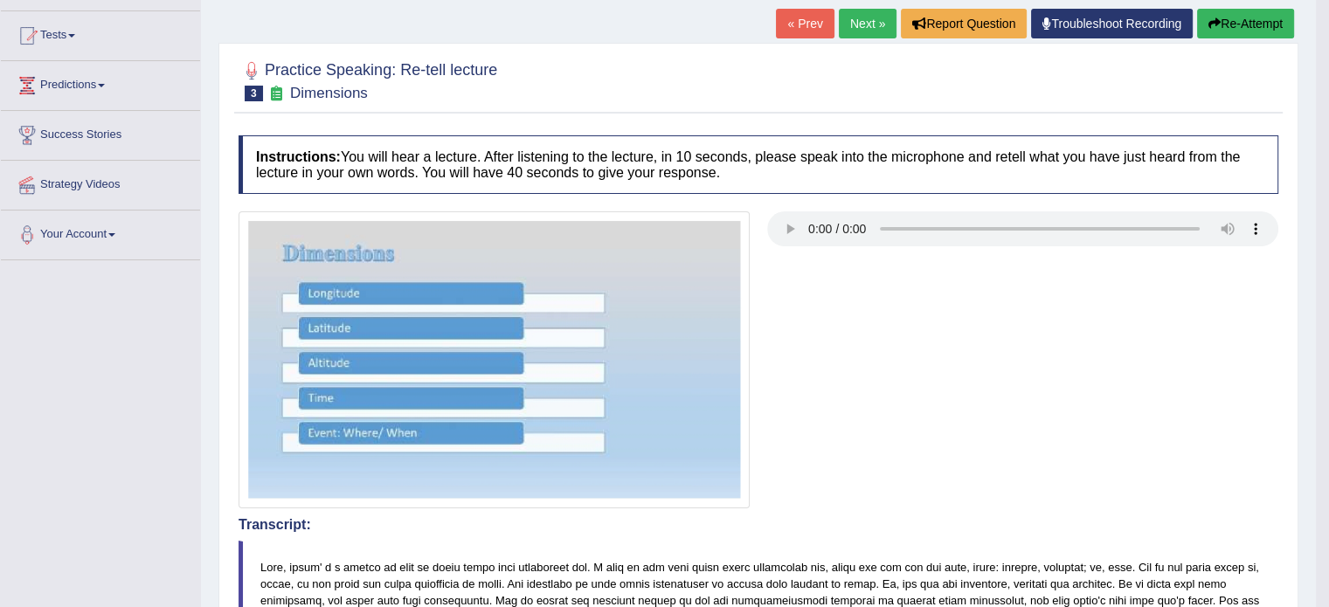
click at [1234, 29] on button "Re-Attempt" at bounding box center [1245, 24] width 97 height 30
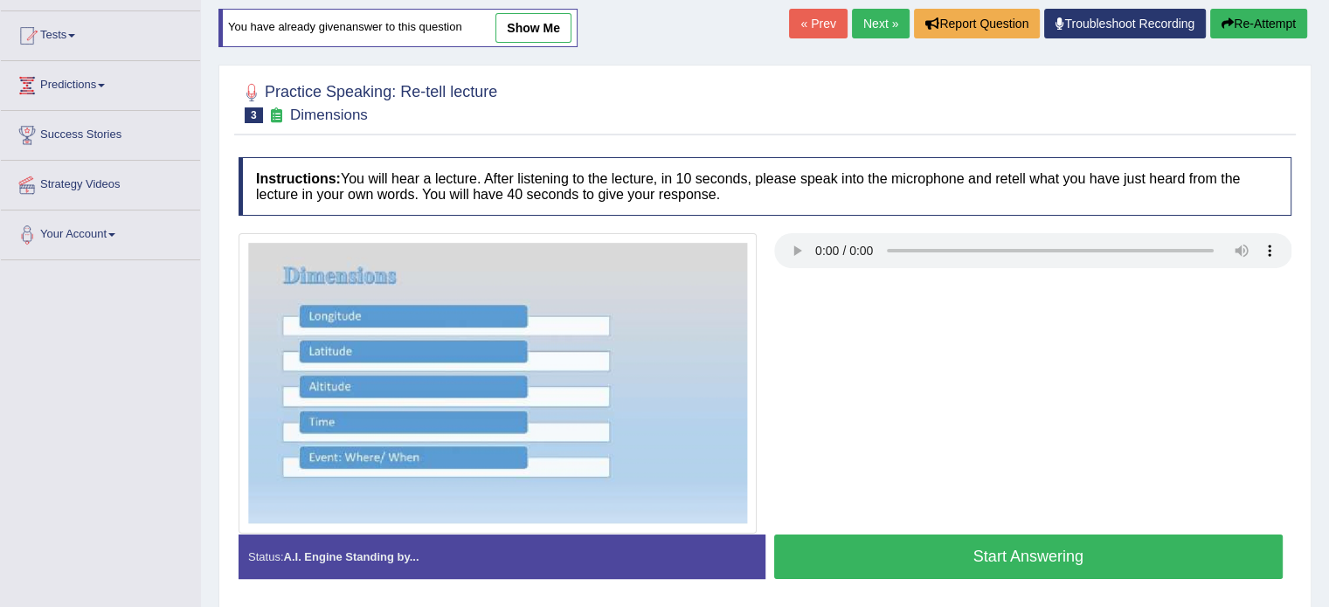
scroll to position [262, 0]
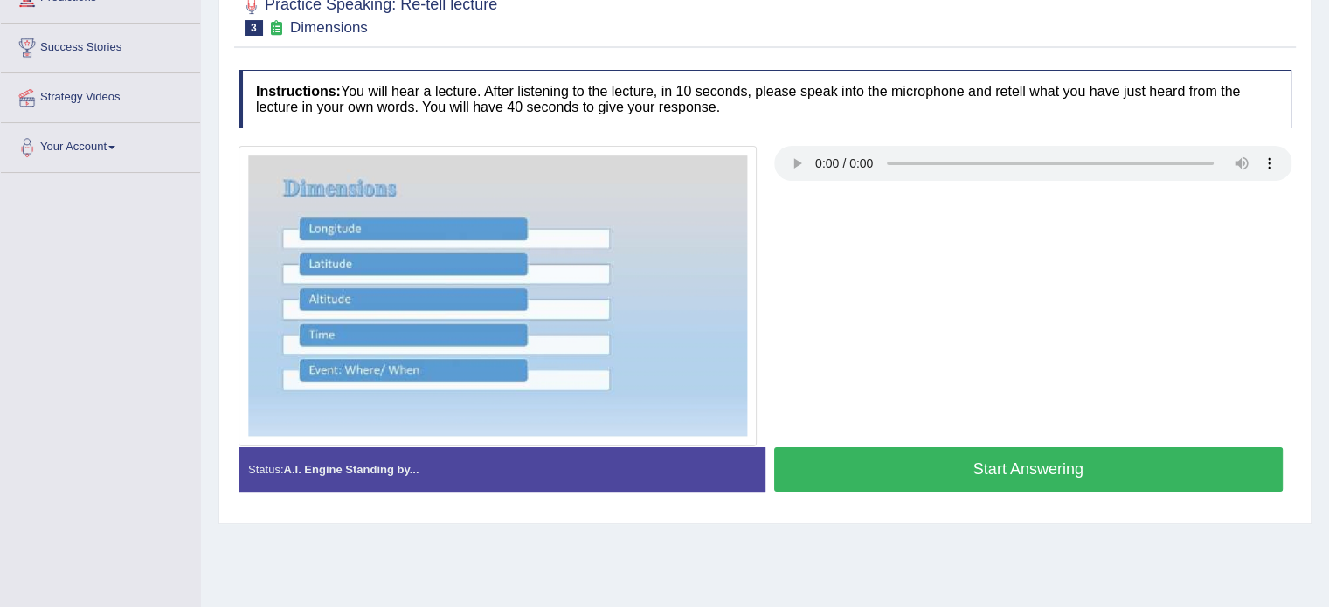
click at [1107, 473] on button "Start Answering" at bounding box center [1028, 469] width 509 height 45
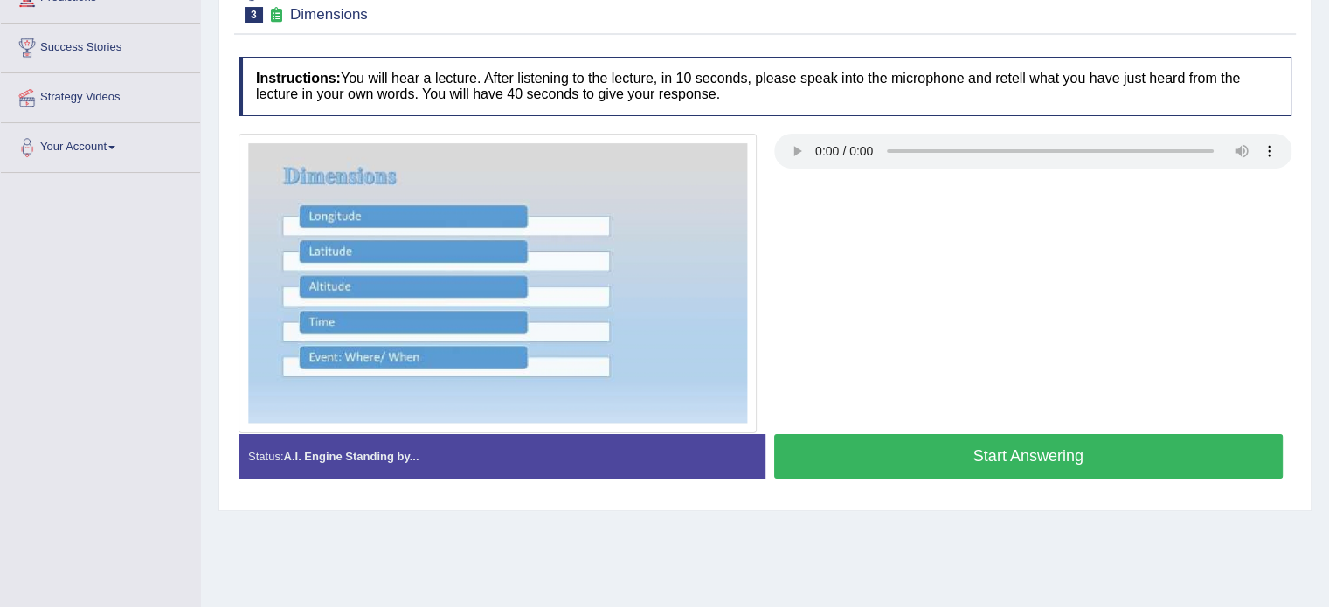
click at [1043, 329] on div at bounding box center [765, 284] width 1070 height 300
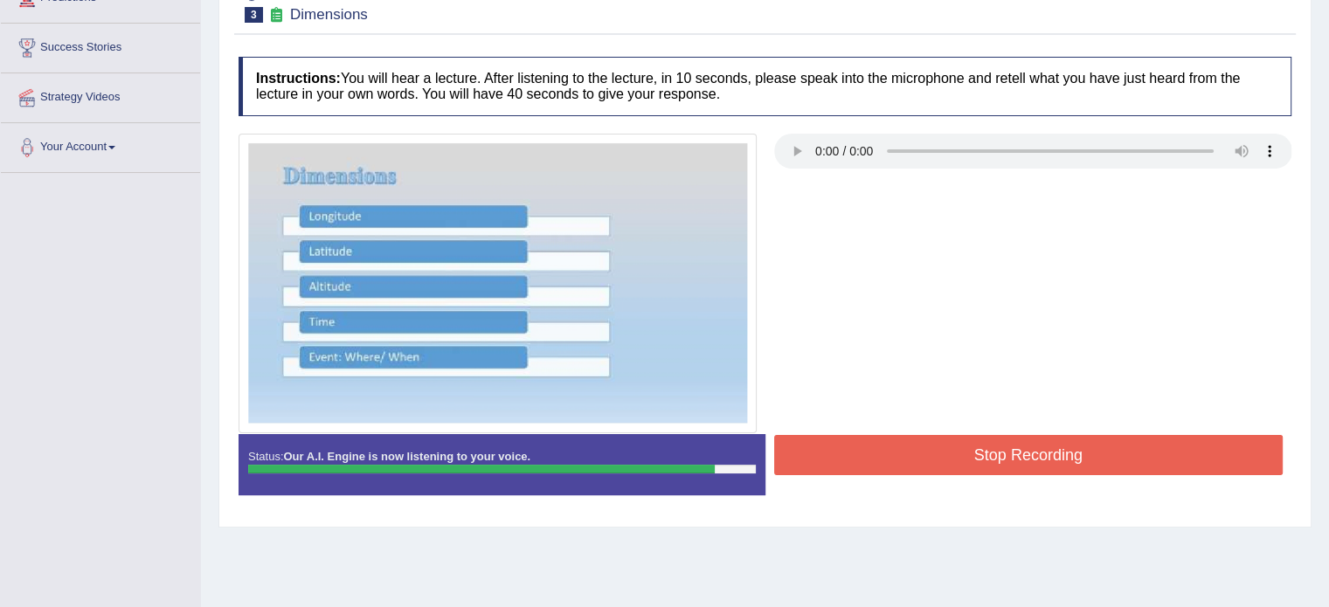
click at [1207, 42] on div "Practice Speaking: Re-tell lecture 3 Dimensions Instructions: You will hear a l…" at bounding box center [764, 246] width 1093 height 564
click at [1032, 448] on button "Stop Recording" at bounding box center [1028, 455] width 509 height 40
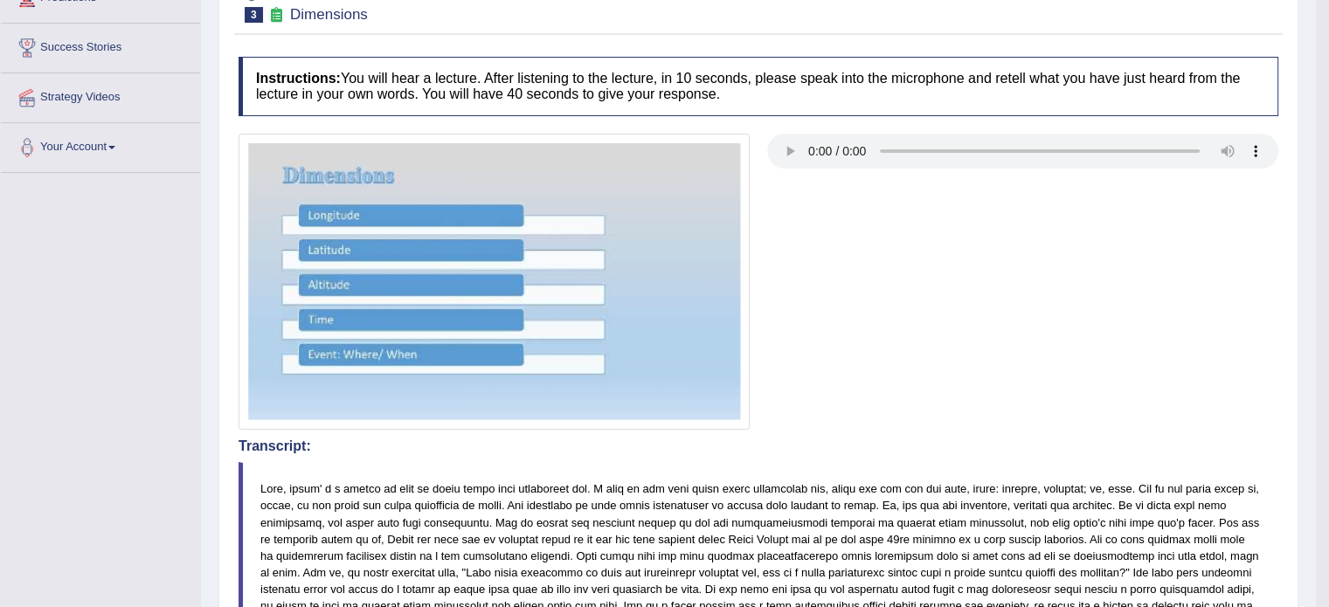
click at [1037, 356] on div at bounding box center [758, 282] width 1057 height 296
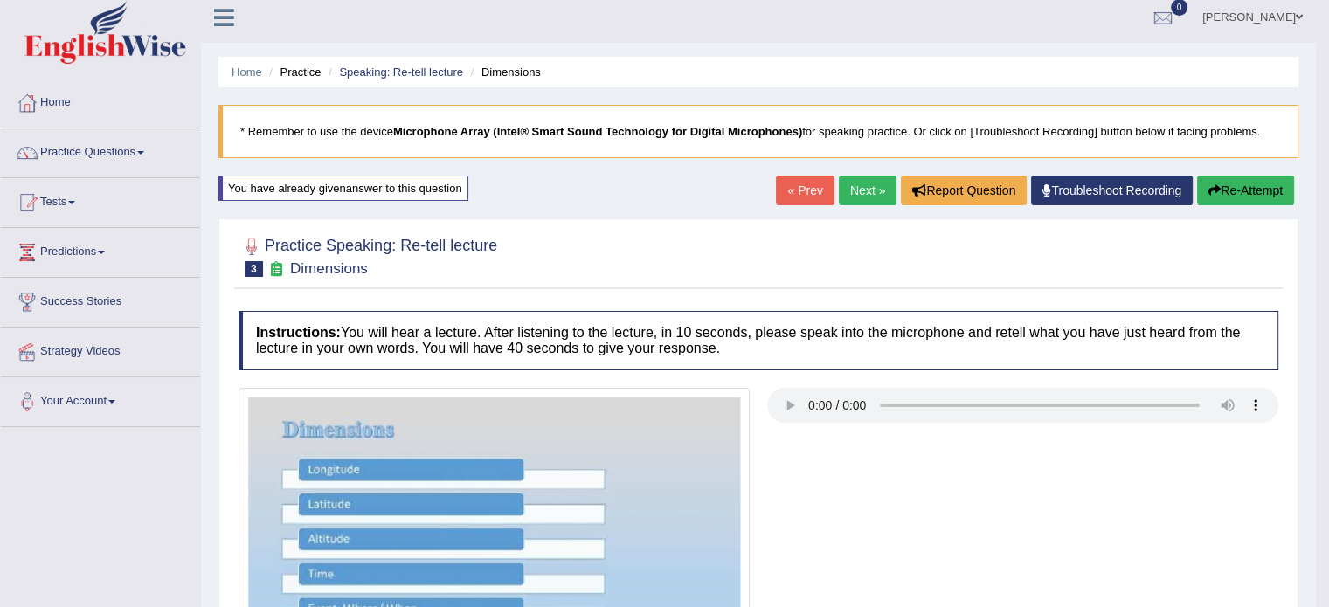
scroll to position [0, 0]
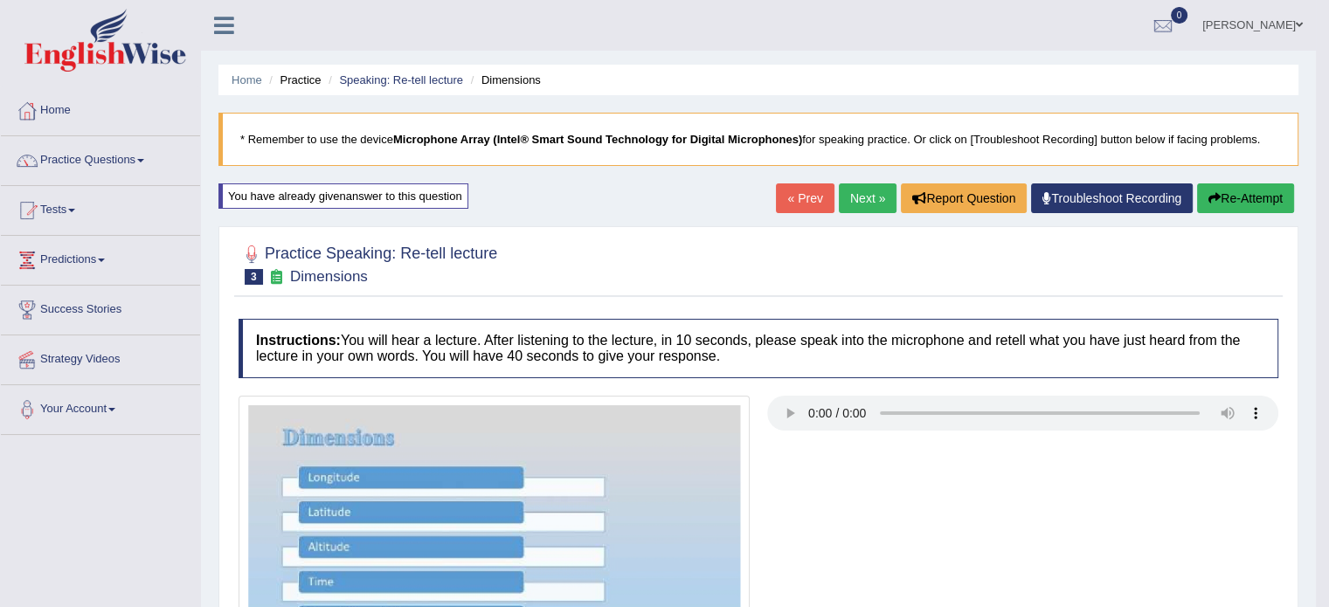
click at [853, 200] on link "Next »" at bounding box center [868, 198] width 58 height 30
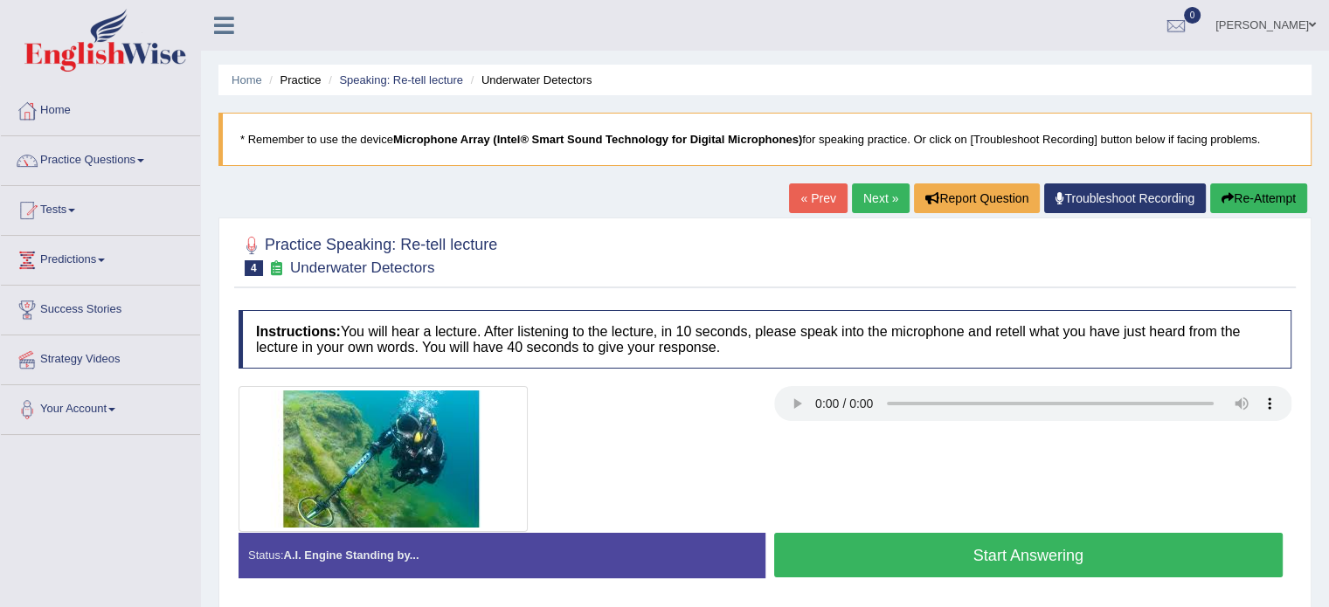
click at [863, 205] on link "Next »" at bounding box center [881, 198] width 58 height 30
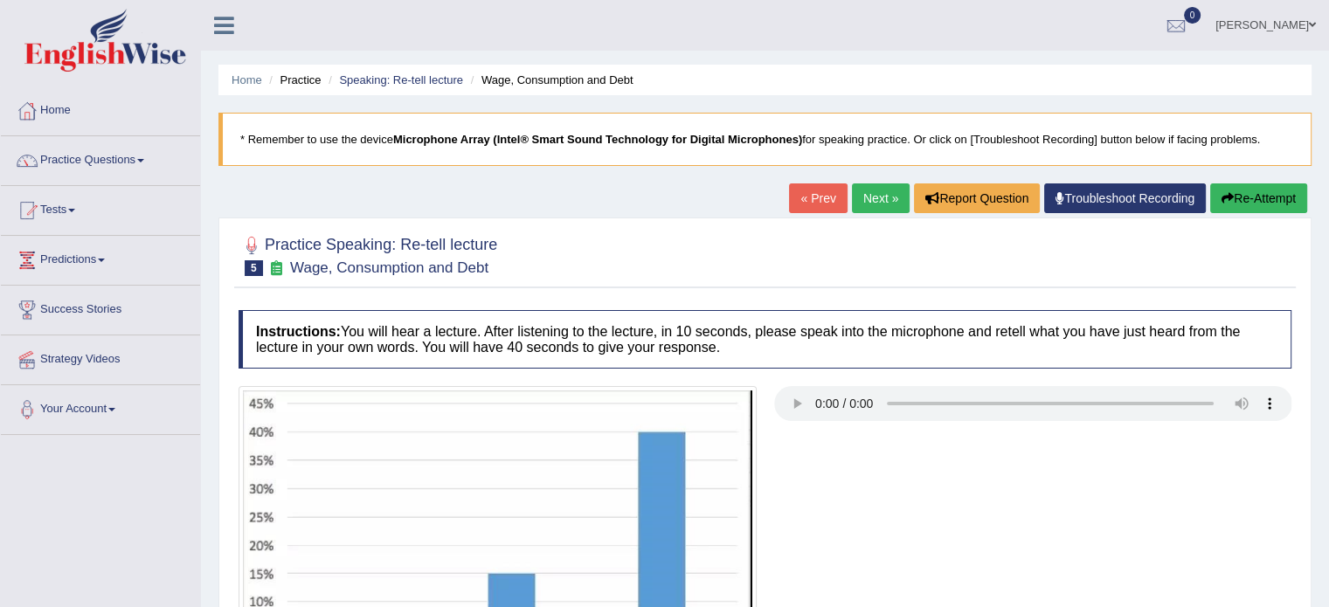
click at [868, 212] on link "Next »" at bounding box center [881, 198] width 58 height 30
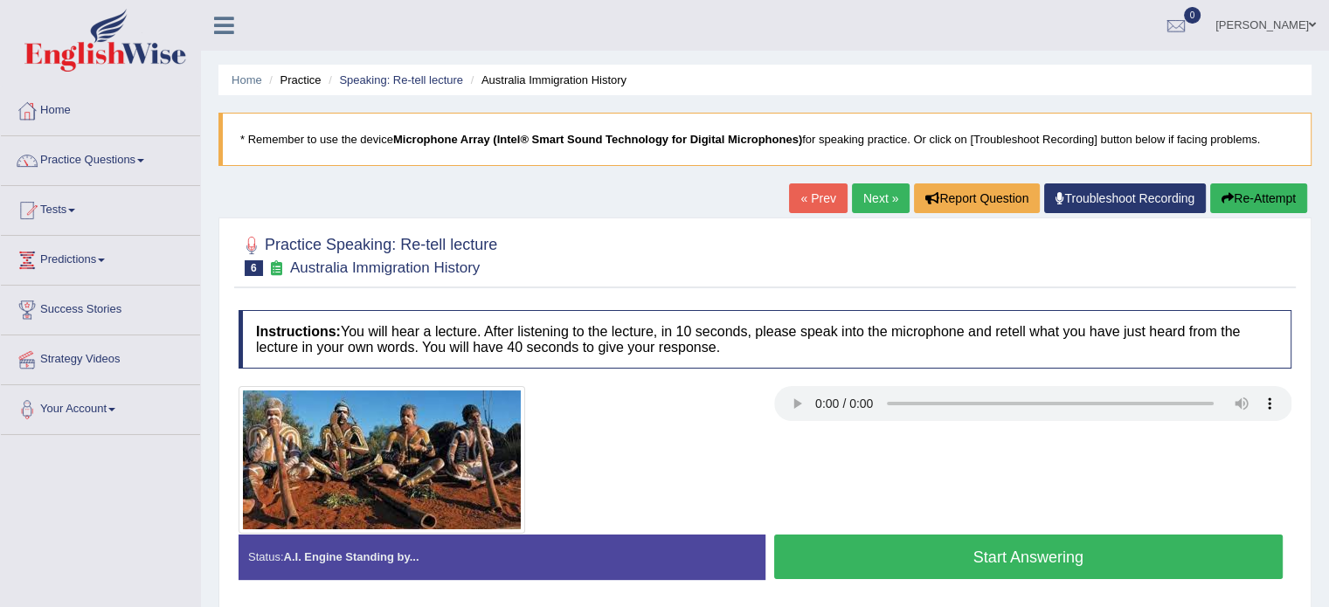
click at [796, 310] on div "Instructions: You will hear a lecture. After listening to the lecture, in 10 se…" at bounding box center [765, 451] width 1062 height 301
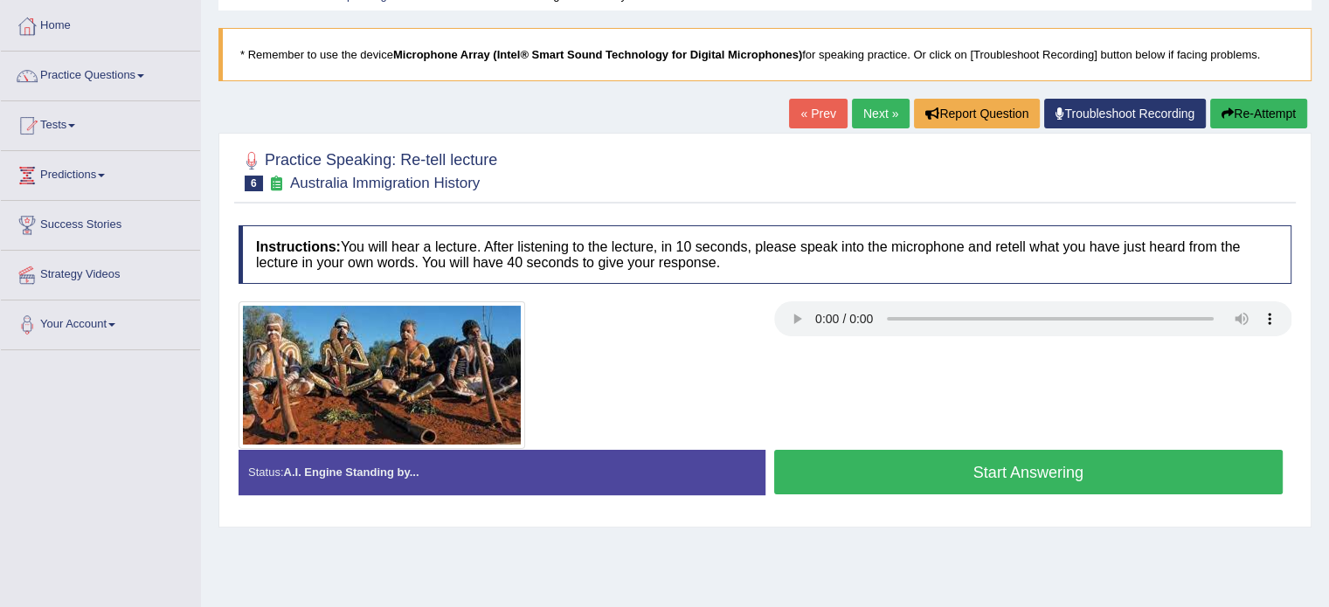
scroll to position [87, 0]
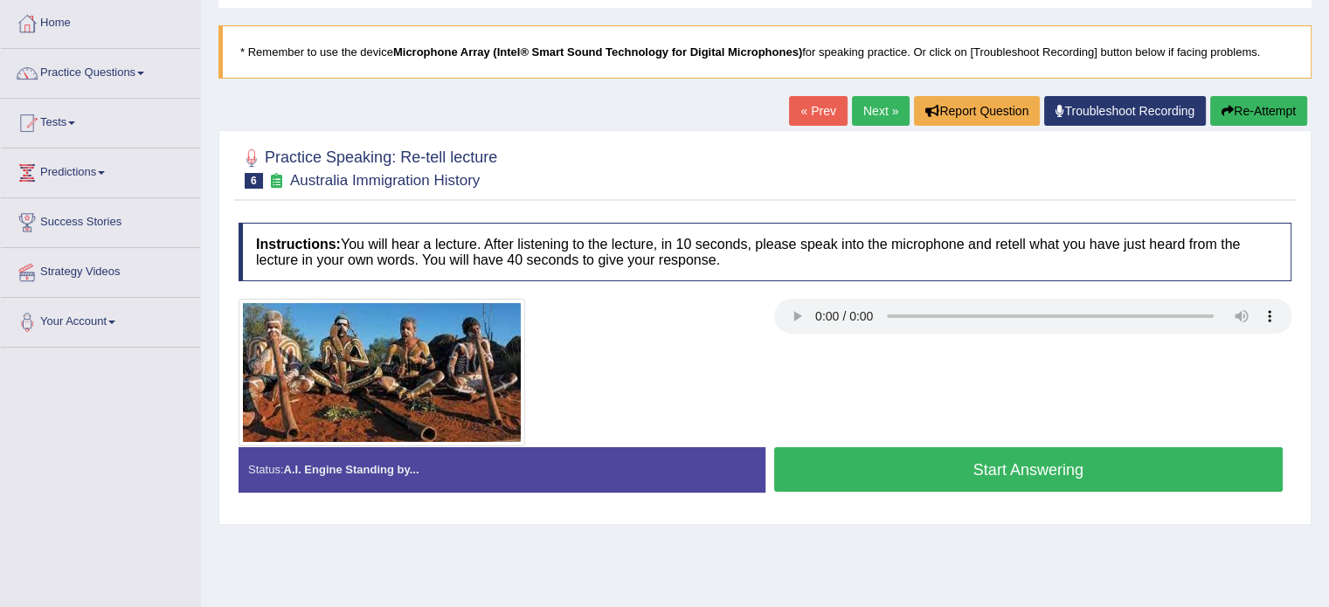
click at [996, 467] on button "Start Answering" at bounding box center [1028, 469] width 509 height 45
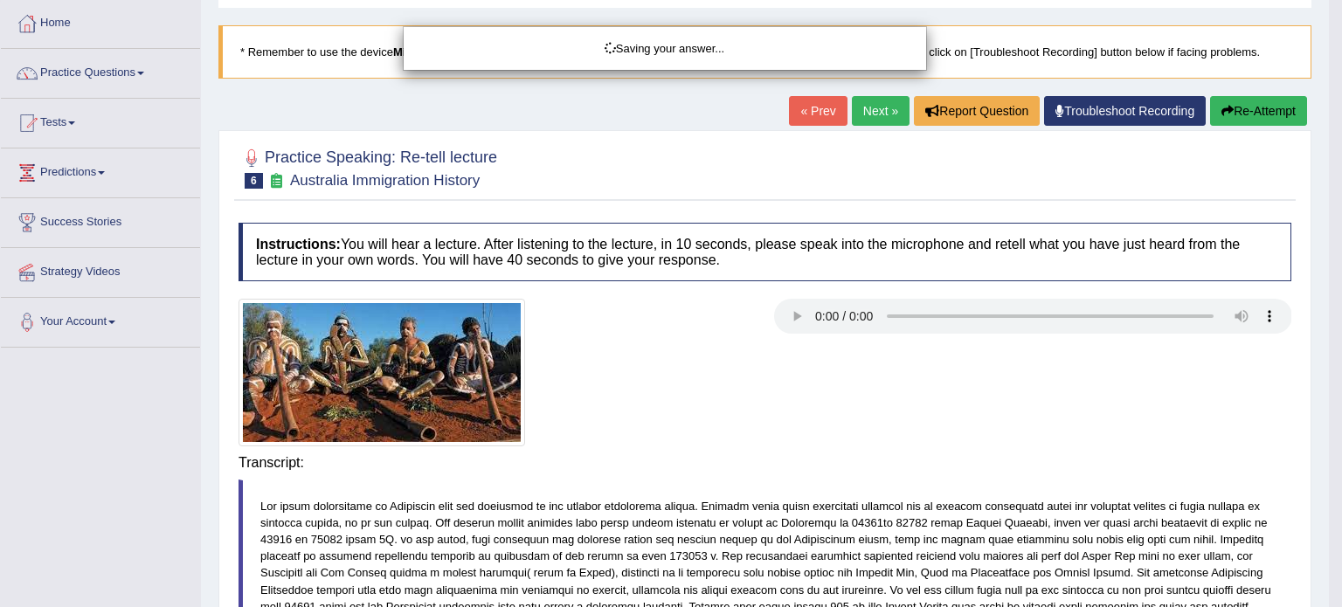
click at [1135, 418] on div "Saving your answer..." at bounding box center [671, 303] width 1342 height 607
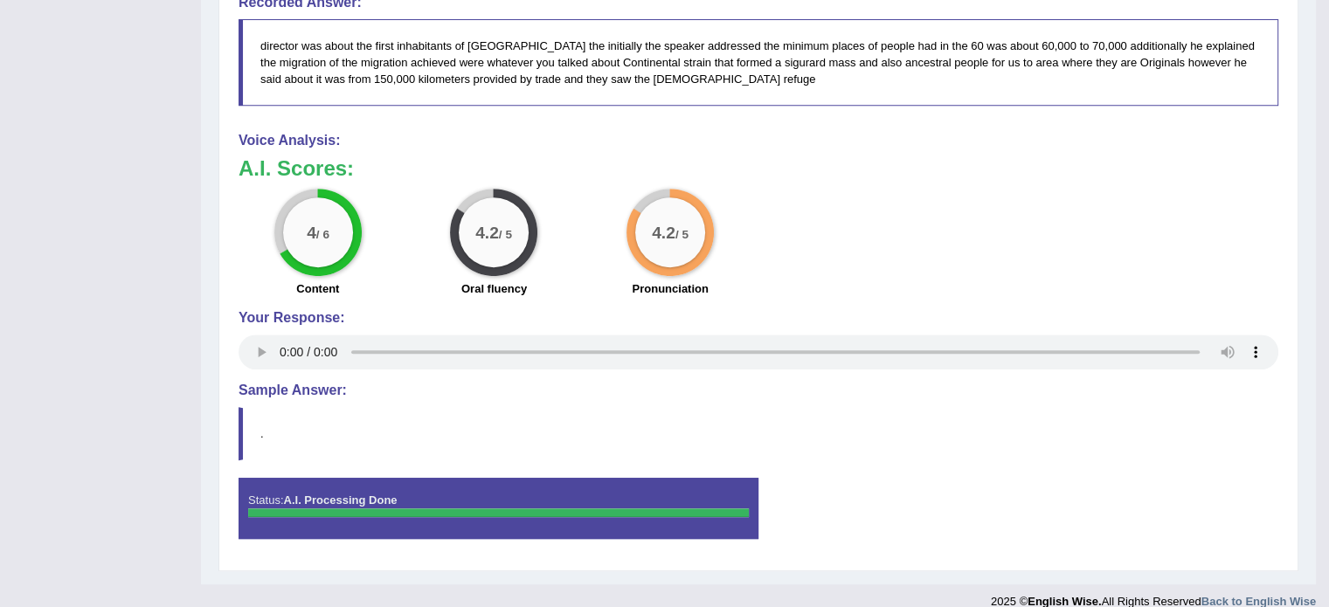
scroll to position [814, 0]
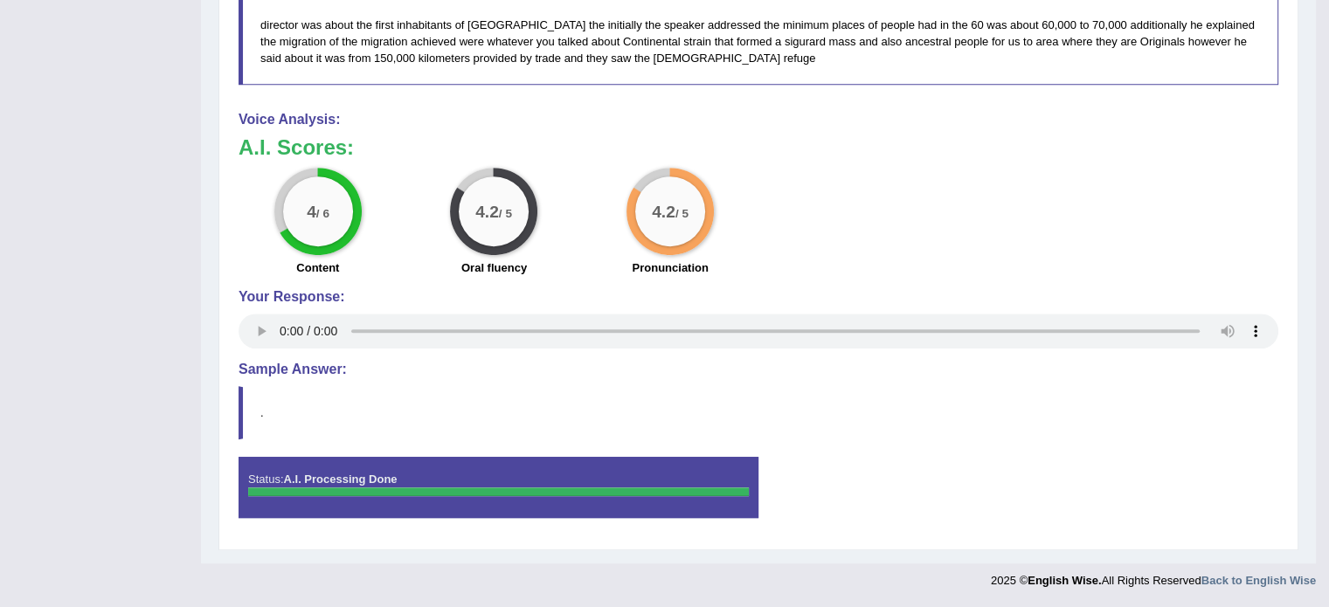
click at [790, 214] on div "4 / 6 Content 4.2 / 5 Oral fluency 4.2 / 5 Pronunciation" at bounding box center [758, 224] width 1057 height 113
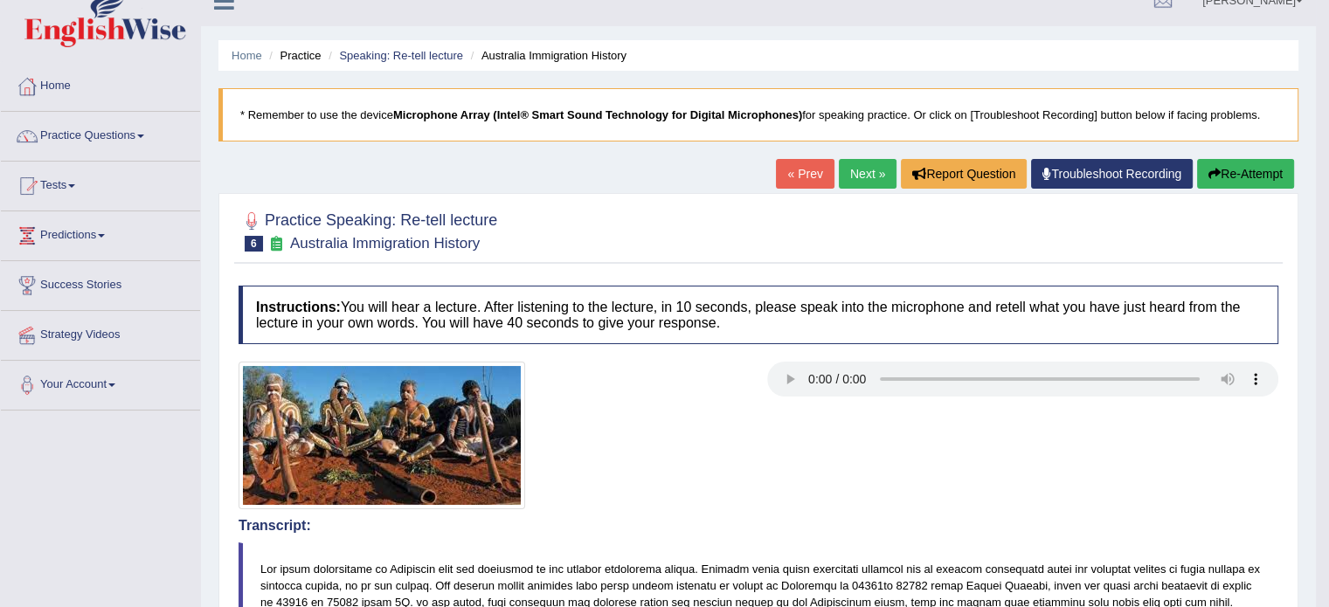
scroll to position [0, 0]
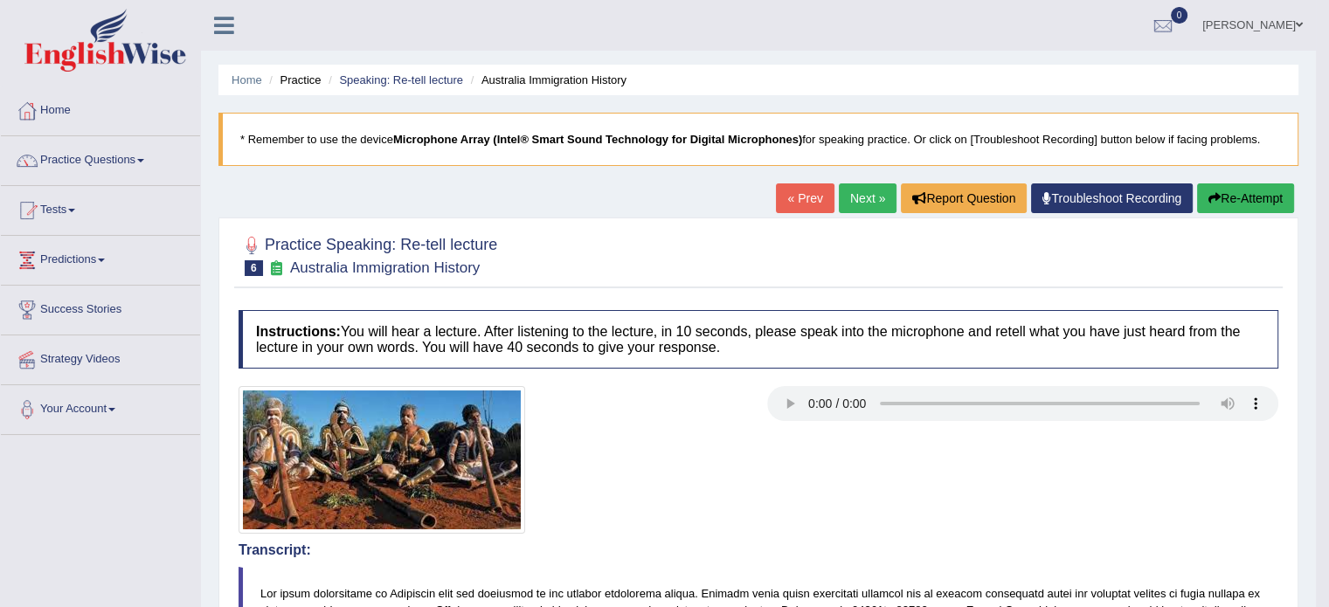
click at [859, 202] on link "Next »" at bounding box center [868, 198] width 58 height 30
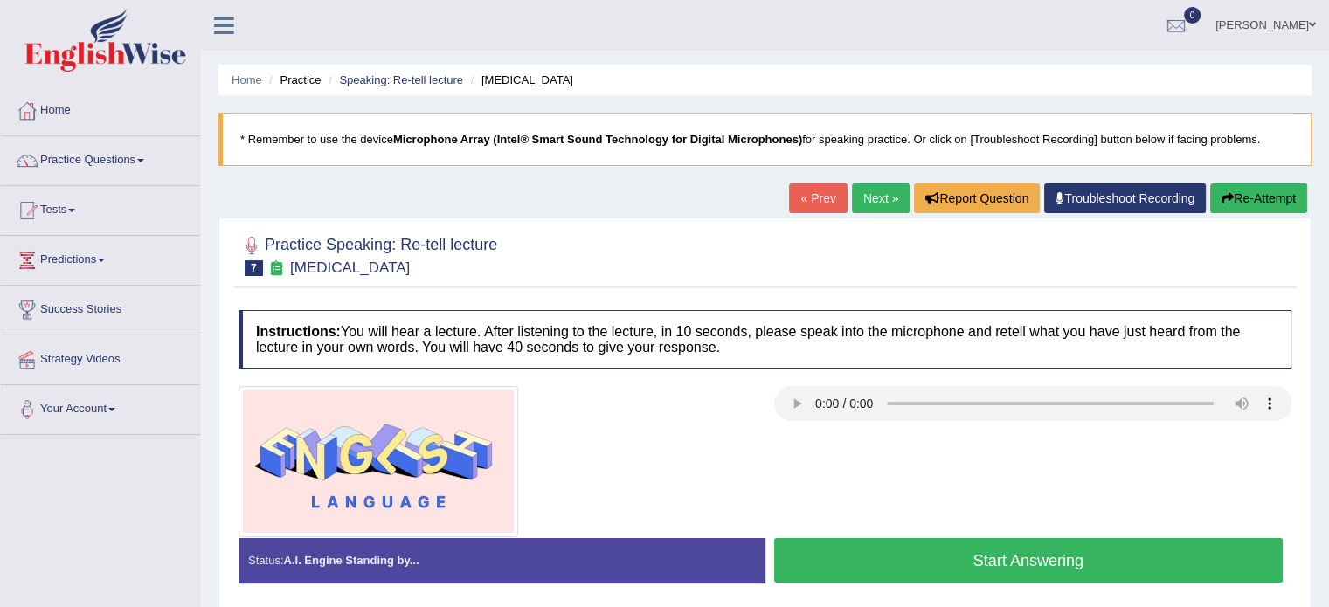
click at [856, 195] on link "Next »" at bounding box center [881, 198] width 58 height 30
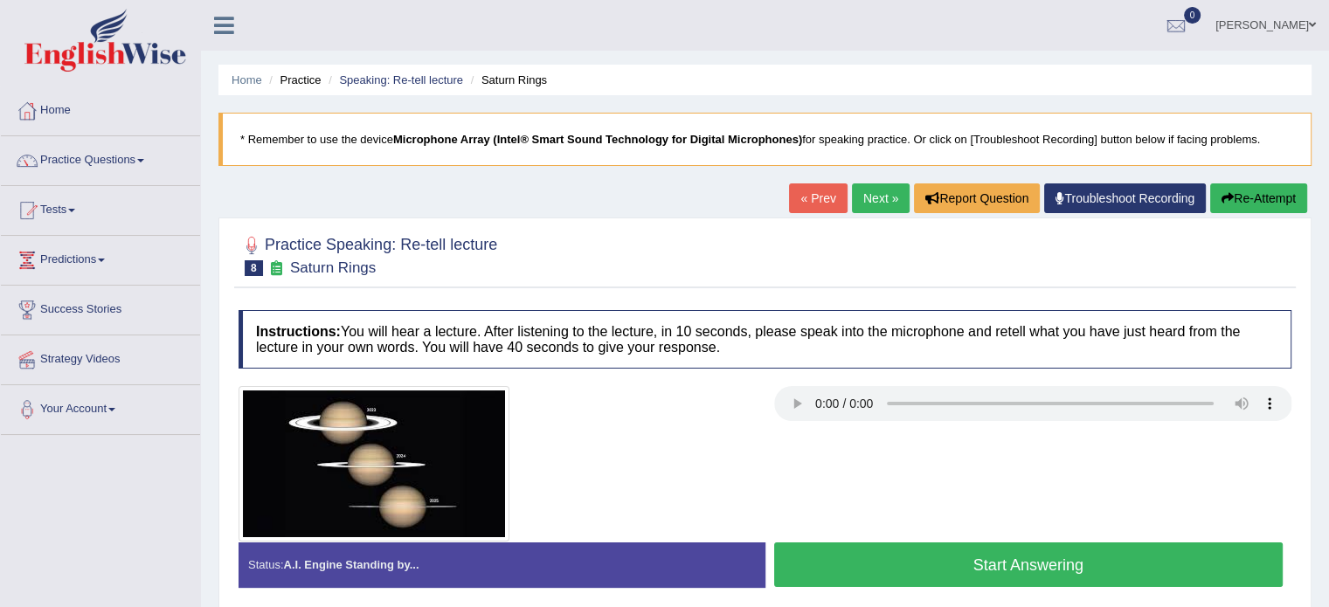
click at [829, 331] on h4 "Instructions: You will hear a lecture. After listening to the lecture, in 10 se…" at bounding box center [765, 339] width 1053 height 59
click at [1023, 559] on button "Start Answering" at bounding box center [1028, 565] width 509 height 45
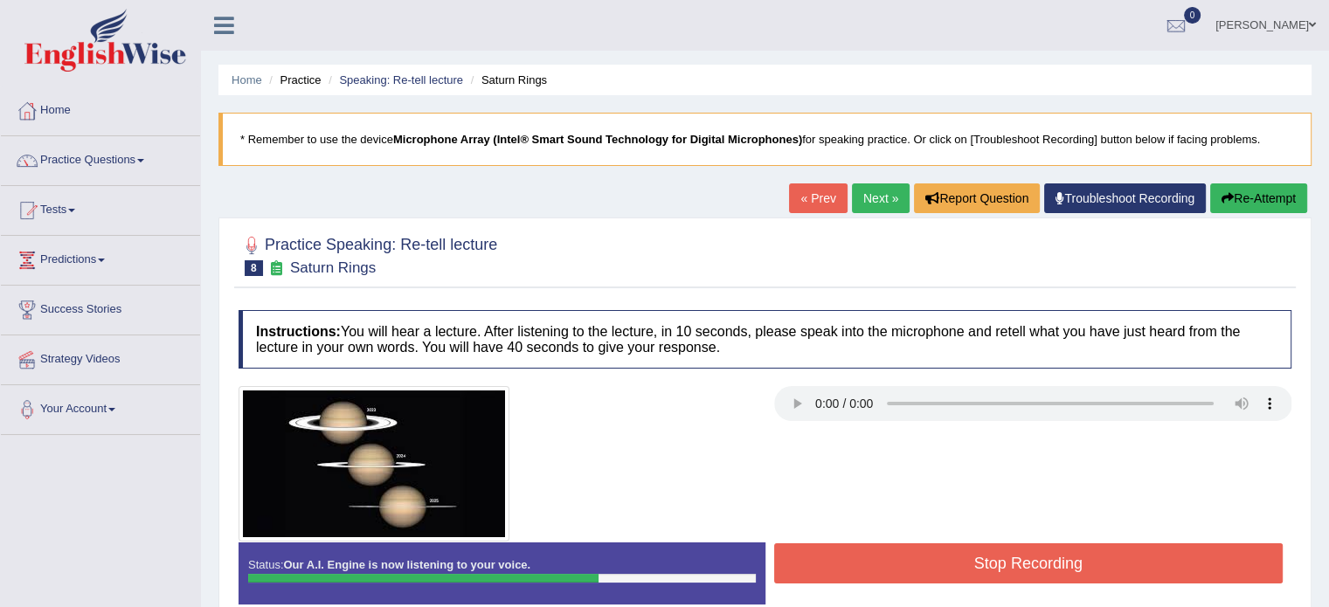
click at [1127, 553] on button "Stop Recording" at bounding box center [1028, 563] width 509 height 40
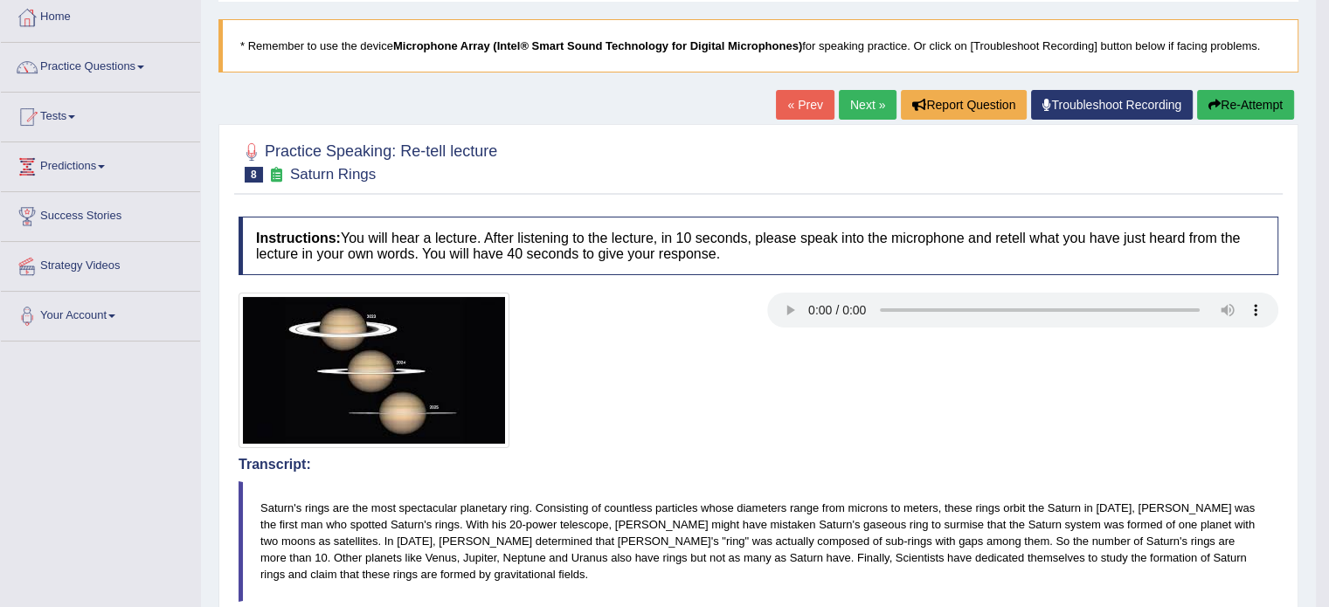
scroll to position [24, 0]
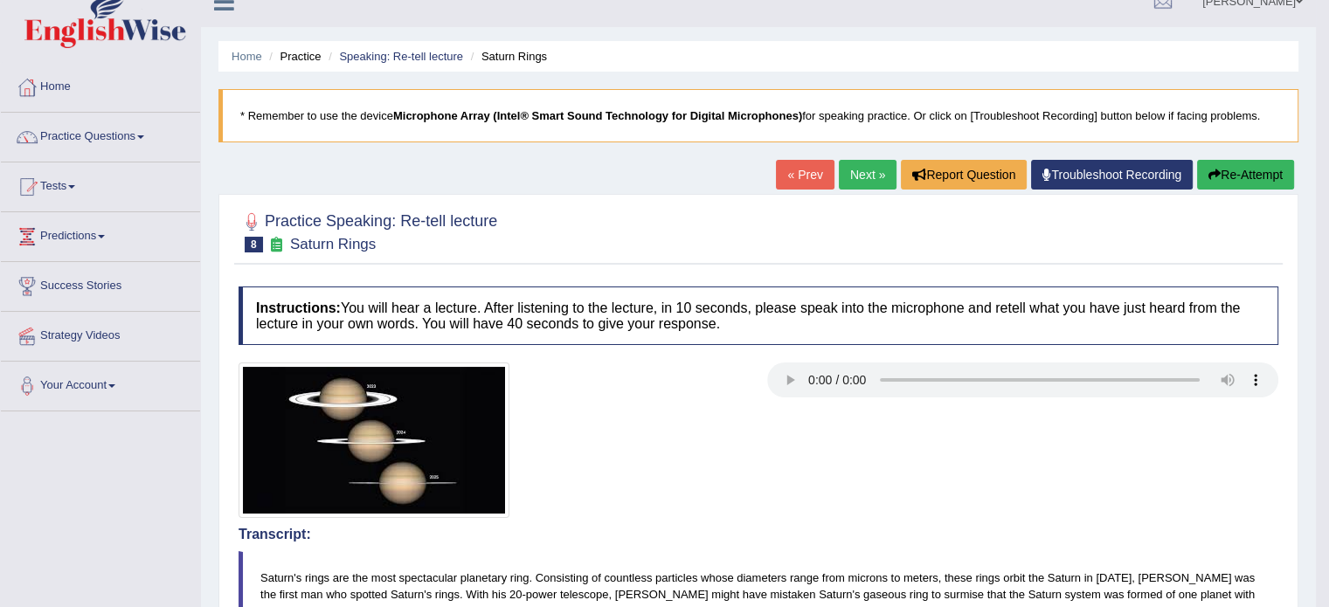
click at [847, 172] on link "Next »" at bounding box center [868, 175] width 58 height 30
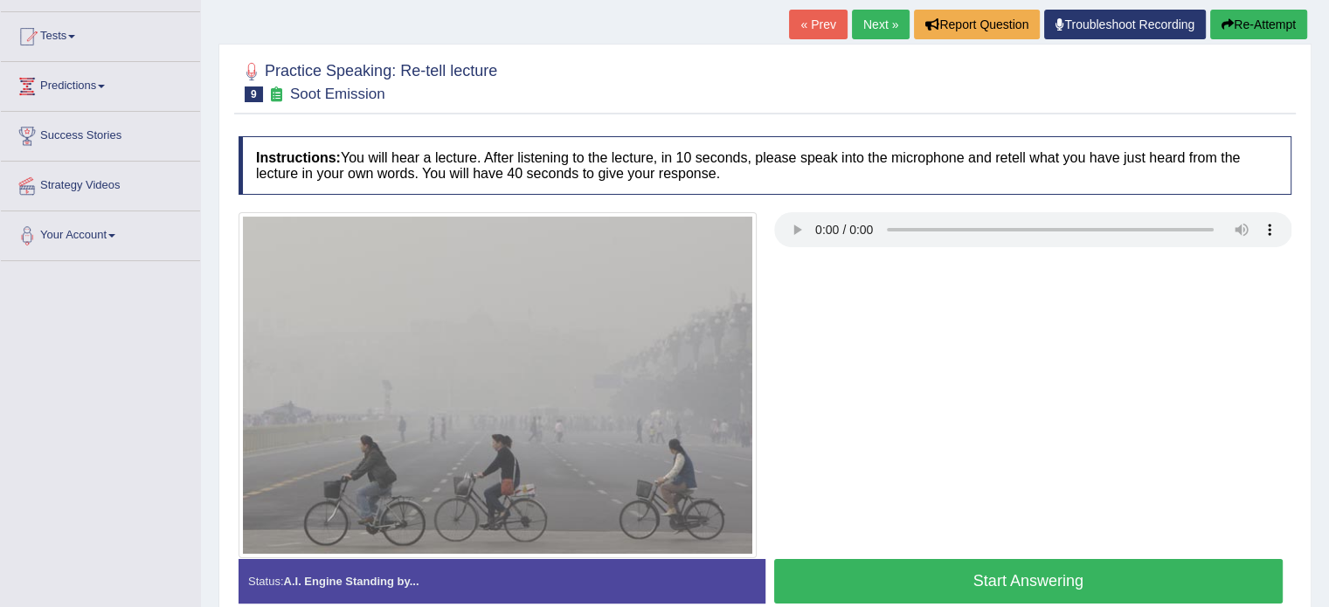
scroll to position [175, 0]
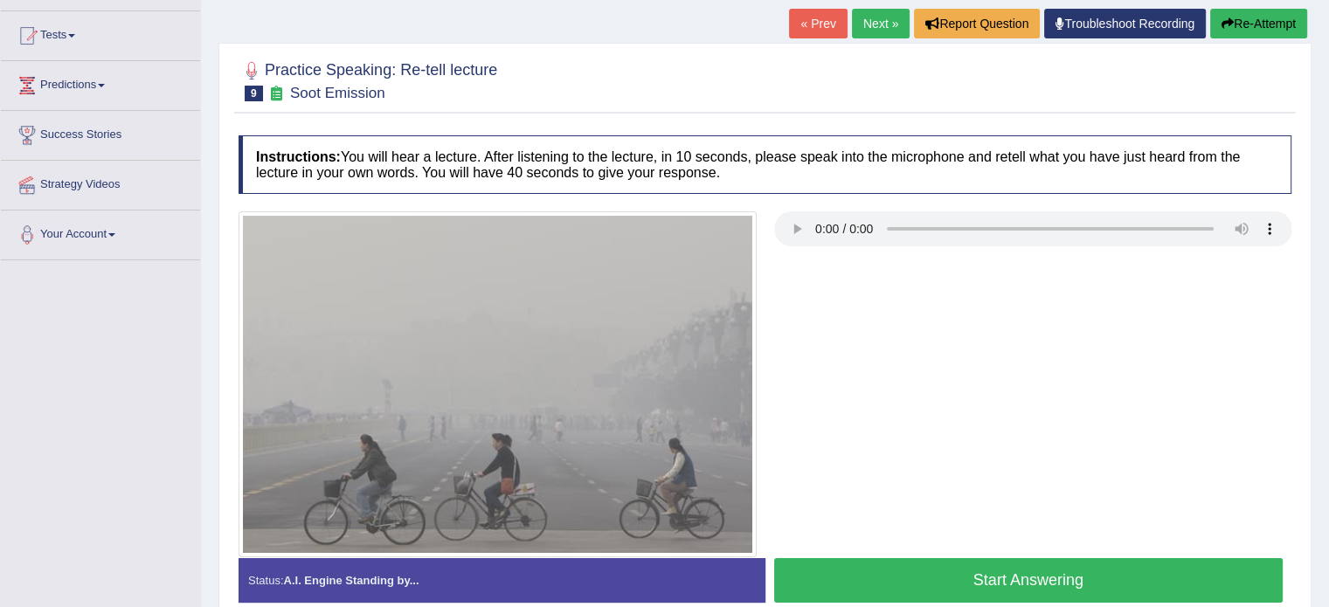
click at [882, 384] on div at bounding box center [765, 383] width 1070 height 345
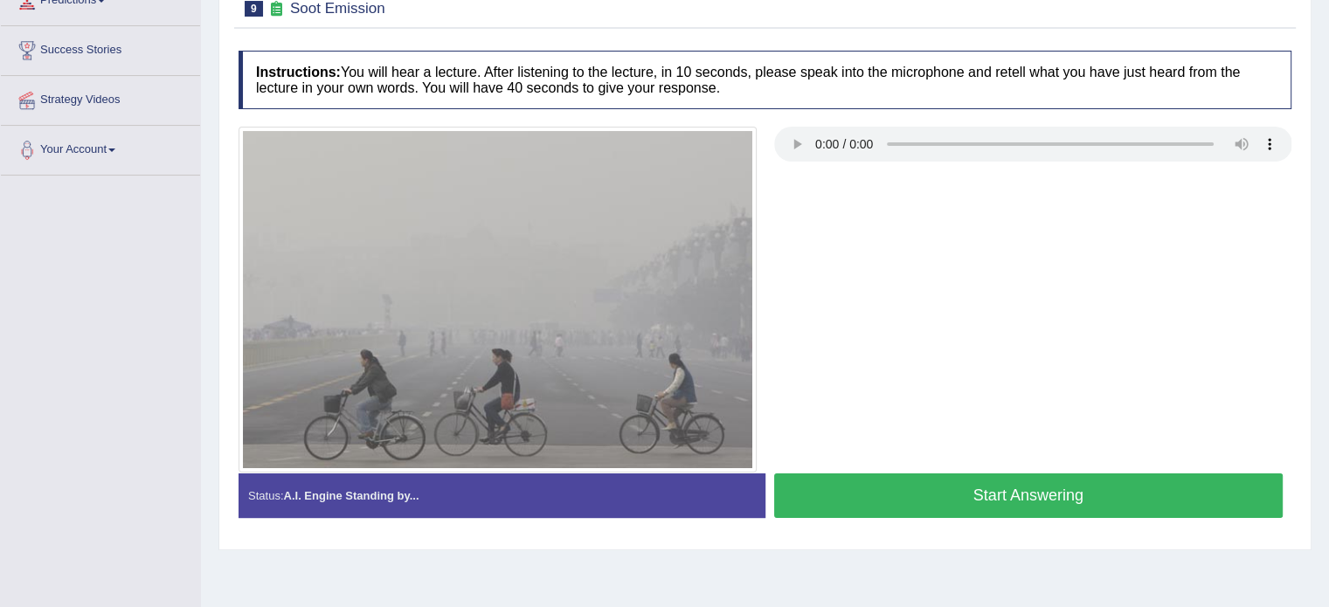
scroll to position [262, 0]
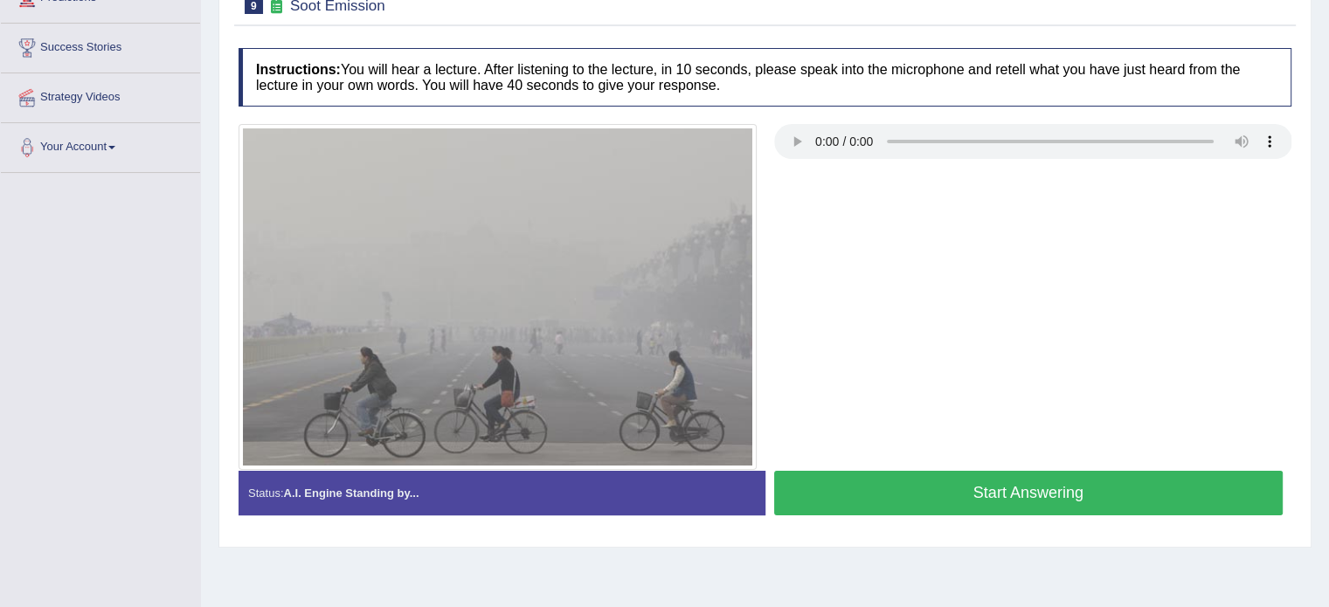
click at [1049, 495] on button "Start Answering" at bounding box center [1028, 493] width 509 height 45
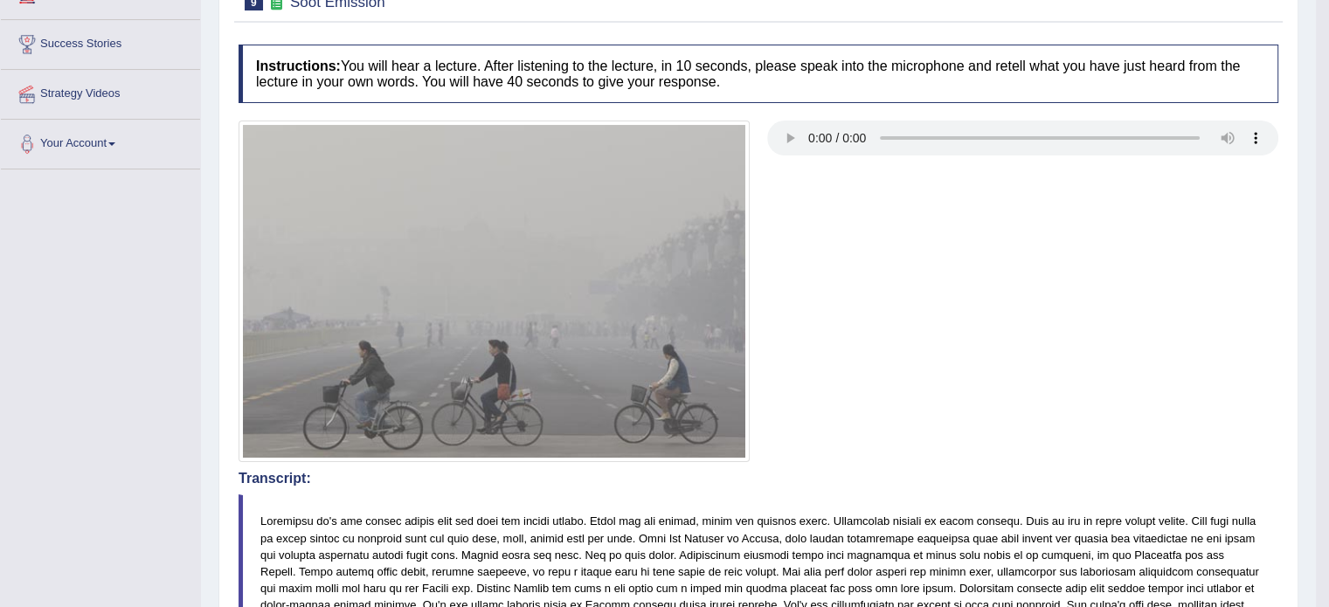
scroll to position [0, 0]
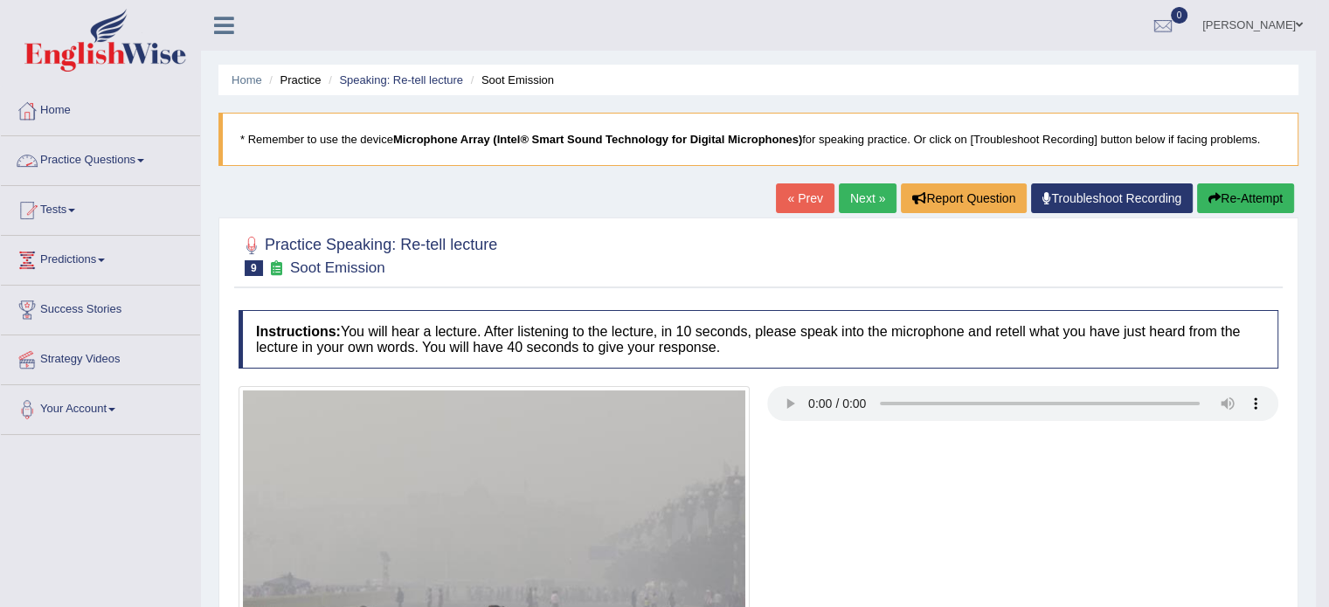
click at [152, 159] on link "Practice Questions" at bounding box center [100, 158] width 199 height 44
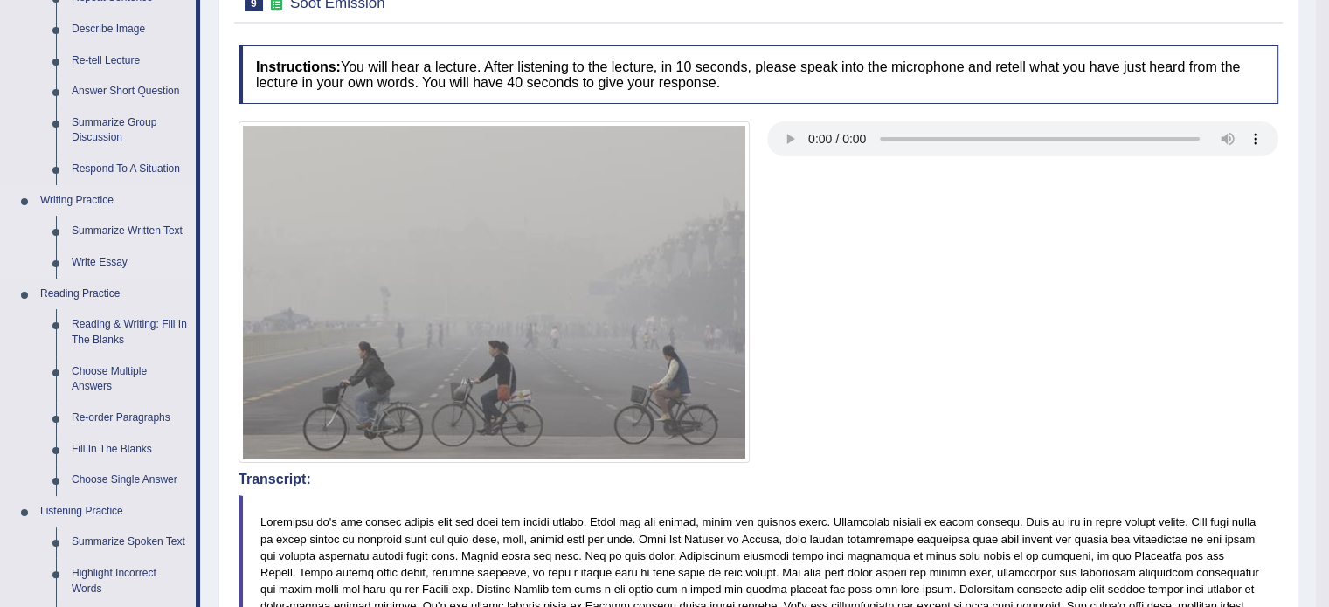
scroll to position [269, 0]
